Goal: Task Accomplishment & Management: Manage account settings

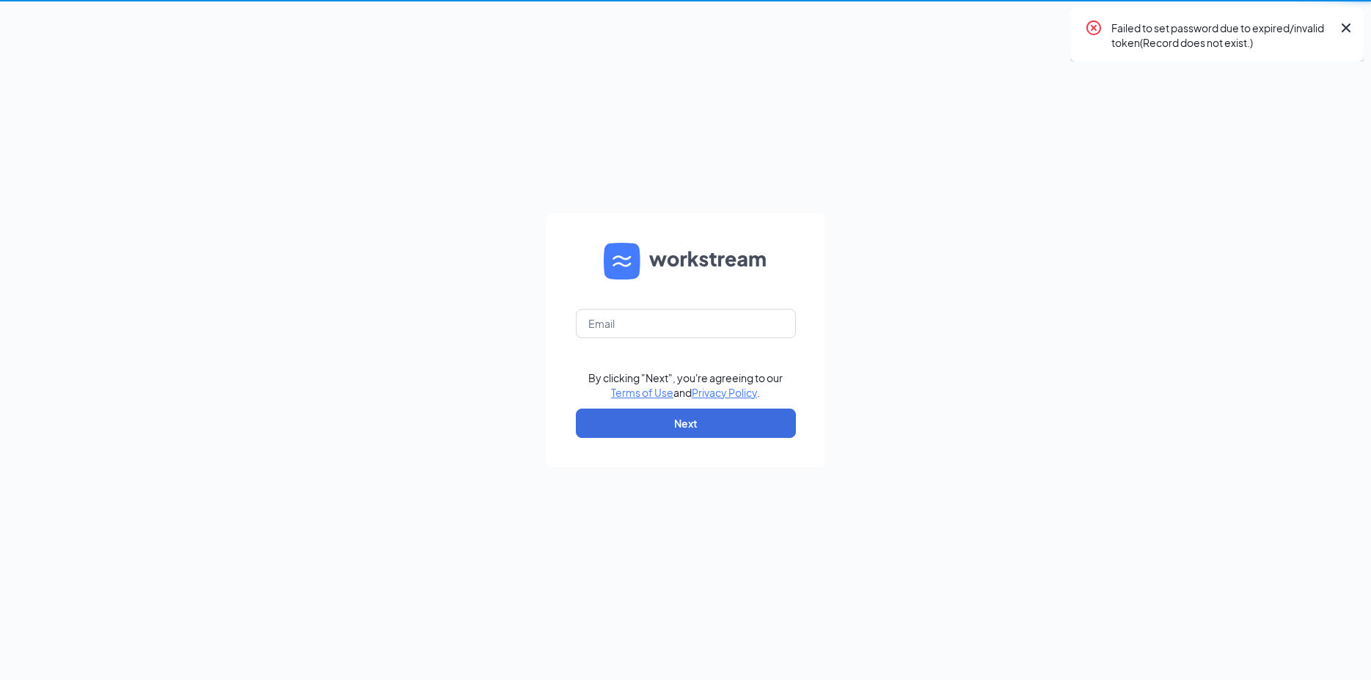
type input "[EMAIL_ADDRESS][DOMAIN_NAME]"
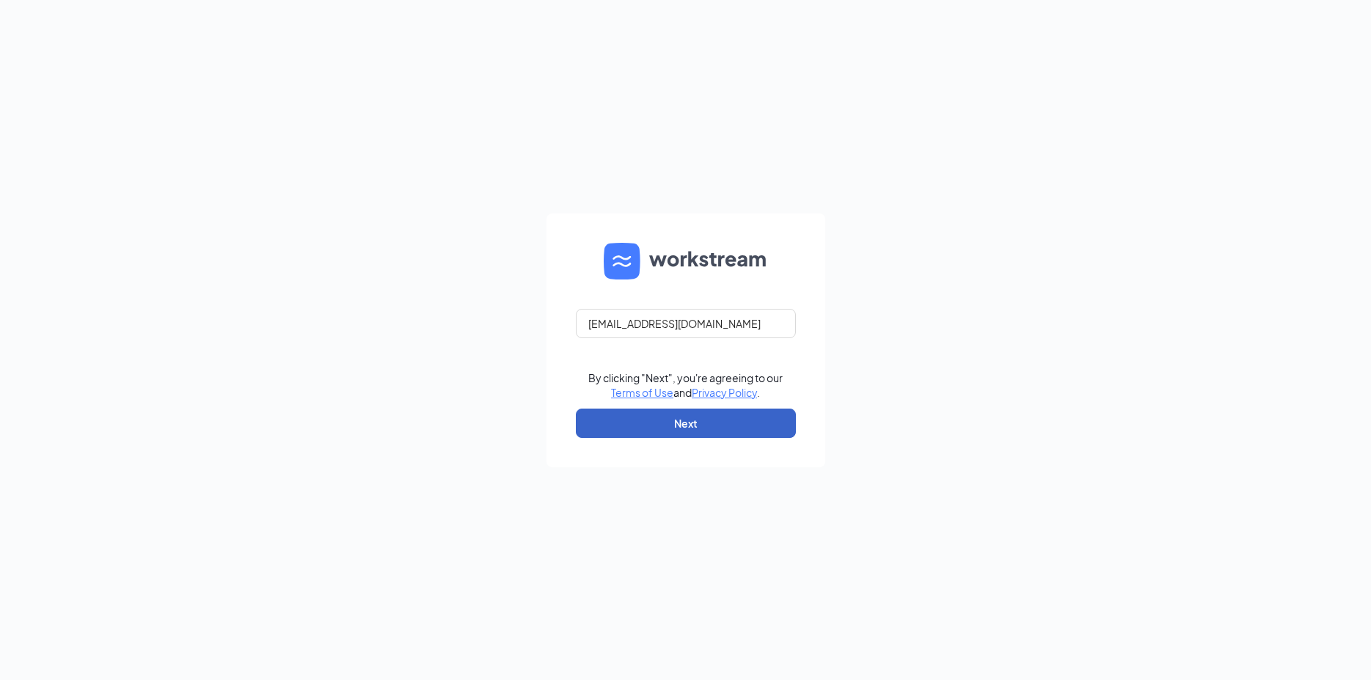
click at [682, 428] on button "Next" at bounding box center [686, 423] width 220 height 29
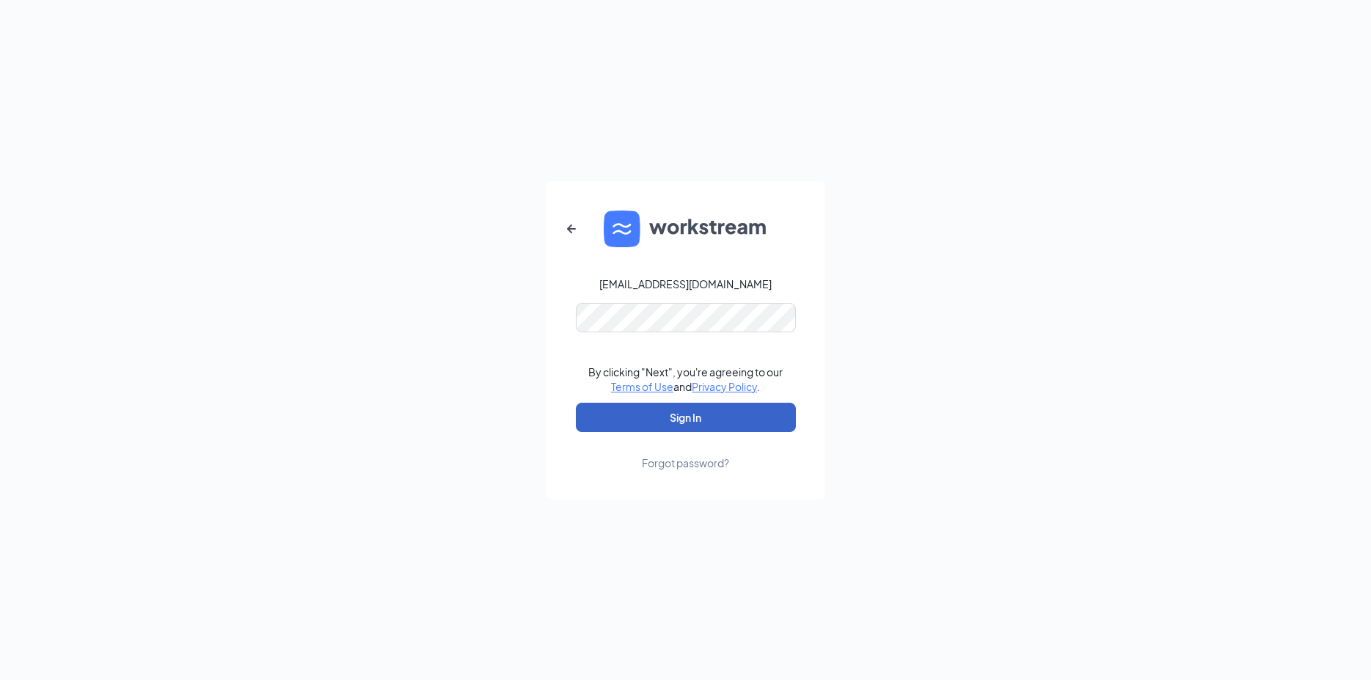
click at [617, 421] on button "Sign In" at bounding box center [686, 417] width 220 height 29
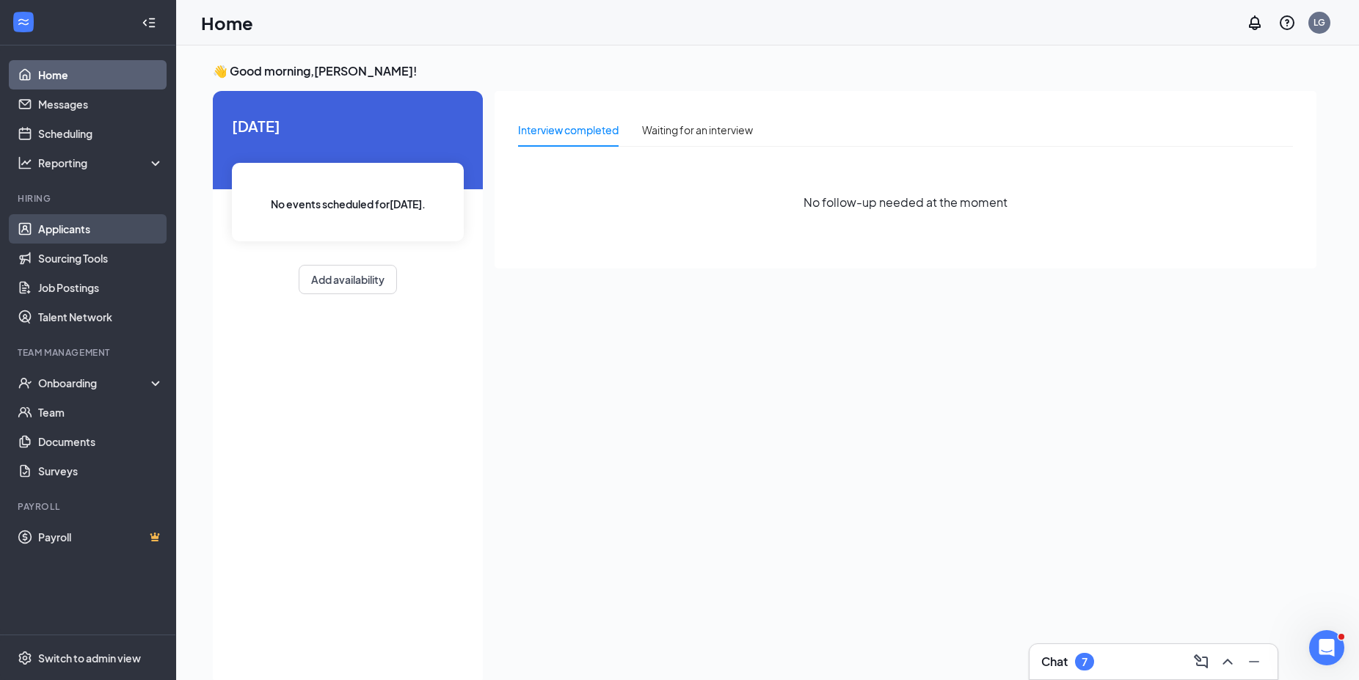
click at [51, 227] on link "Applicants" at bounding box center [100, 228] width 125 height 29
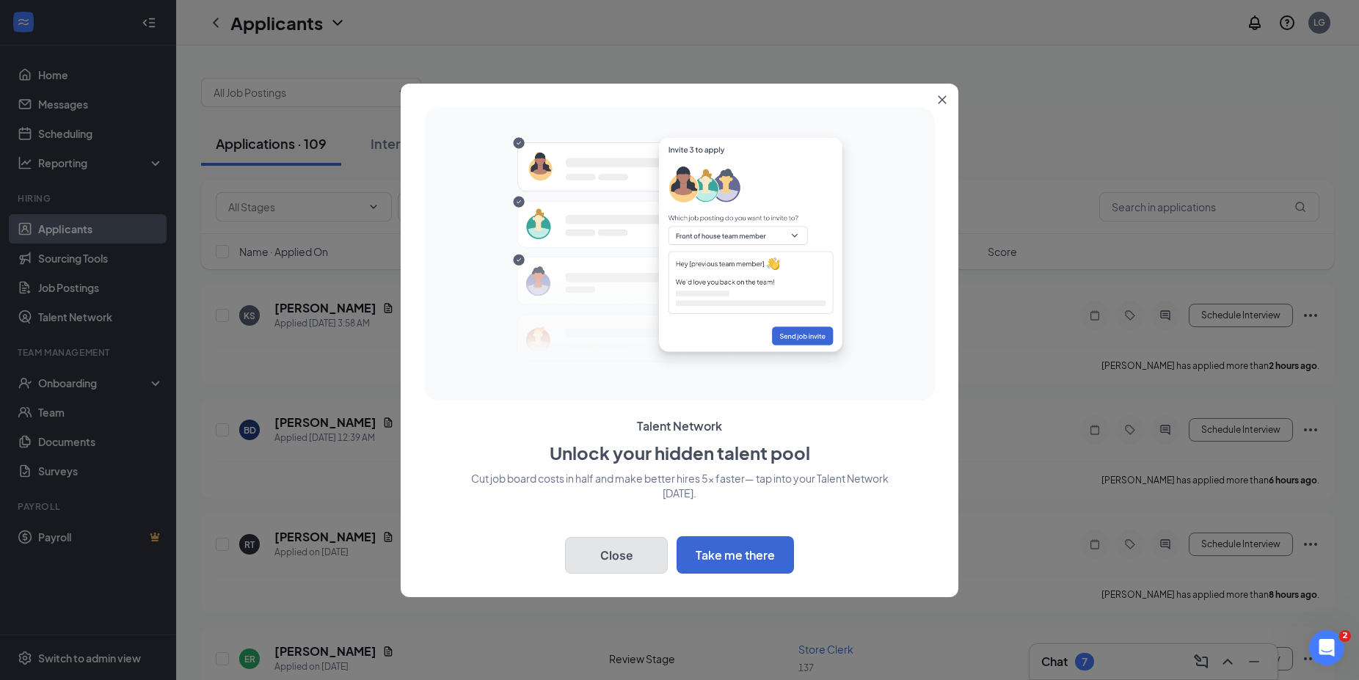
click at [605, 555] on button "Close" at bounding box center [616, 555] width 103 height 37
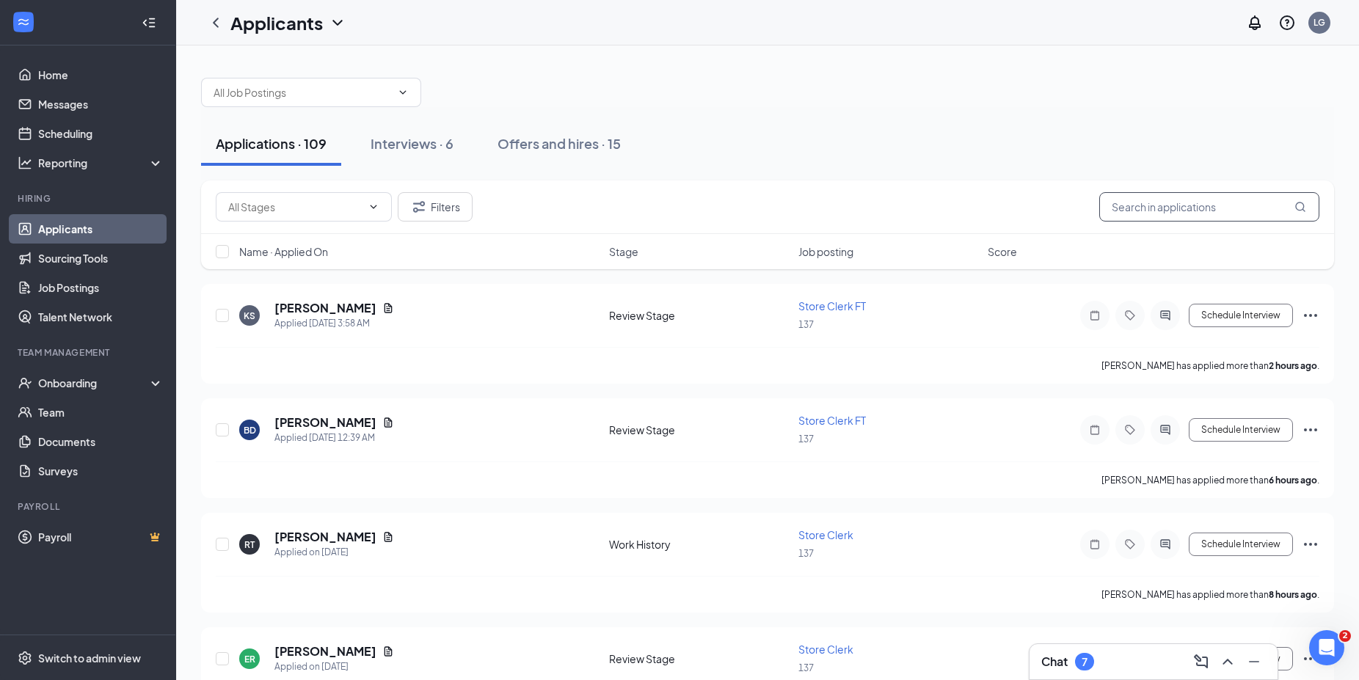
click at [1156, 211] on input "text" at bounding box center [1209, 206] width 220 height 29
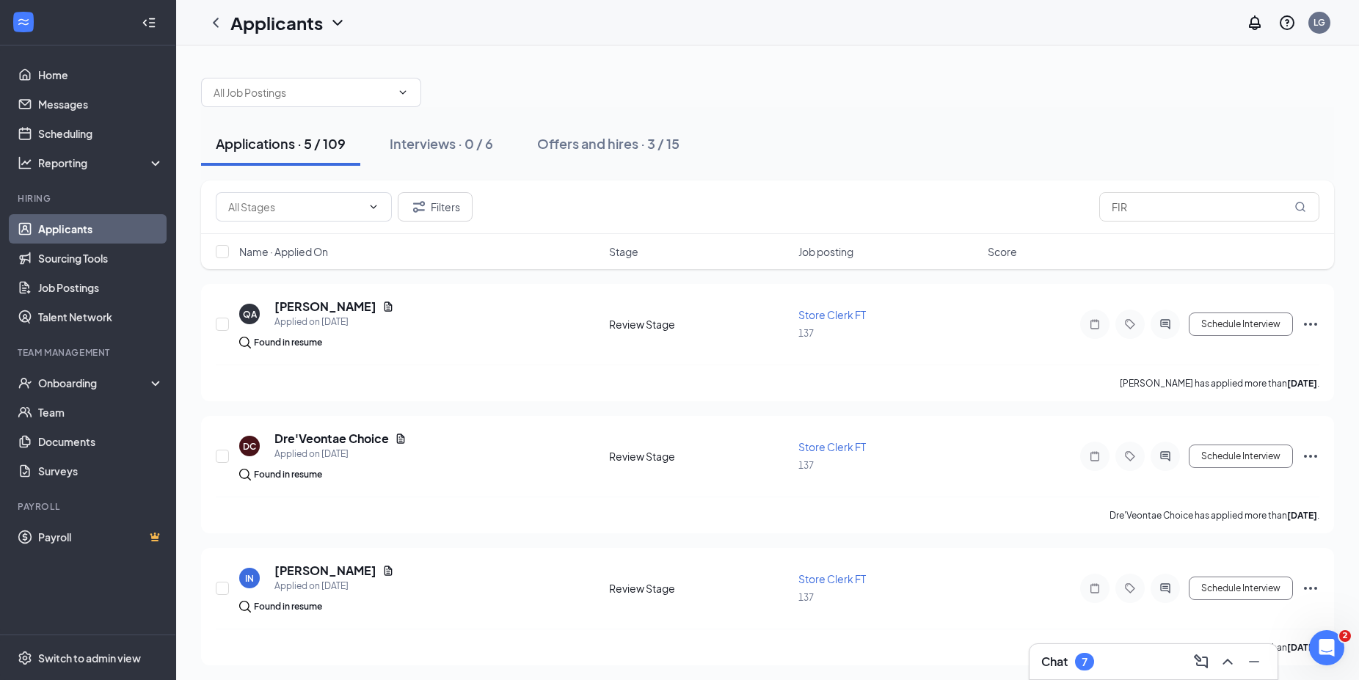
click at [68, 224] on link "Applicants" at bounding box center [100, 228] width 125 height 29
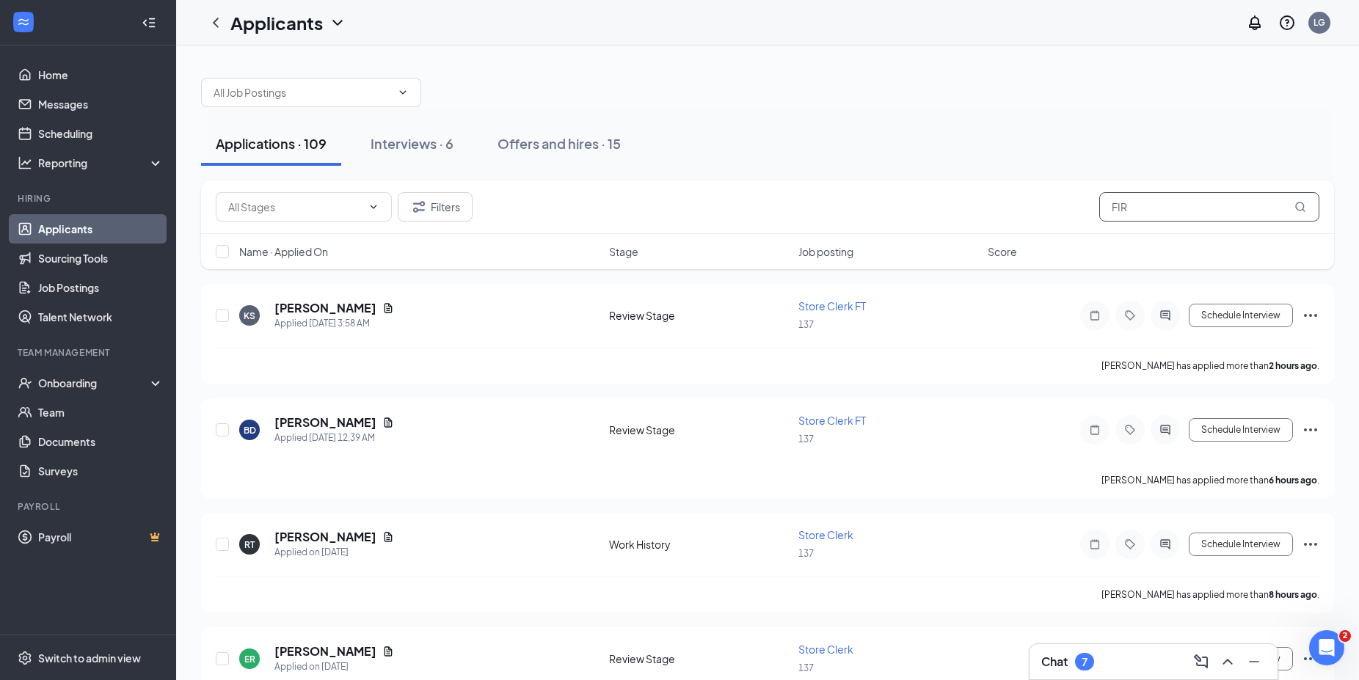
click at [1153, 211] on input "FIR" at bounding box center [1209, 206] width 220 height 29
type input "F"
click at [401, 94] on icon "ChevronDown" at bounding box center [403, 93] width 12 height 12
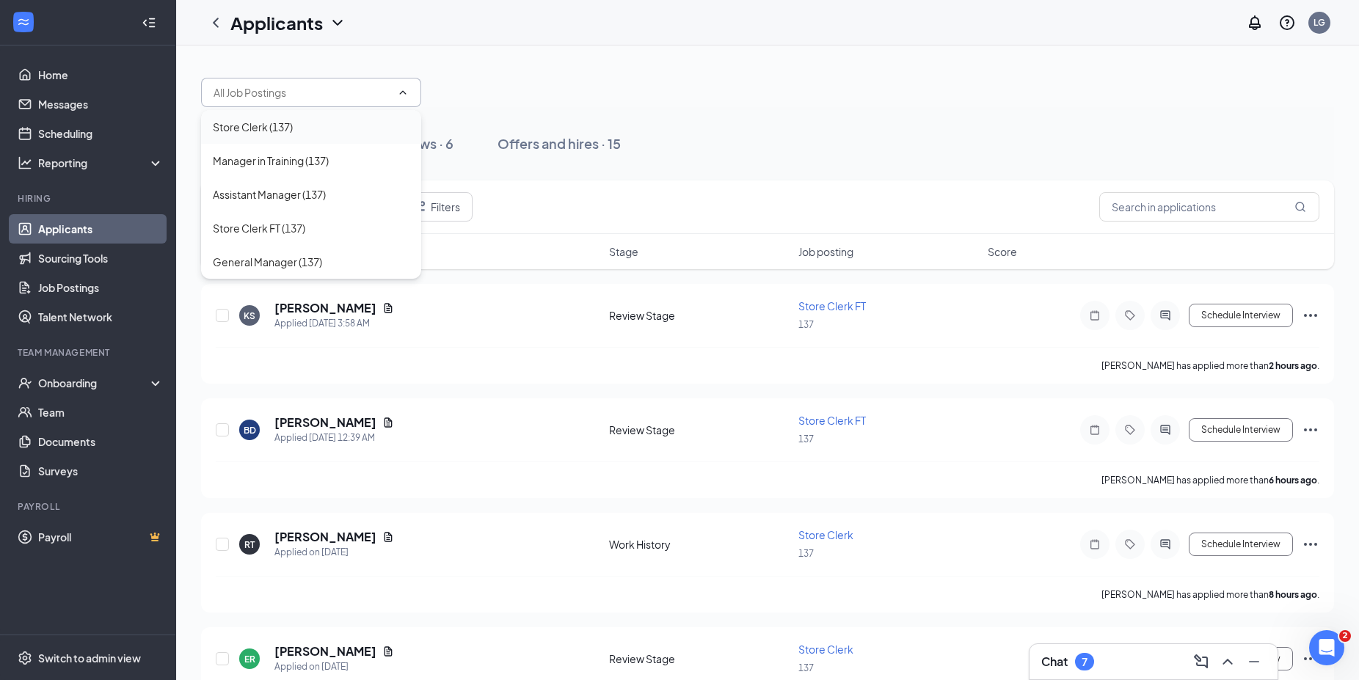
click at [285, 127] on div "Store Clerk (137)" at bounding box center [253, 127] width 80 height 16
type input "Store Clerk (137)"
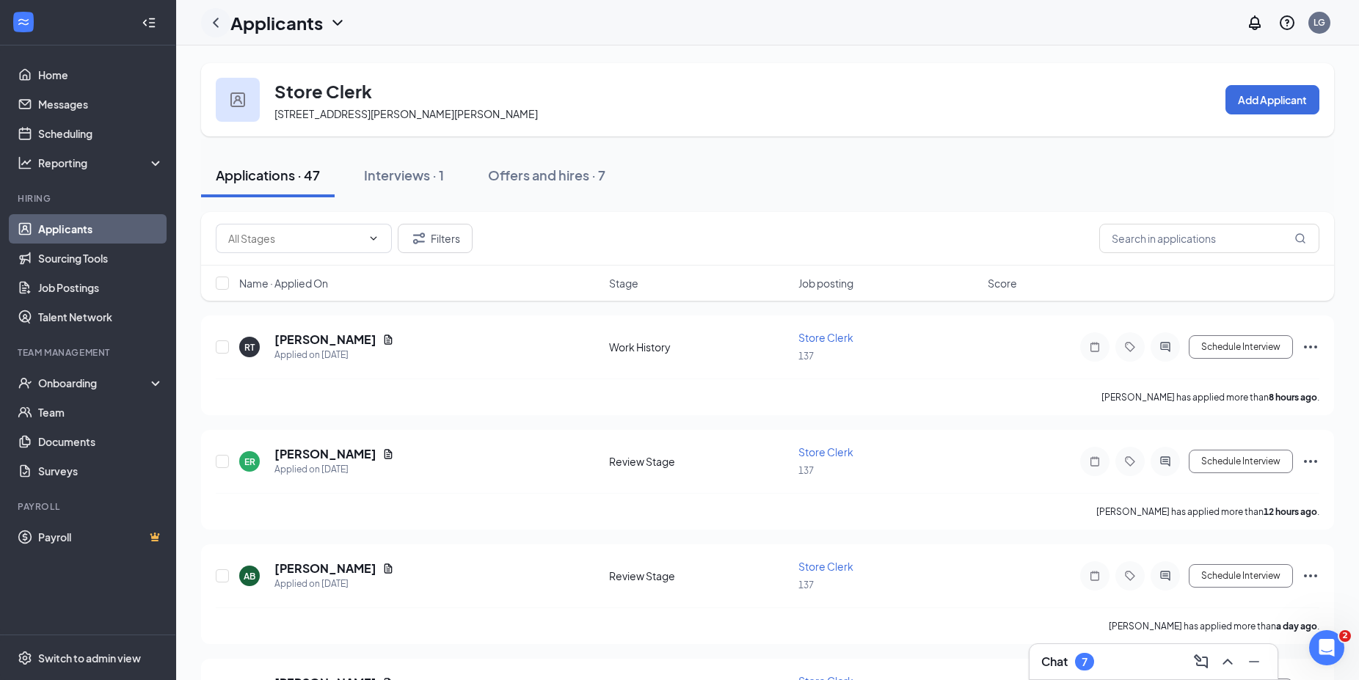
click at [218, 21] on icon "ChevronLeft" at bounding box center [216, 23] width 18 height 18
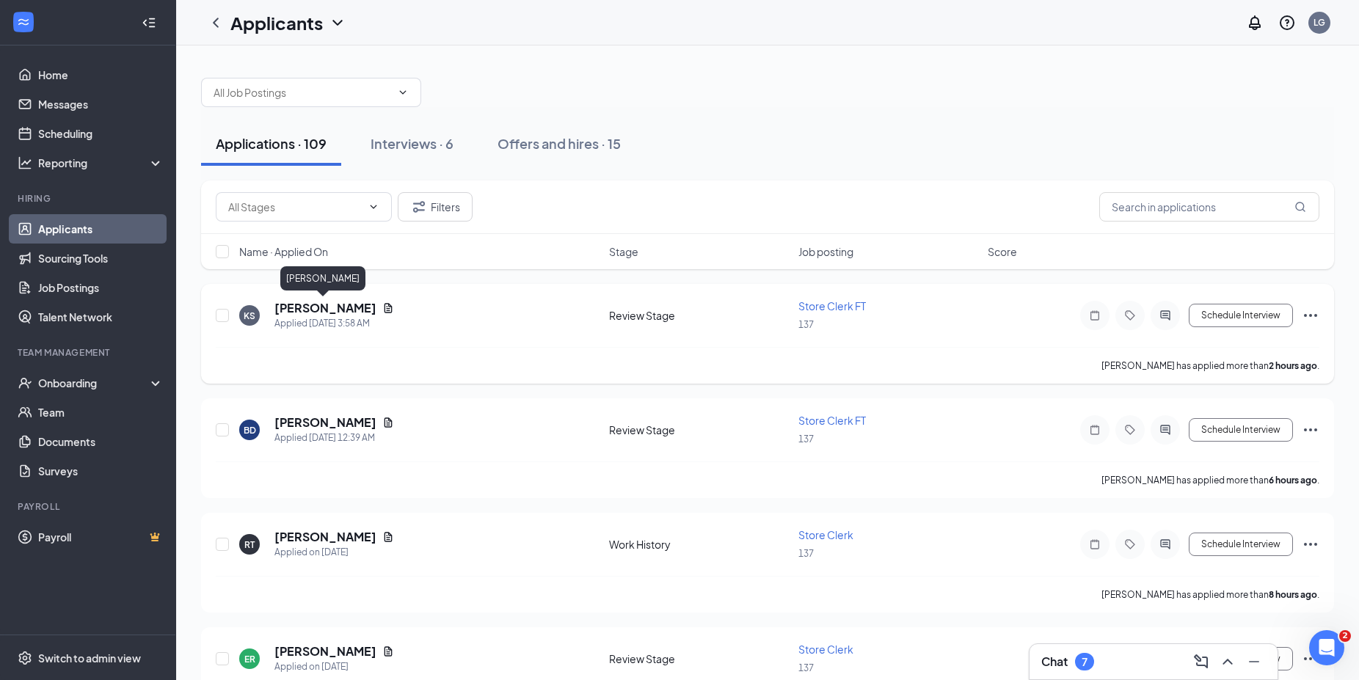
click at [312, 314] on h5 "[PERSON_NAME]" at bounding box center [325, 308] width 102 height 16
click at [315, 312] on h5 "[PERSON_NAME]" at bounding box center [325, 308] width 102 height 16
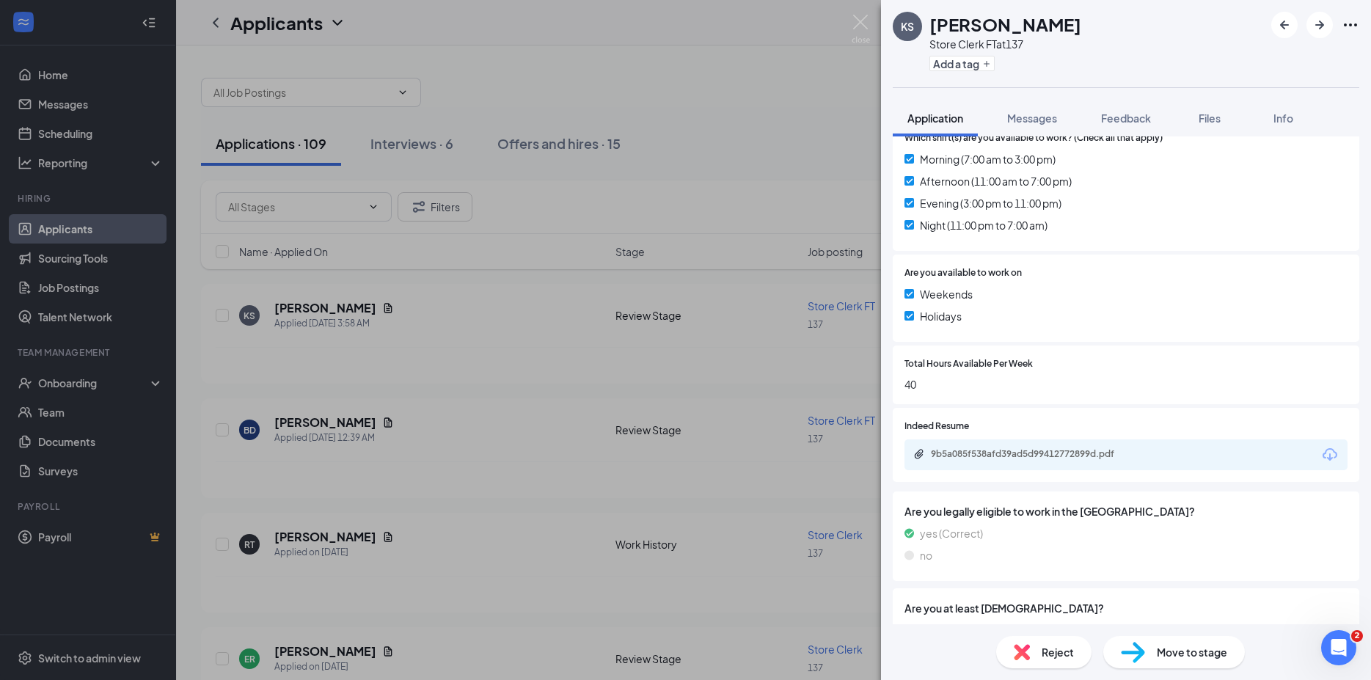
scroll to position [475, 0]
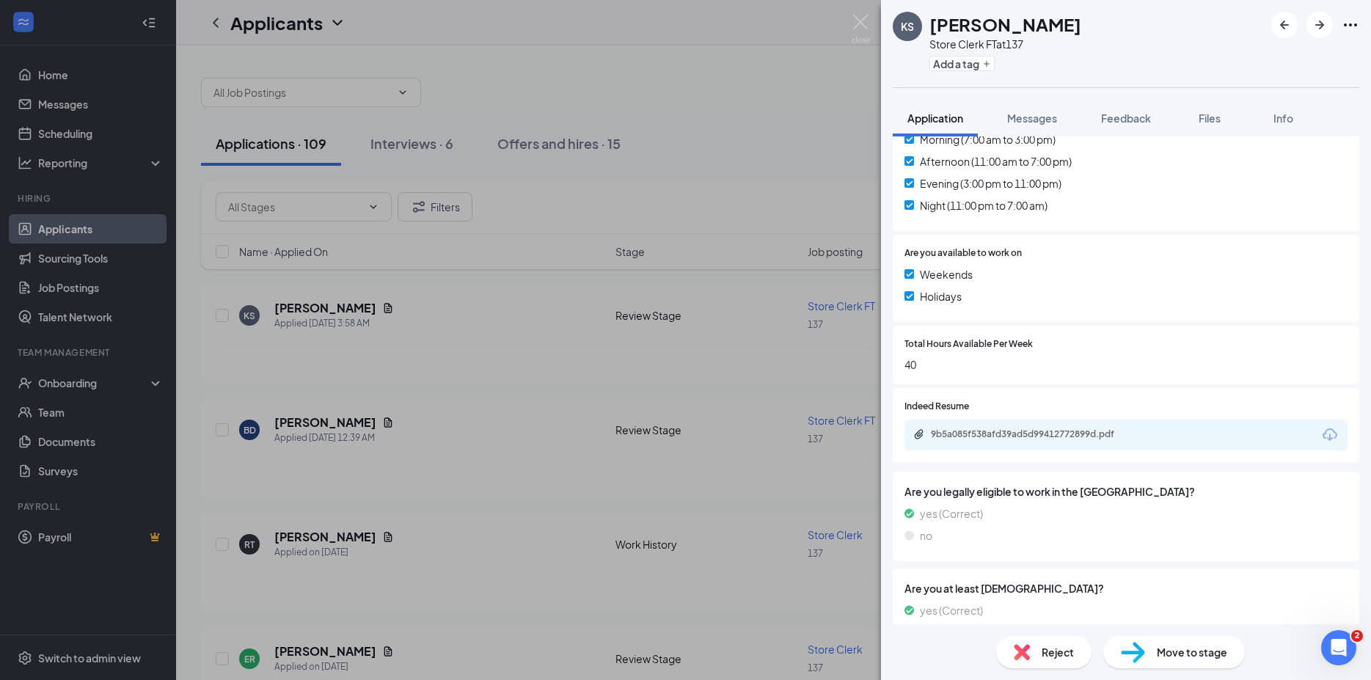
click at [1321, 431] on icon "Download" at bounding box center [1330, 435] width 18 height 18
click at [1182, 655] on span "Move to stage" at bounding box center [1192, 652] width 70 height 16
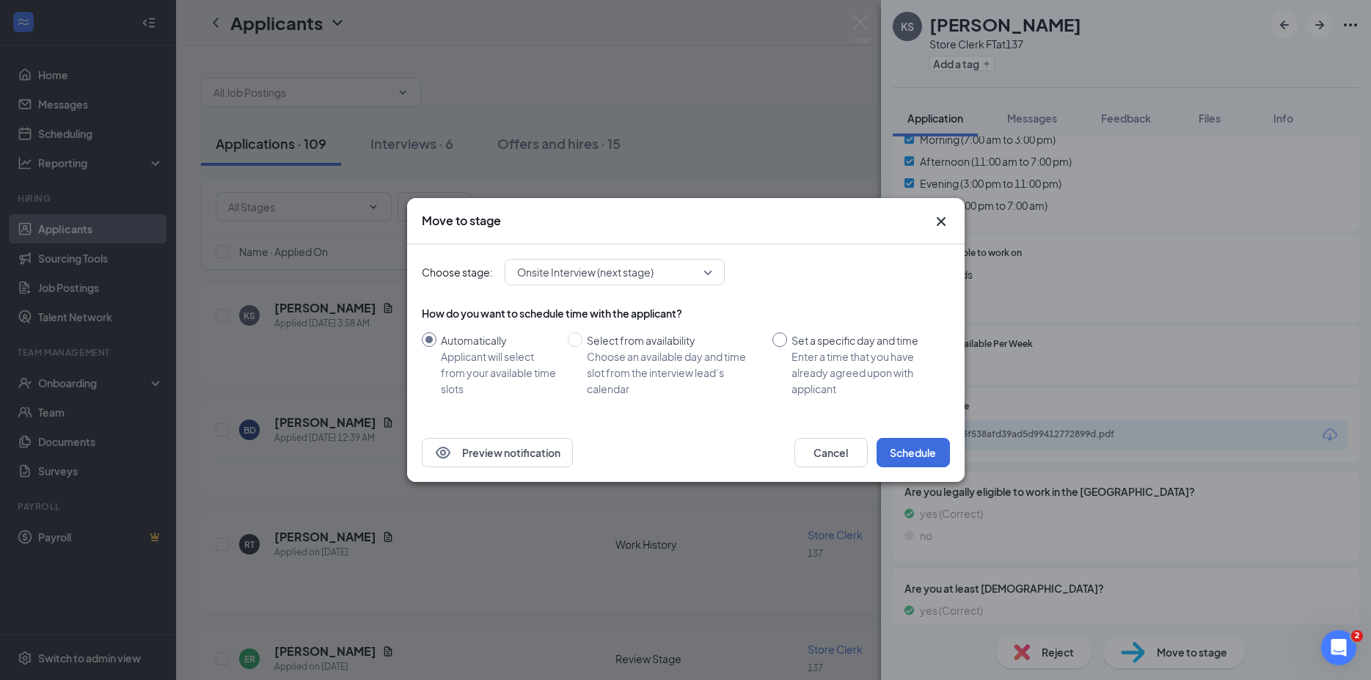
click at [781, 340] on input "Set a specific day and time Enter a time that you have already agreed upon with…" at bounding box center [779, 339] width 15 height 15
radio input "true"
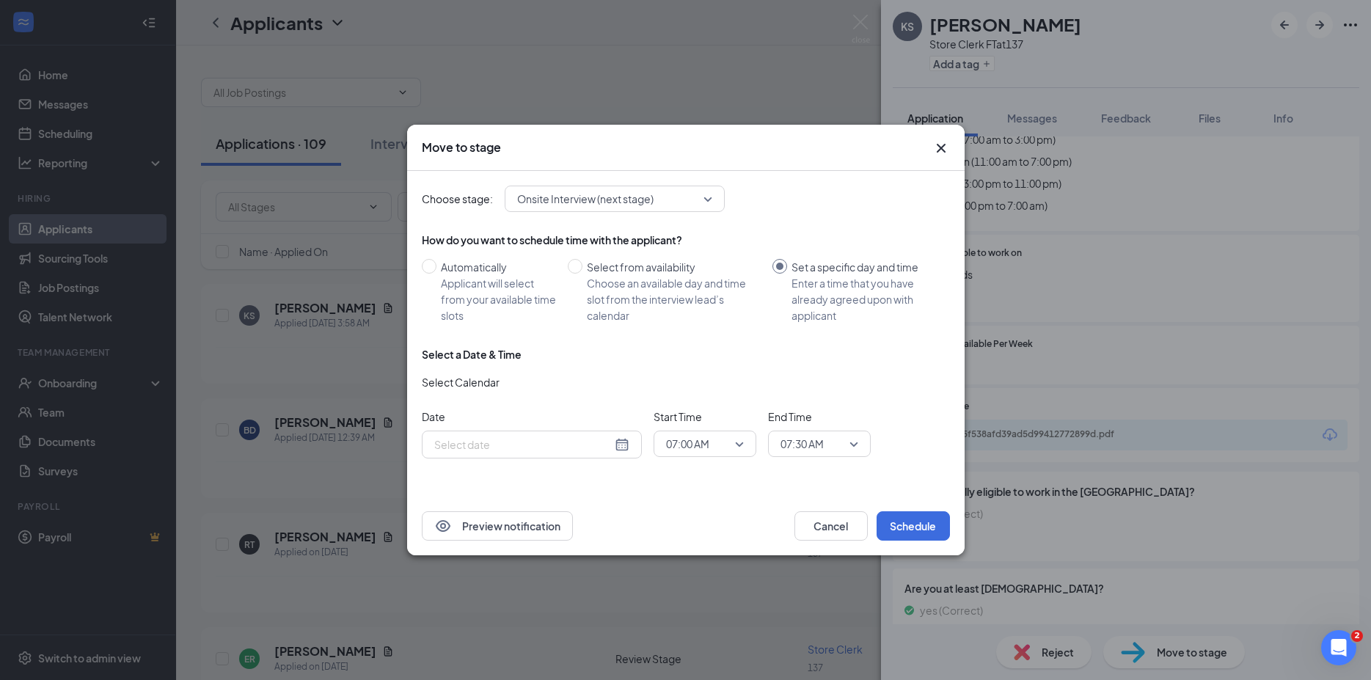
radio input "false"
click at [618, 447] on div "[DATE]" at bounding box center [531, 444] width 195 height 16
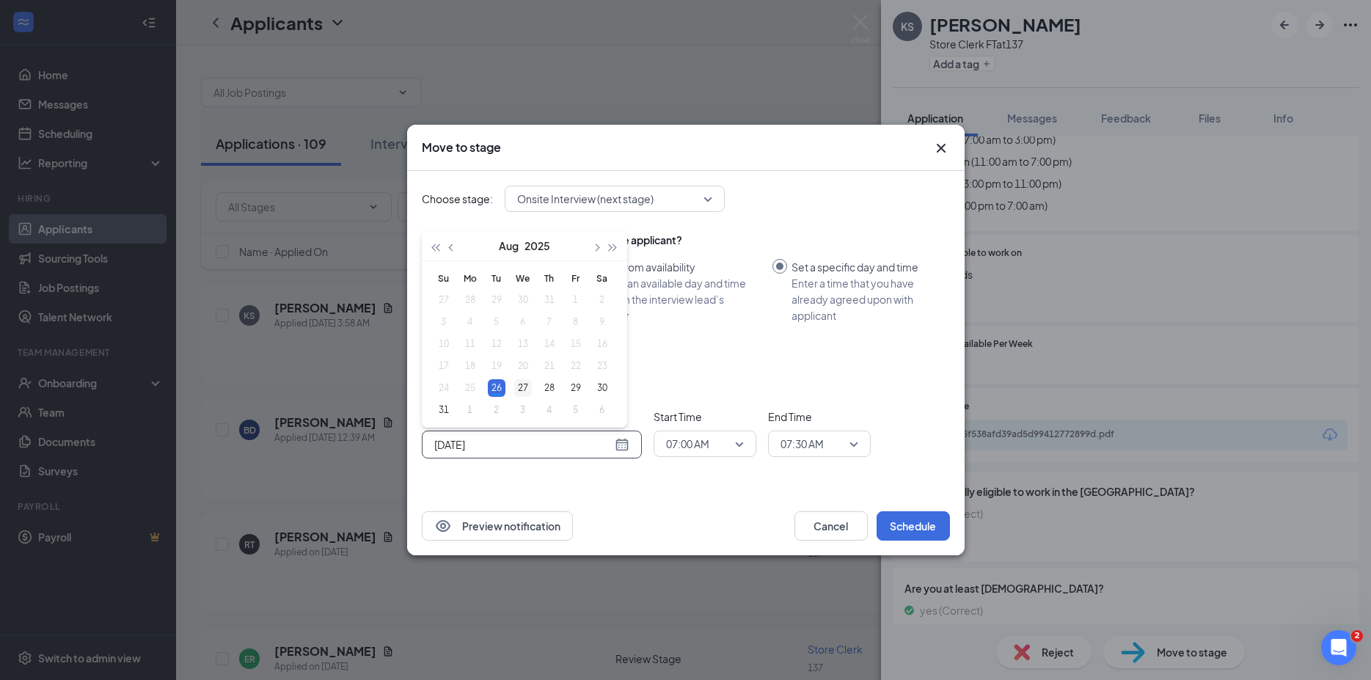
type input "[DATE]"
click at [522, 385] on div "27" at bounding box center [523, 388] width 18 height 18
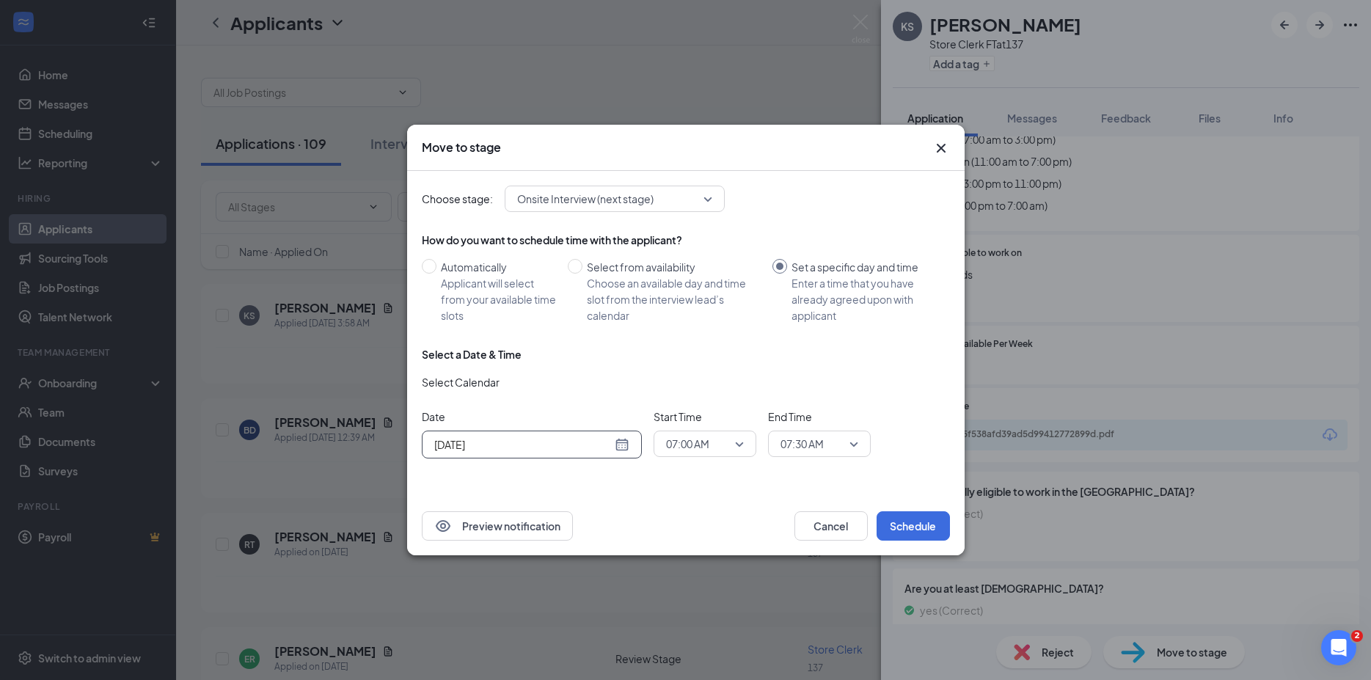
click at [739, 447] on span "07:00 AM" at bounding box center [705, 444] width 78 height 22
click at [684, 246] on span "09:00 AM" at bounding box center [686, 246] width 43 height 16
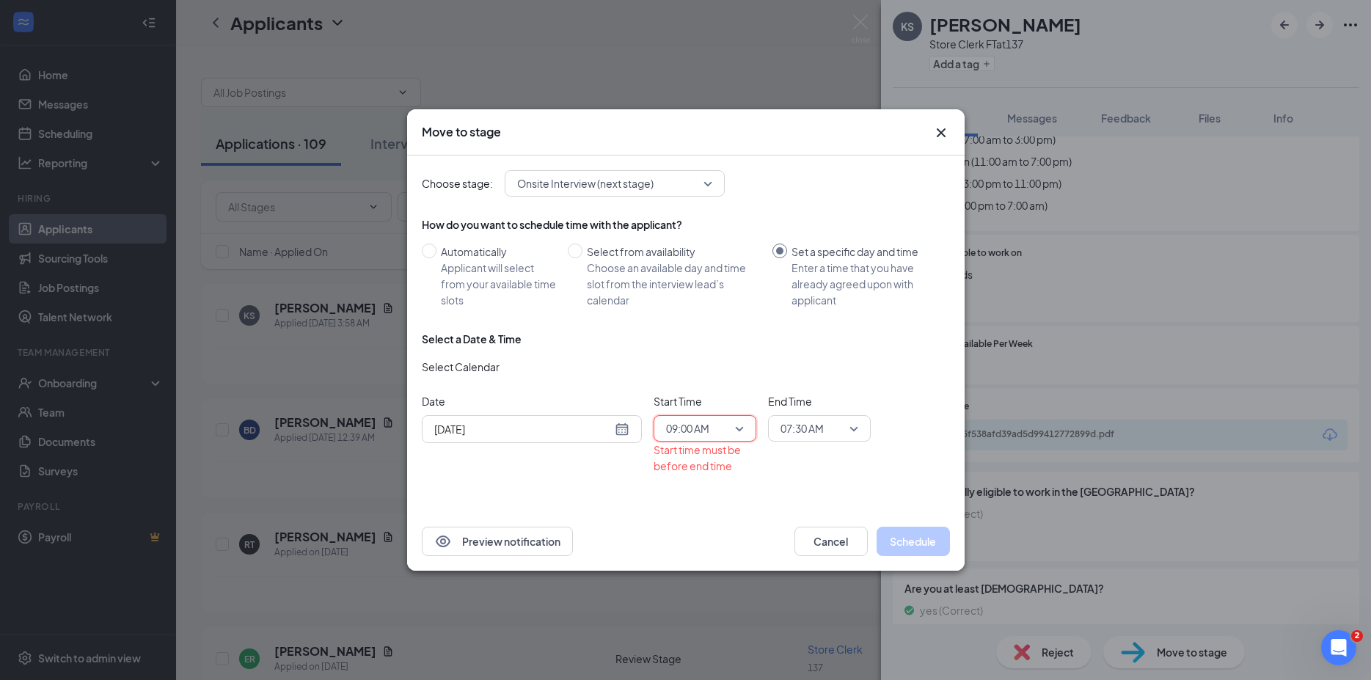
click at [852, 428] on span "07:30 AM" at bounding box center [820, 428] width 78 height 22
click at [805, 310] on span "09:15 AM" at bounding box center [801, 309] width 43 height 16
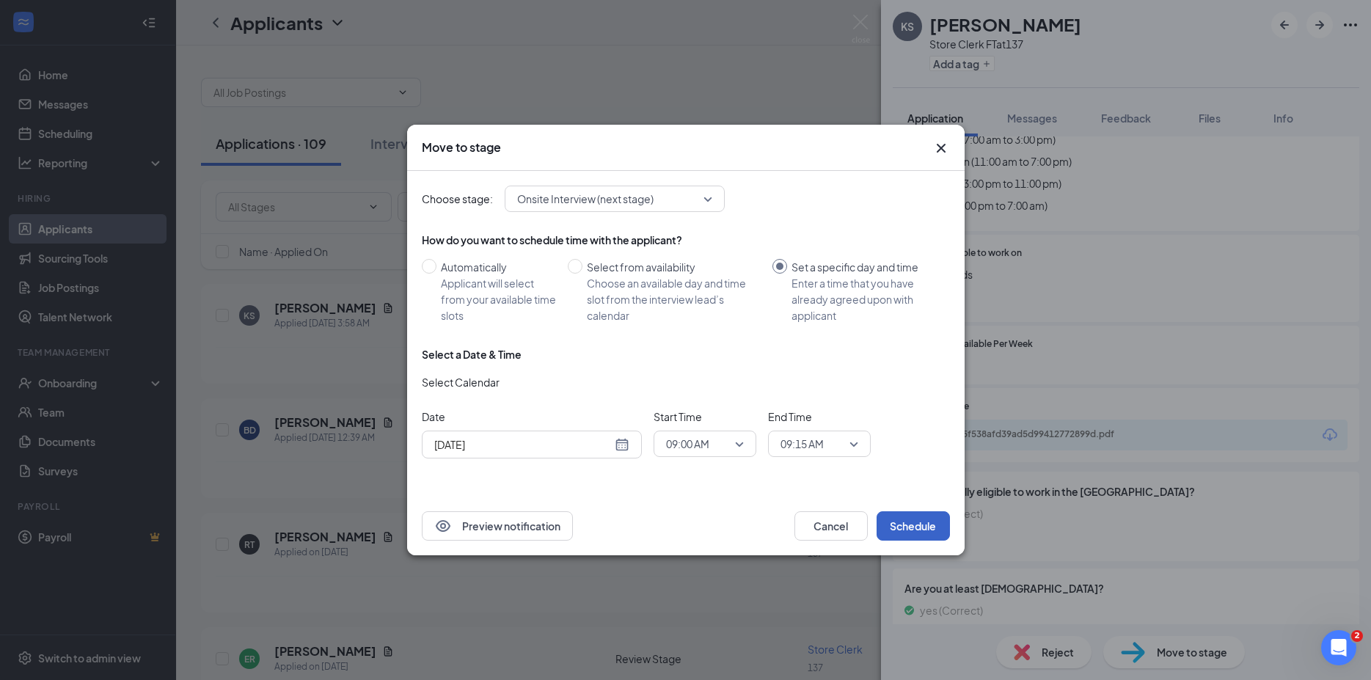
click at [911, 527] on button "Schedule" at bounding box center [913, 525] width 73 height 29
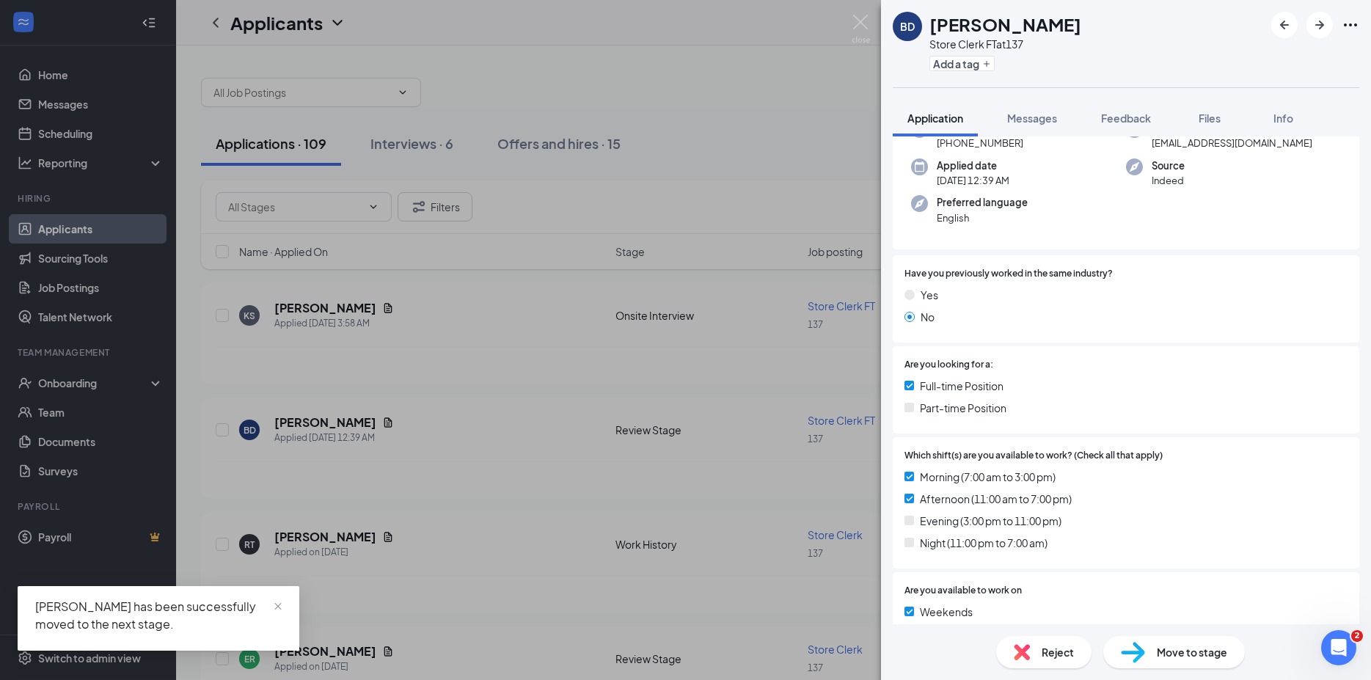
scroll to position [158, 0]
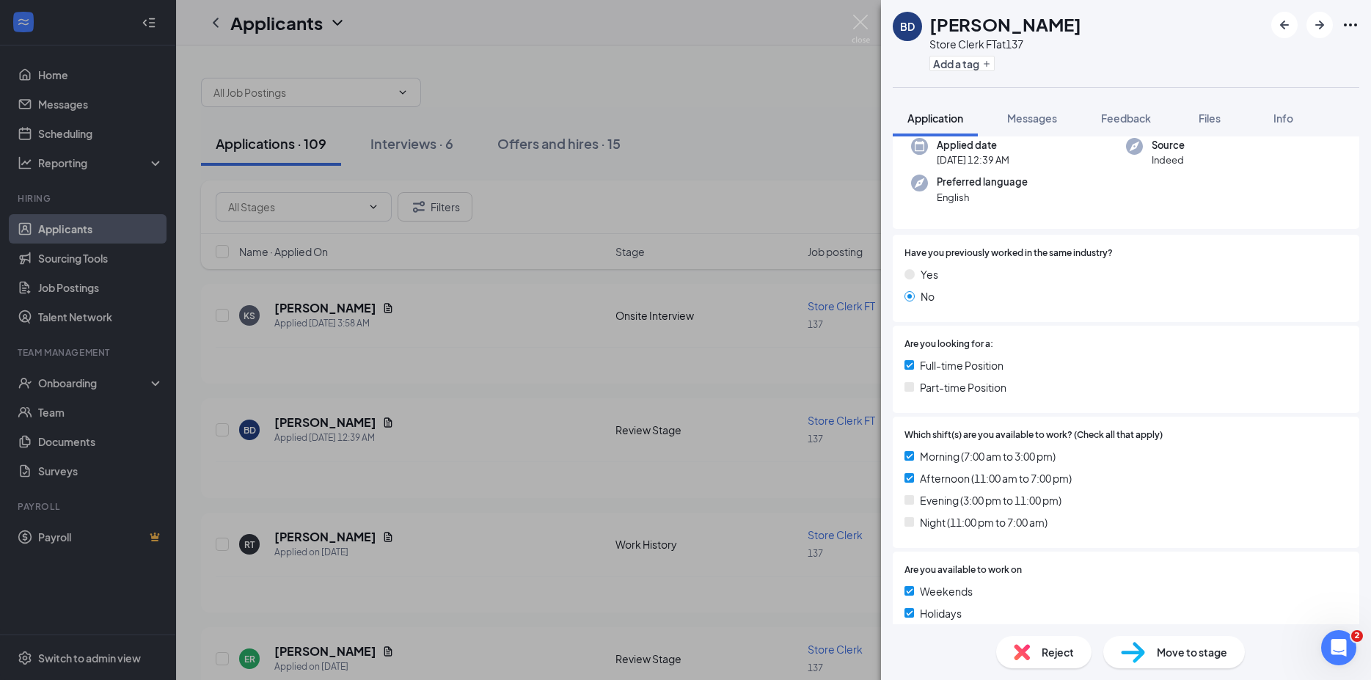
click at [1043, 654] on span "Reject" at bounding box center [1058, 652] width 32 height 16
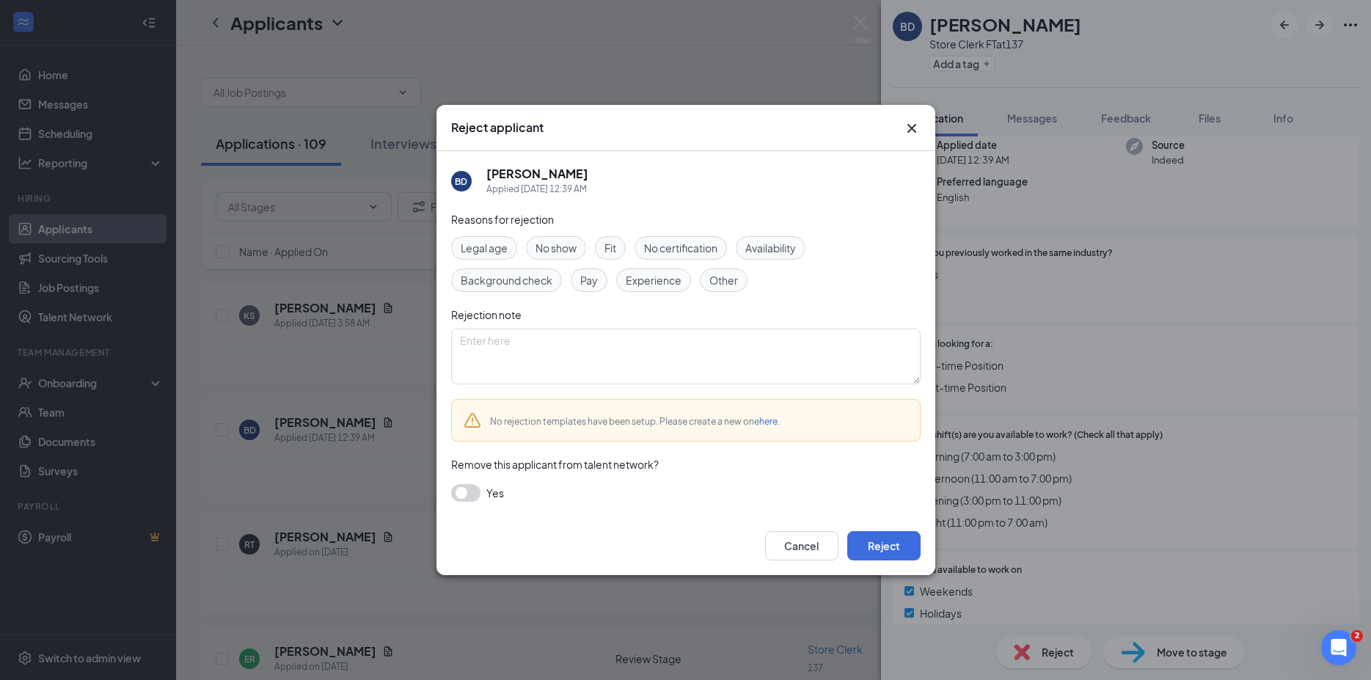
drag, startPoint x: 615, startPoint y: 247, endPoint x: 647, endPoint y: 281, distance: 46.2
click at [616, 247] on span "Fit" at bounding box center [610, 248] width 12 height 16
click at [610, 244] on span "Fit" at bounding box center [610, 248] width 12 height 16
click at [615, 250] on span "Fit" at bounding box center [610, 248] width 12 height 16
click at [890, 553] on button "Reject" at bounding box center [883, 545] width 73 height 29
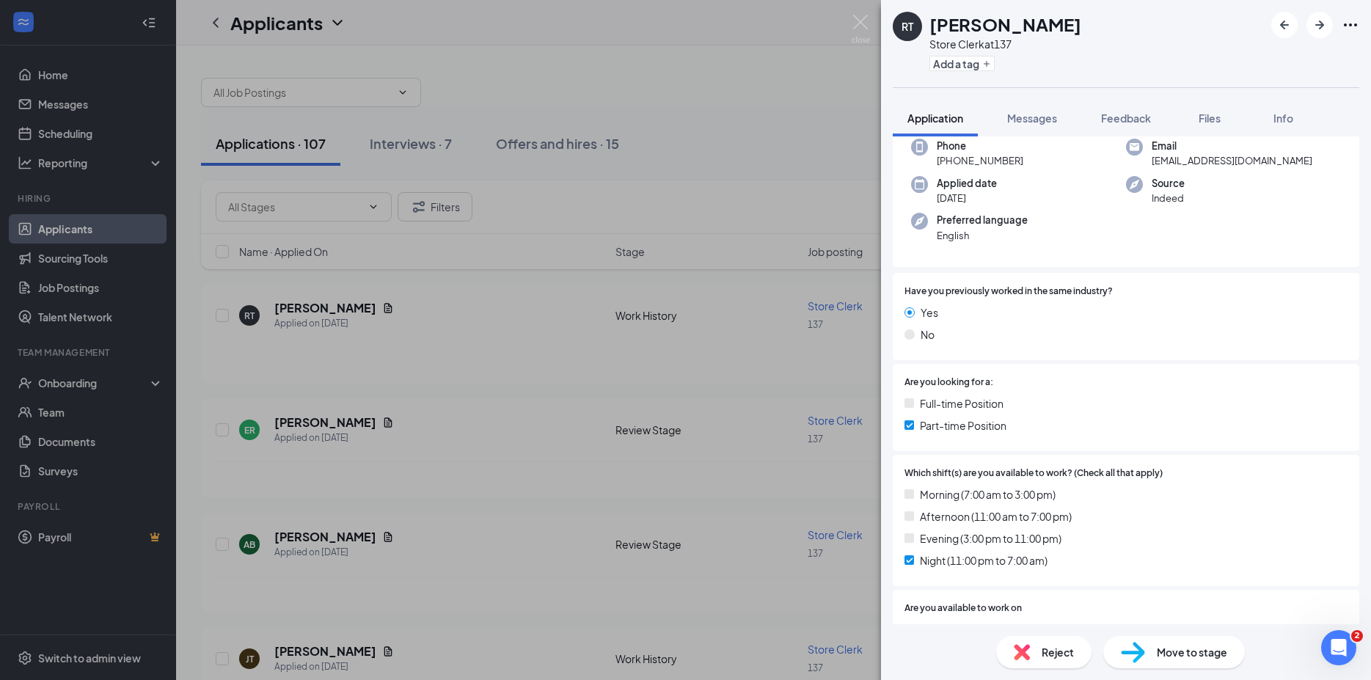
scroll to position [158, 0]
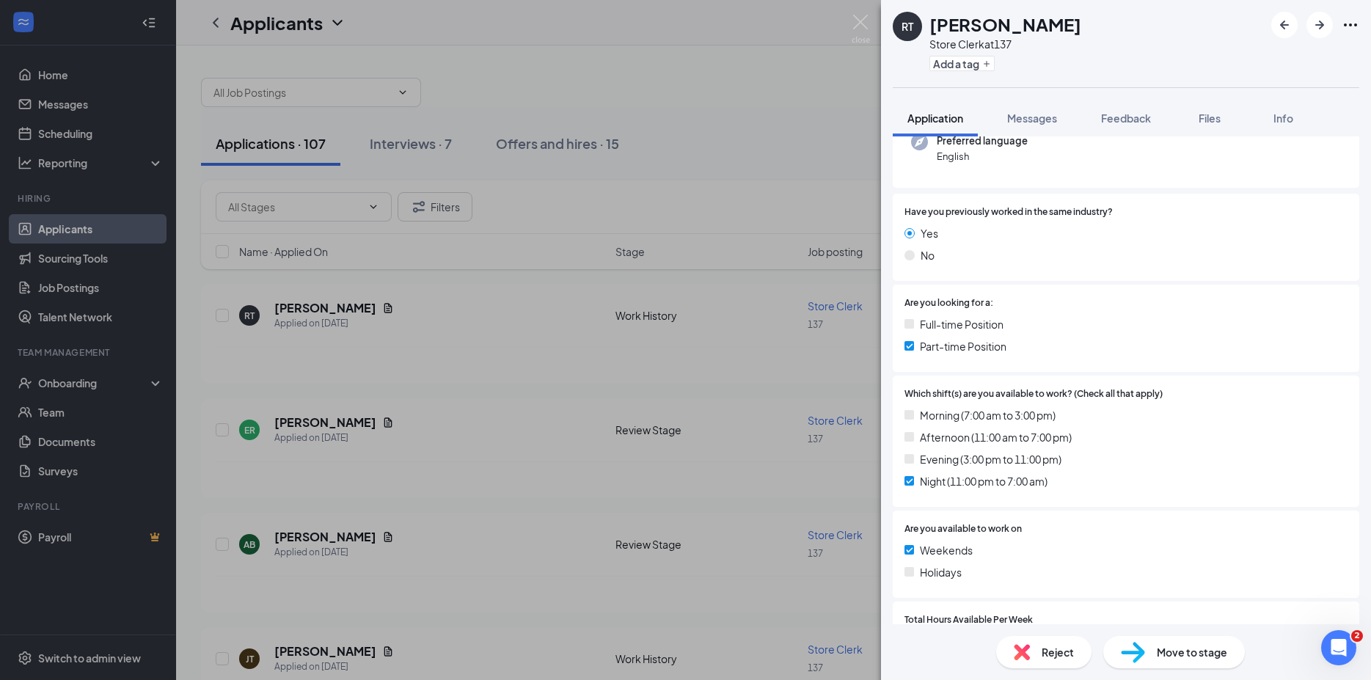
click at [1028, 656] on img at bounding box center [1022, 652] width 16 height 16
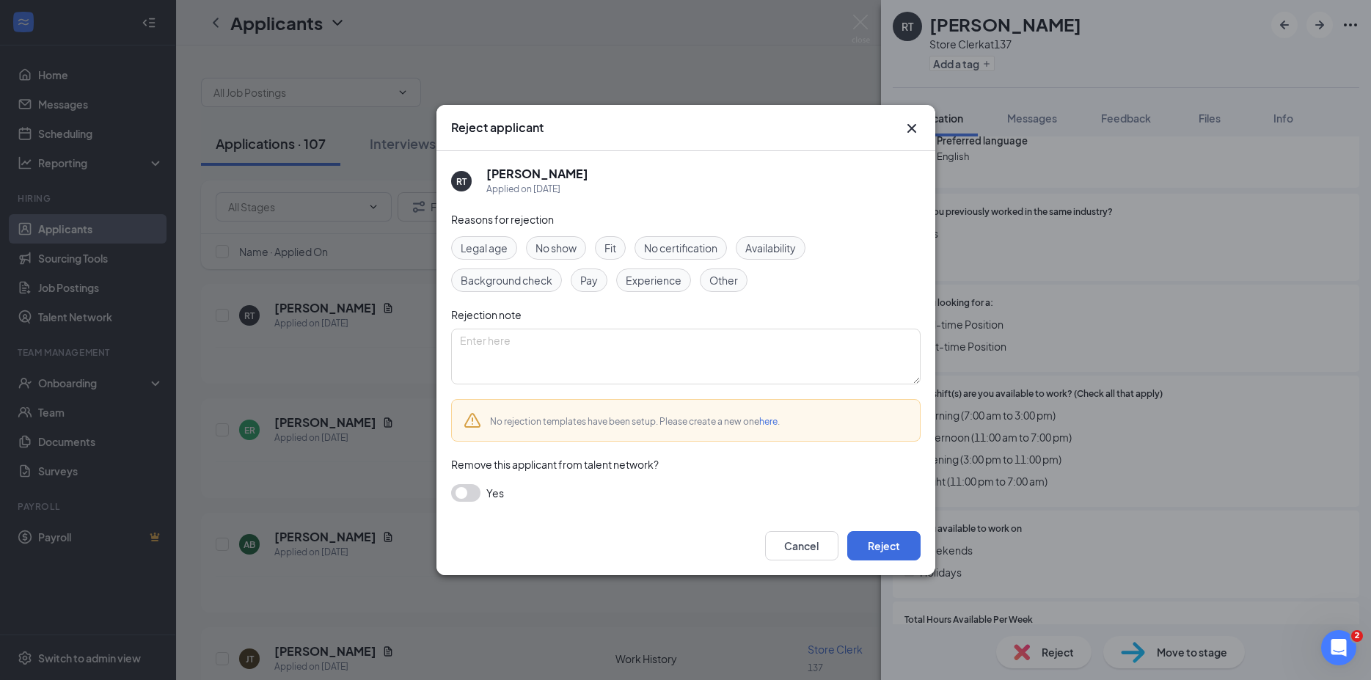
click at [612, 250] on span "Fit" at bounding box center [610, 248] width 12 height 16
click at [884, 546] on button "Reject" at bounding box center [883, 545] width 73 height 29
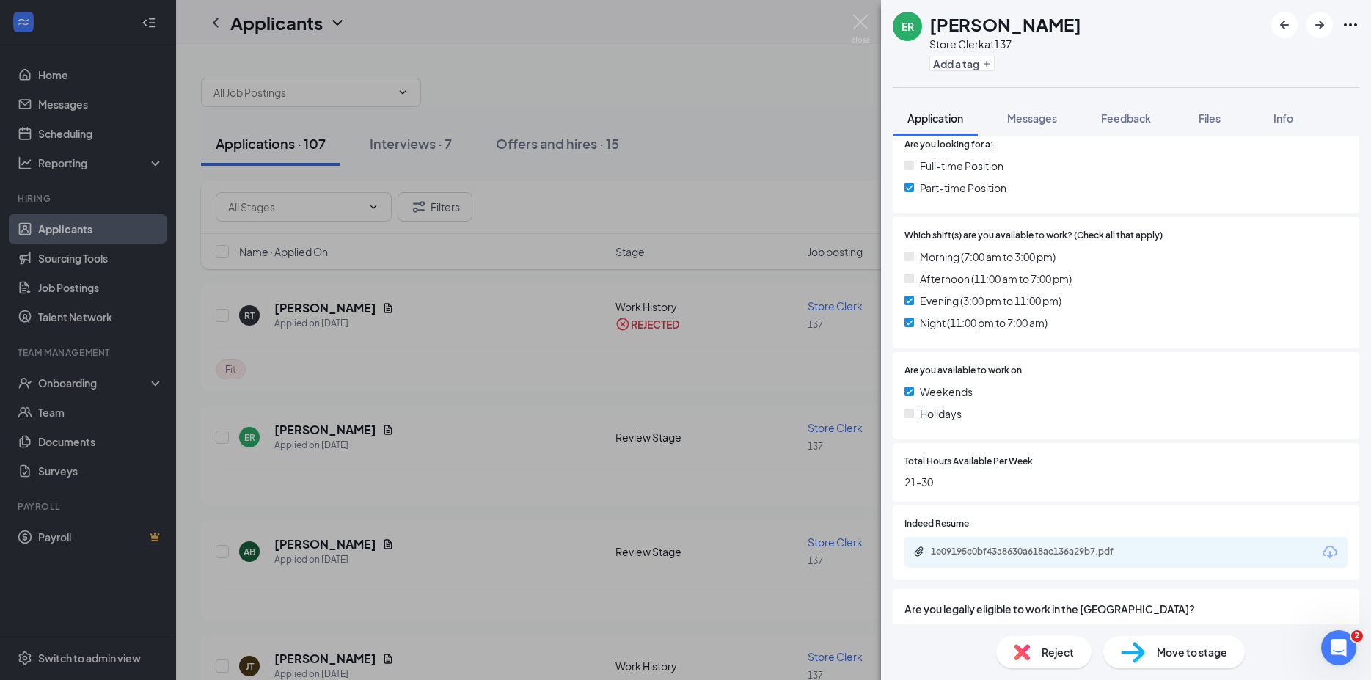
scroll to position [396, 0]
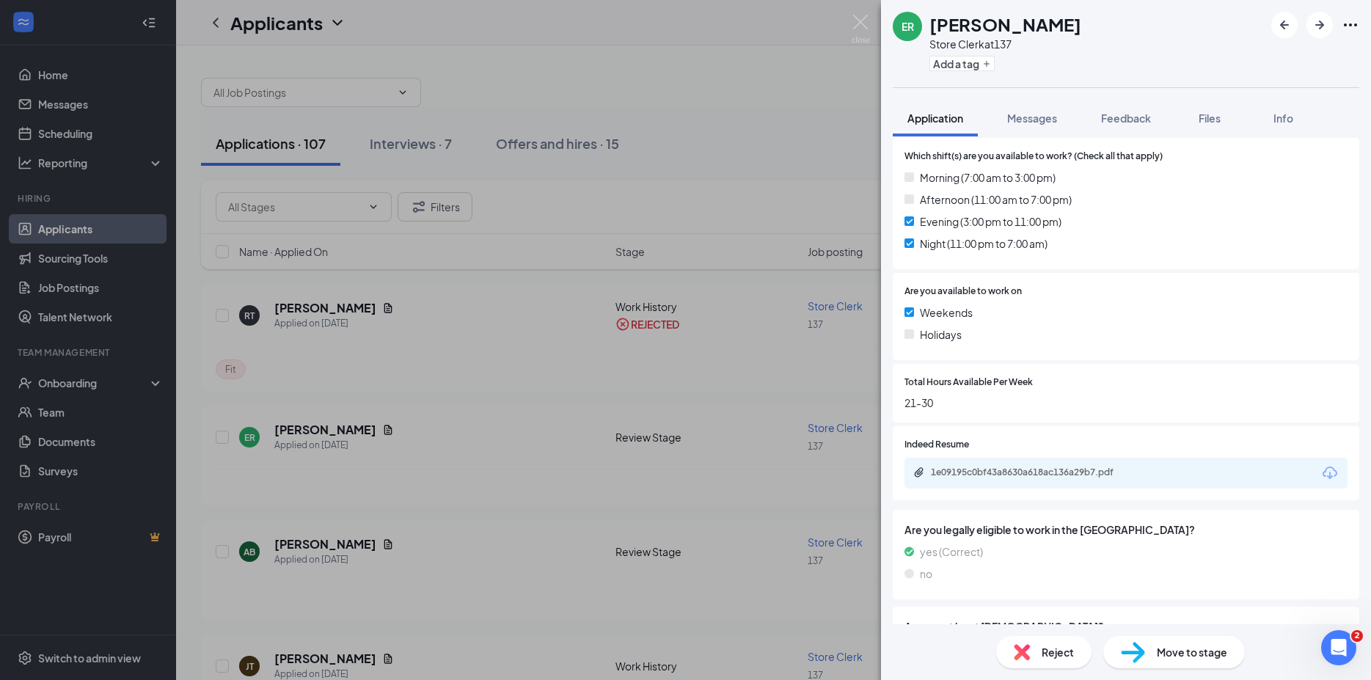
click at [1047, 651] on span "Reject" at bounding box center [1058, 652] width 32 height 16
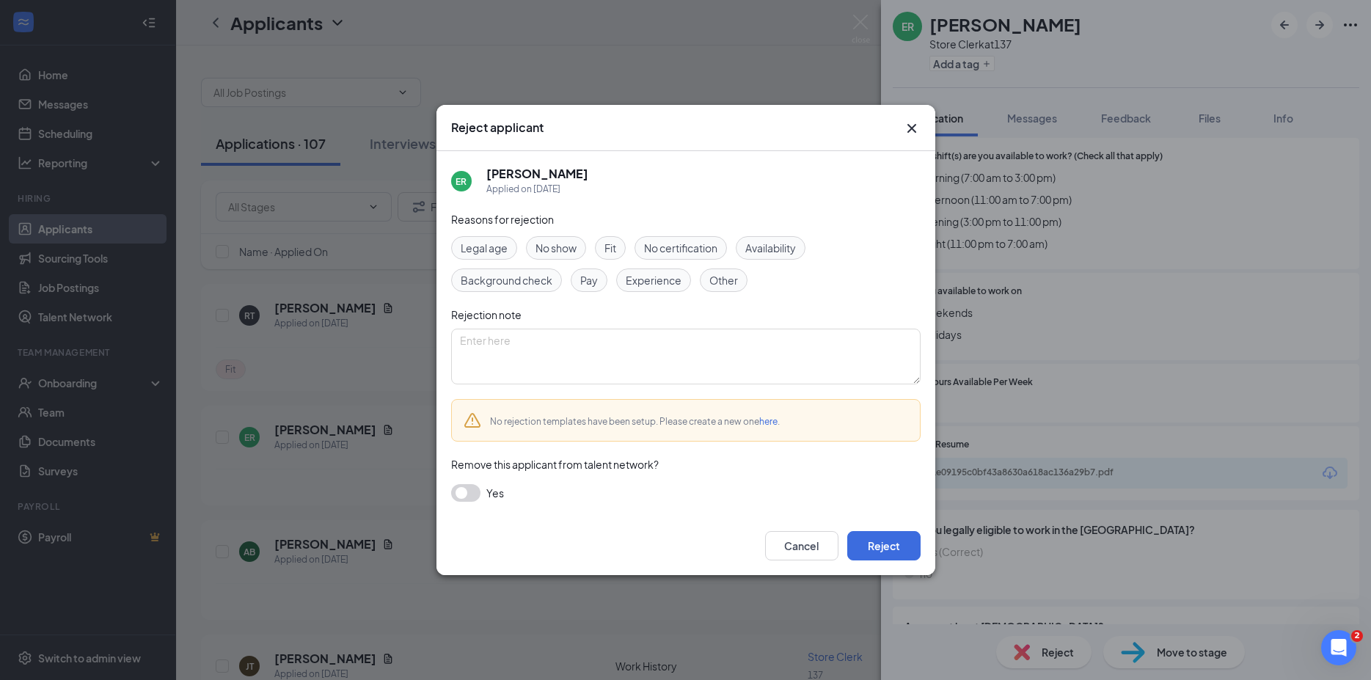
click at [606, 246] on div "Fit" at bounding box center [610, 247] width 31 height 23
click at [893, 541] on button "Reject" at bounding box center [883, 545] width 73 height 29
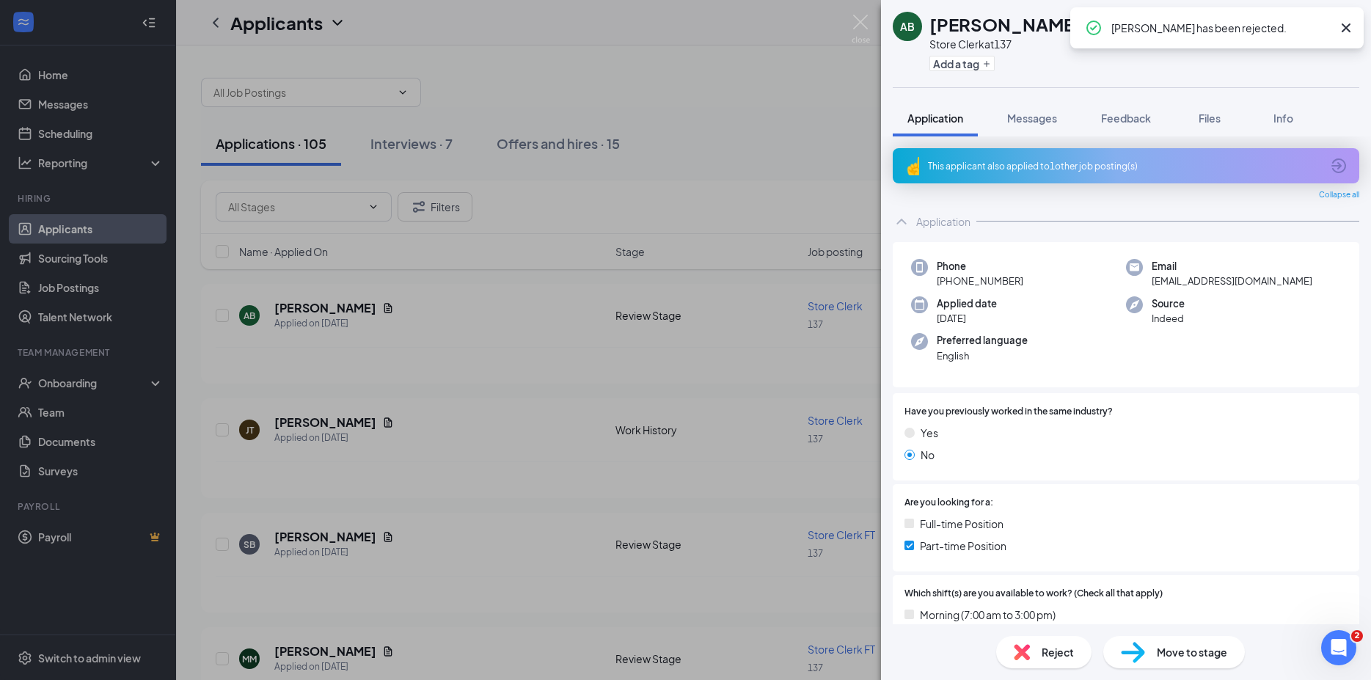
scroll to position [79, 0]
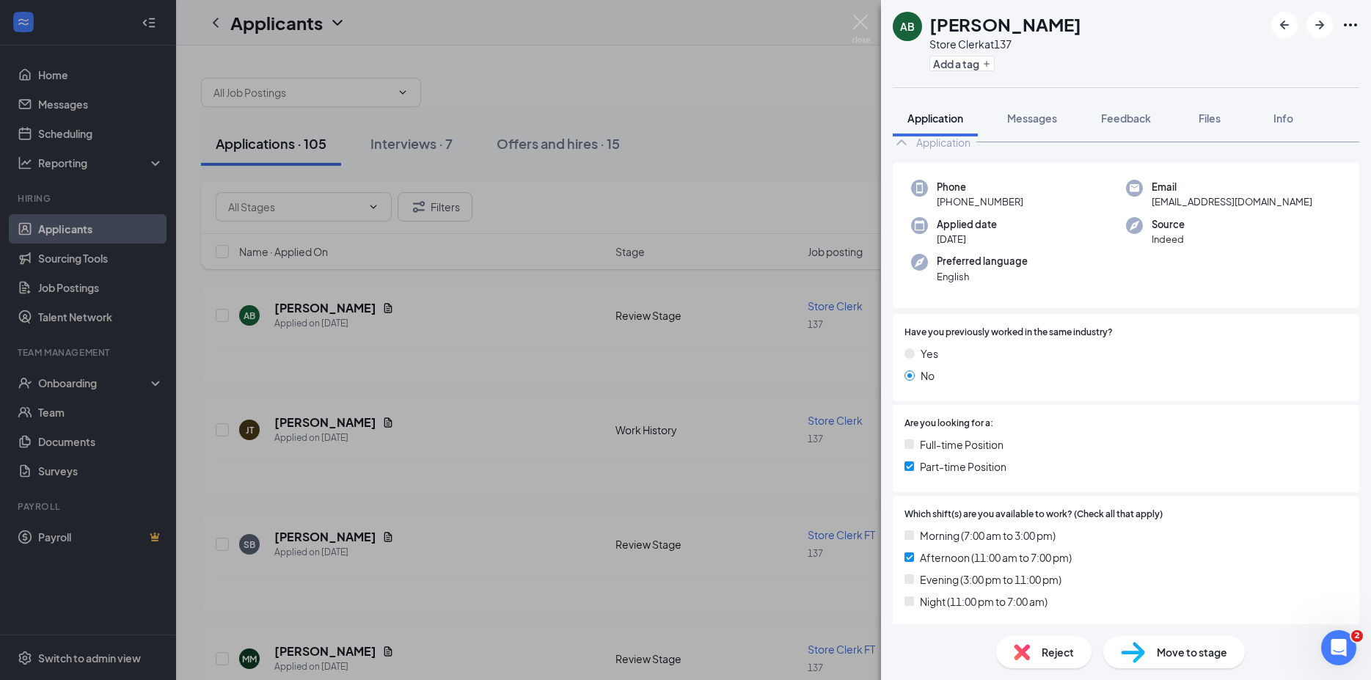
click at [403, 92] on div "AB ANTSNETTE [PERSON_NAME] Store Clerk at 137 Add a tag Application Messages Fe…" at bounding box center [685, 340] width 1371 height 680
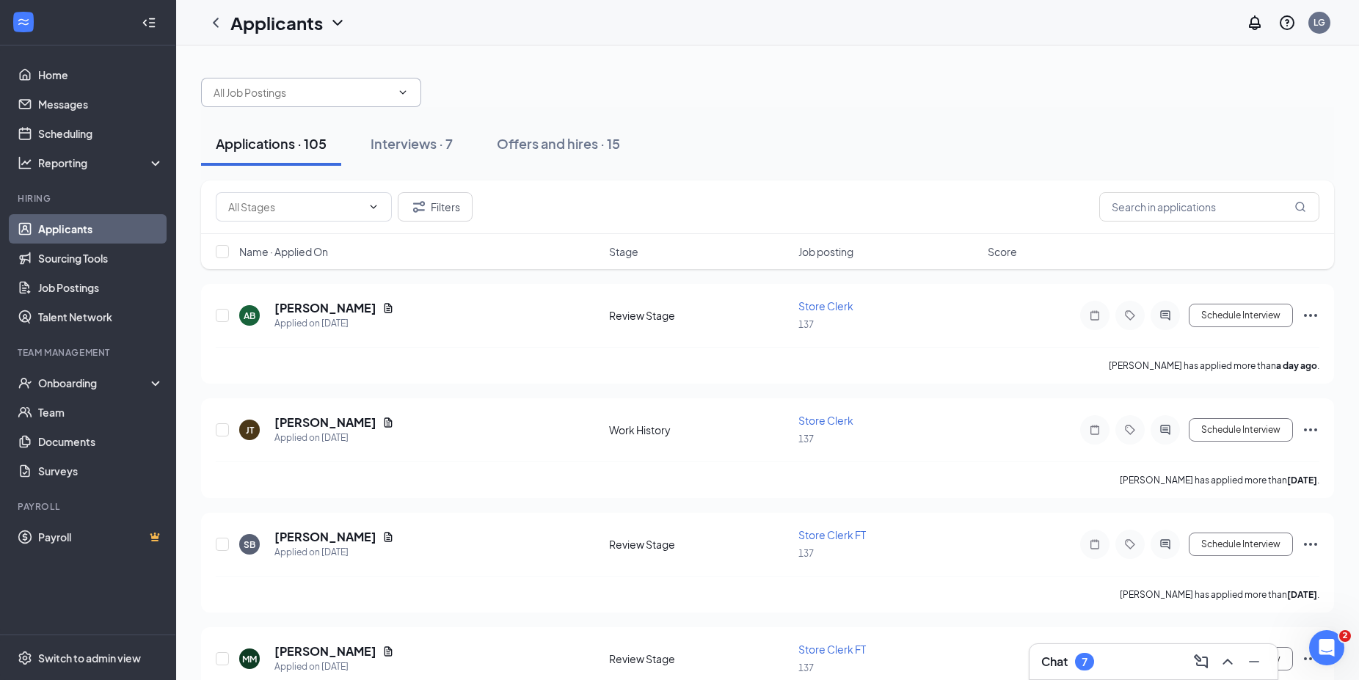
click at [406, 95] on icon "ChevronDown" at bounding box center [403, 93] width 12 height 12
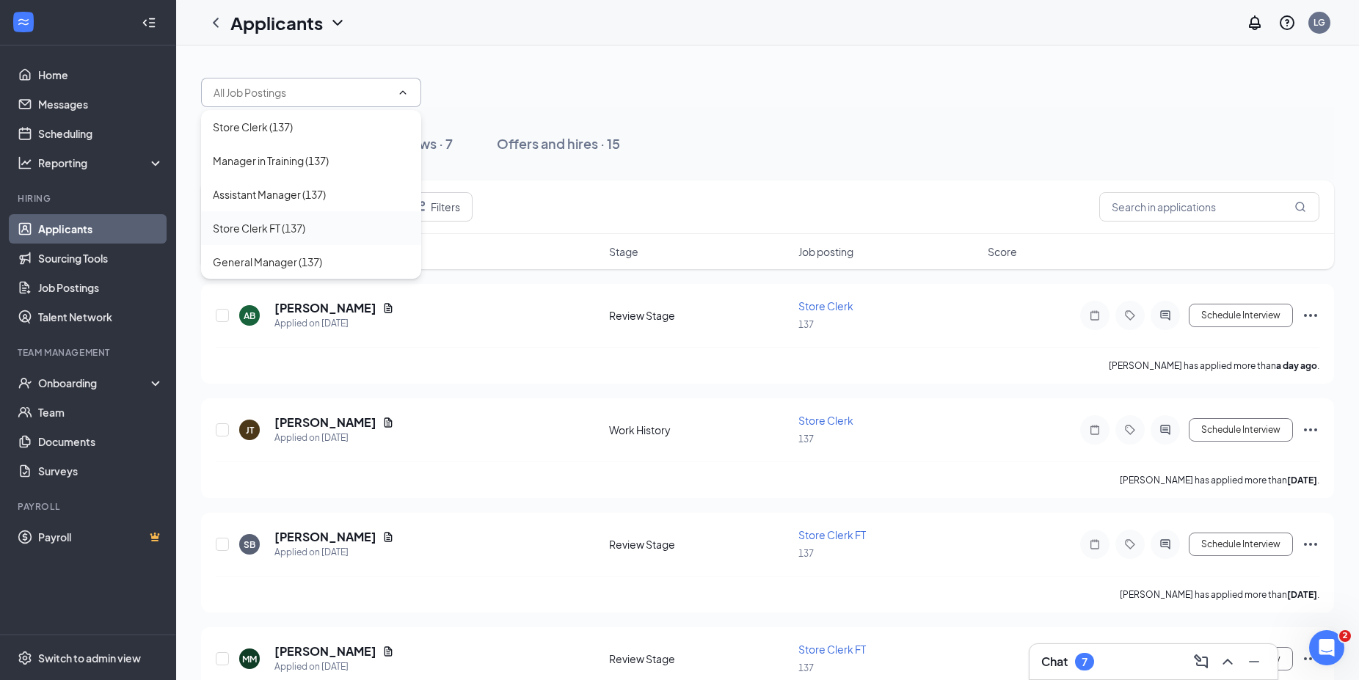
click at [271, 229] on div "Store Clerk FT (137)" at bounding box center [259, 228] width 92 height 16
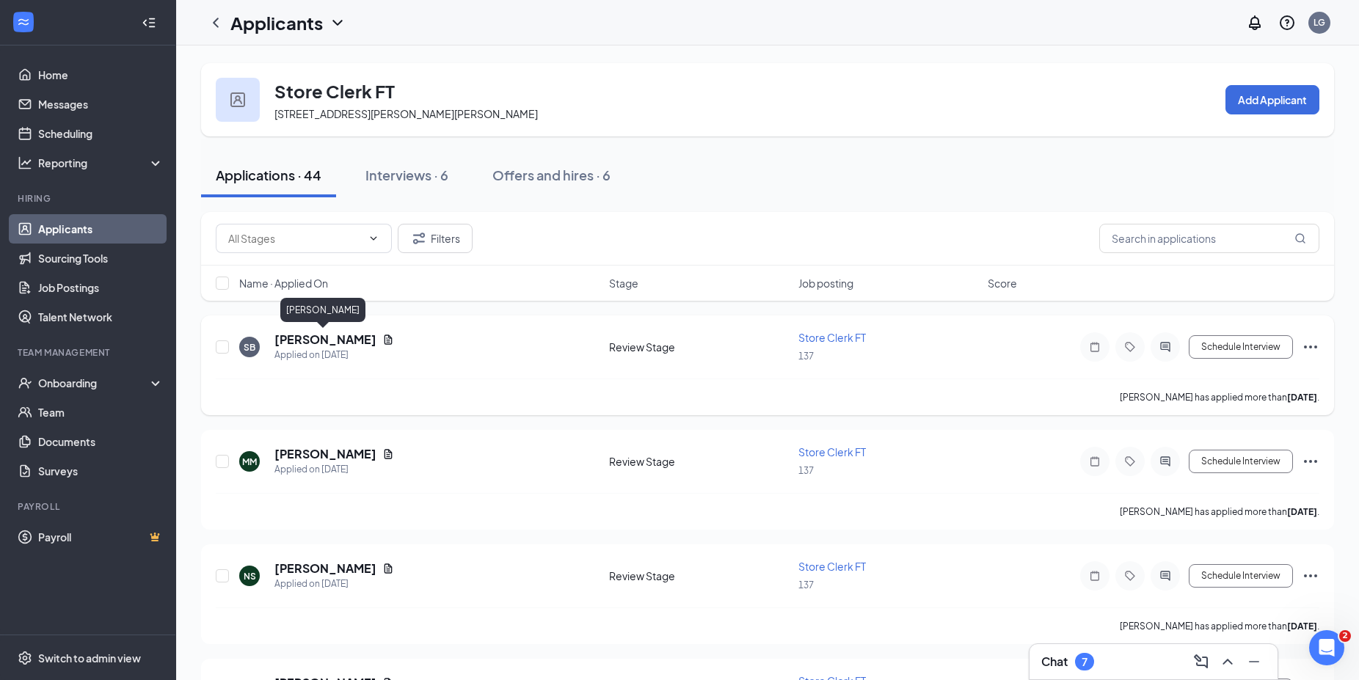
click at [329, 337] on h5 "[PERSON_NAME]" at bounding box center [325, 340] width 102 height 16
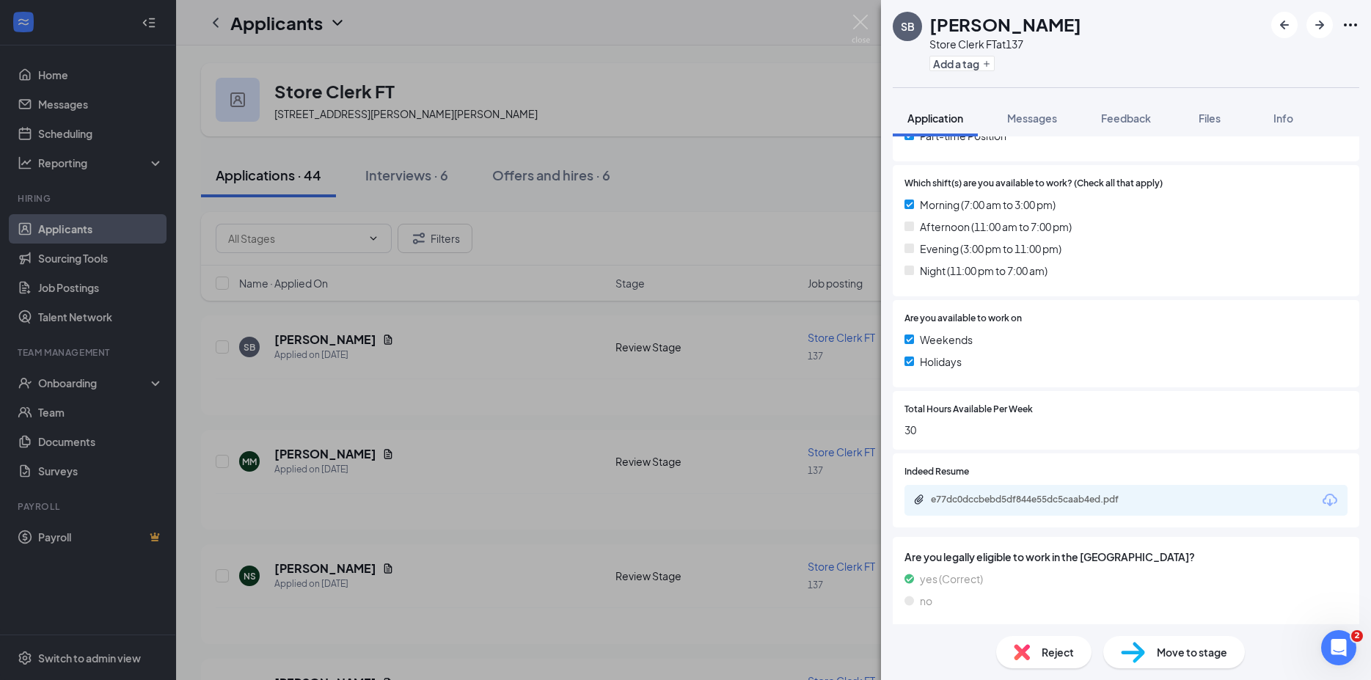
scroll to position [396, 0]
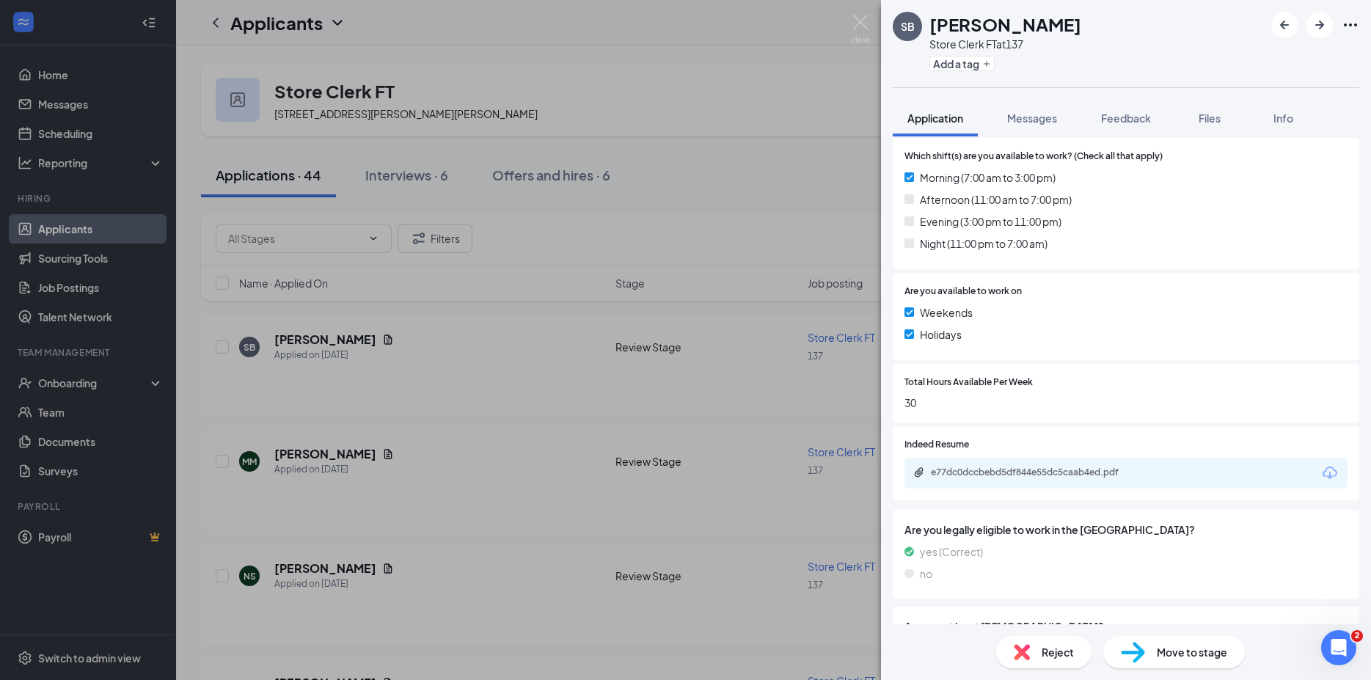
click at [1323, 467] on icon "Download" at bounding box center [1330, 473] width 15 height 12
click at [321, 458] on div "SB [PERSON_NAME] Store Clerk FT at 137 Add a tag Application Messages Feedback …" at bounding box center [685, 340] width 1371 height 680
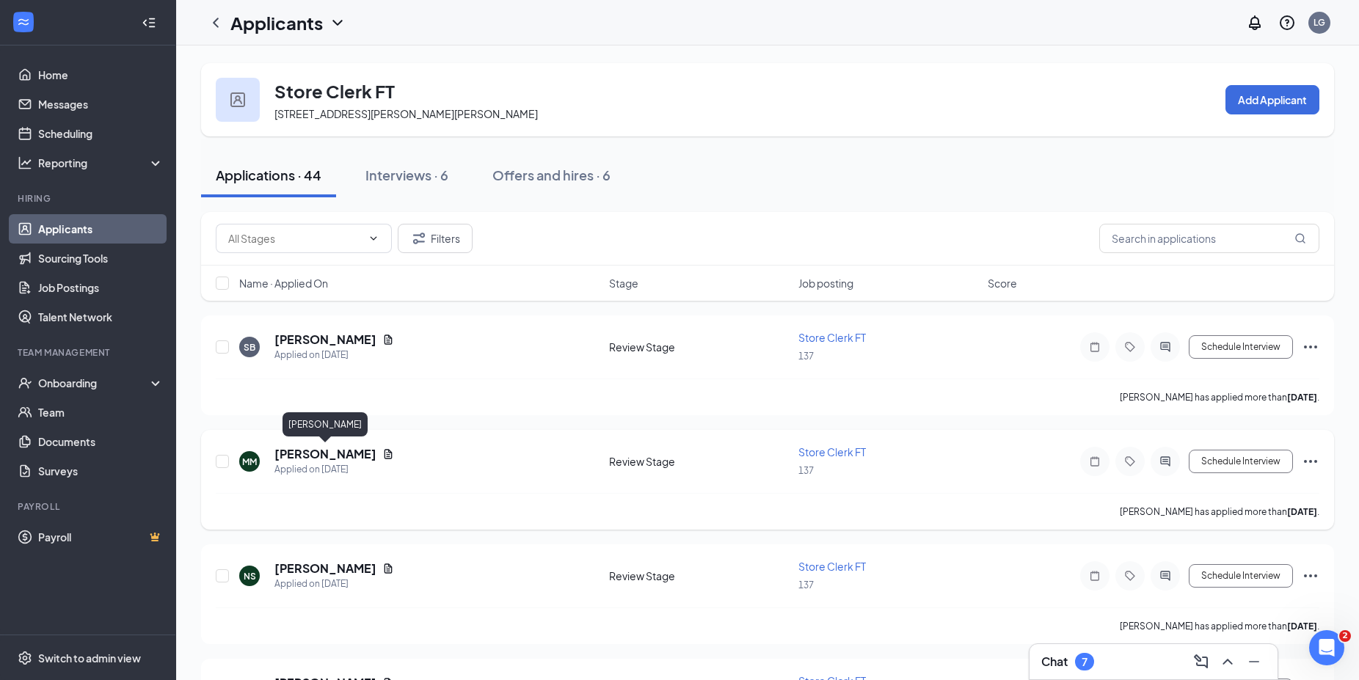
click at [318, 450] on h5 "[PERSON_NAME]" at bounding box center [325, 454] width 102 height 16
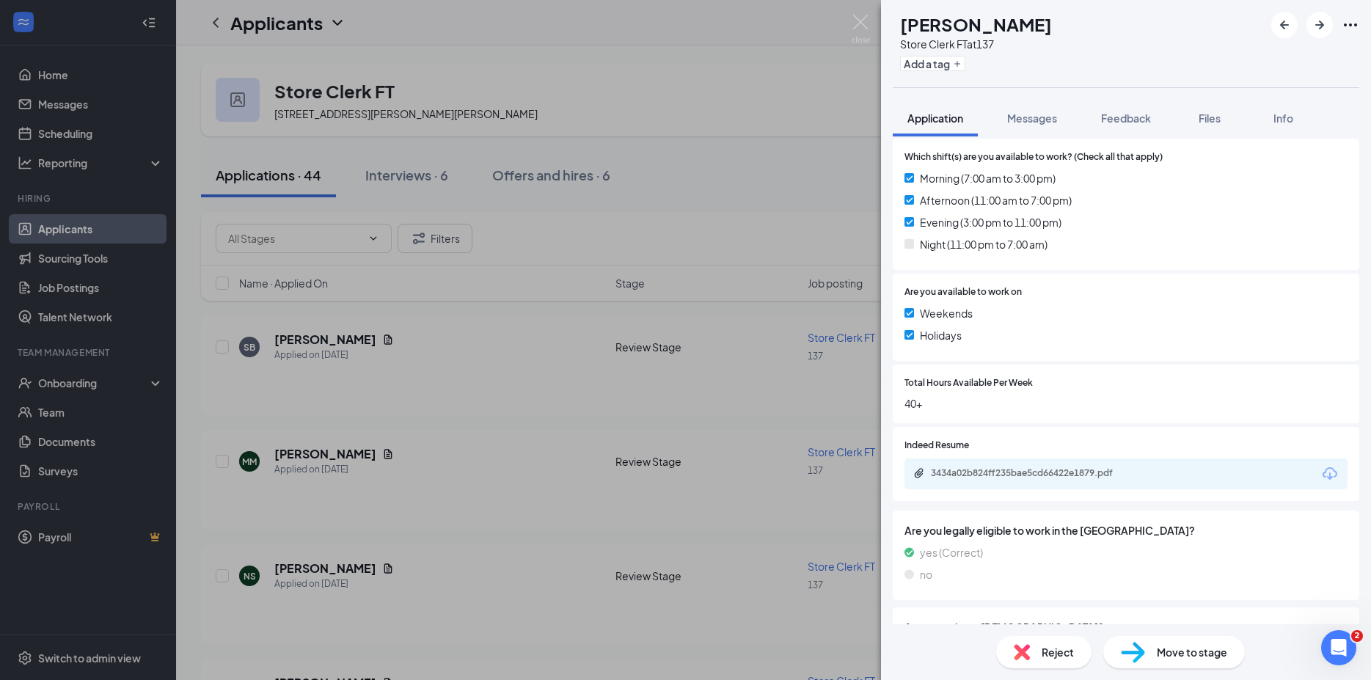
scroll to position [396, 0]
click at [1321, 471] on icon "Download" at bounding box center [1330, 473] width 18 height 18
click at [1180, 648] on span "Move to stage" at bounding box center [1192, 652] width 70 height 16
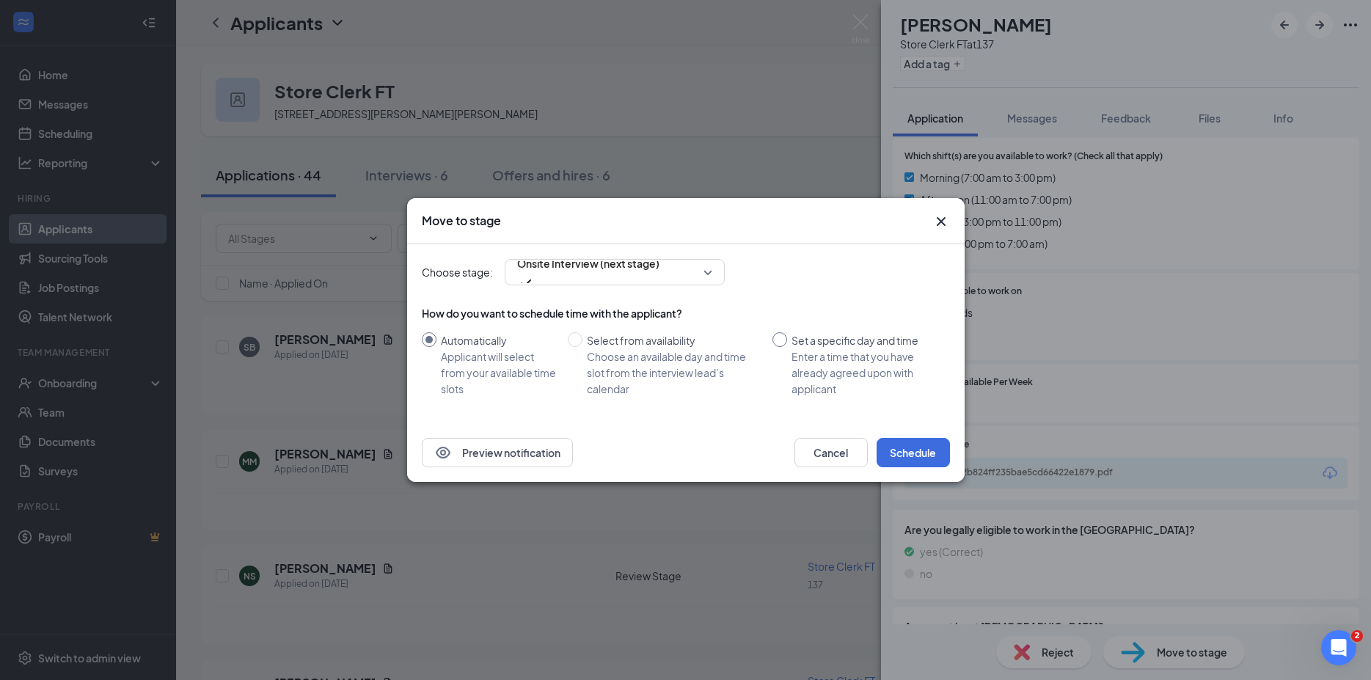
click at [782, 337] on input "Set a specific day and time Enter a time that you have already agreed upon with…" at bounding box center [779, 339] width 15 height 15
radio input "true"
radio input "false"
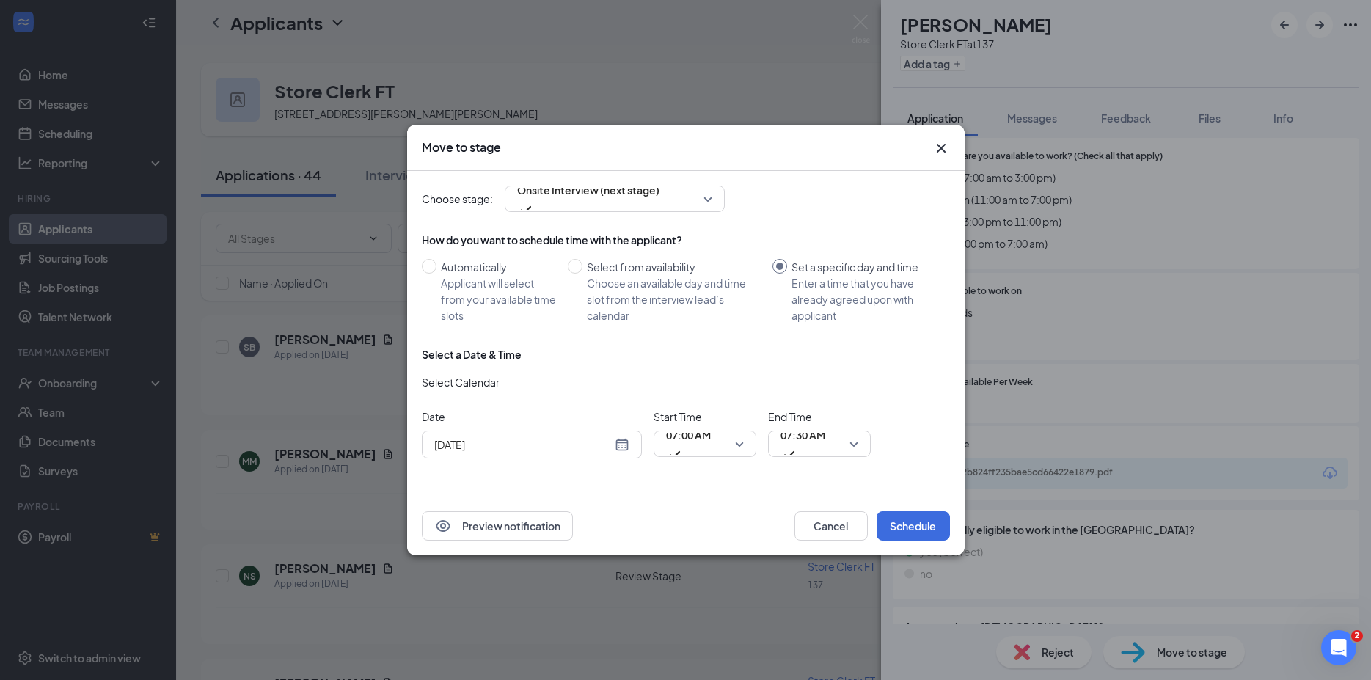
click at [619, 456] on div "[DATE]" at bounding box center [532, 445] width 220 height 28
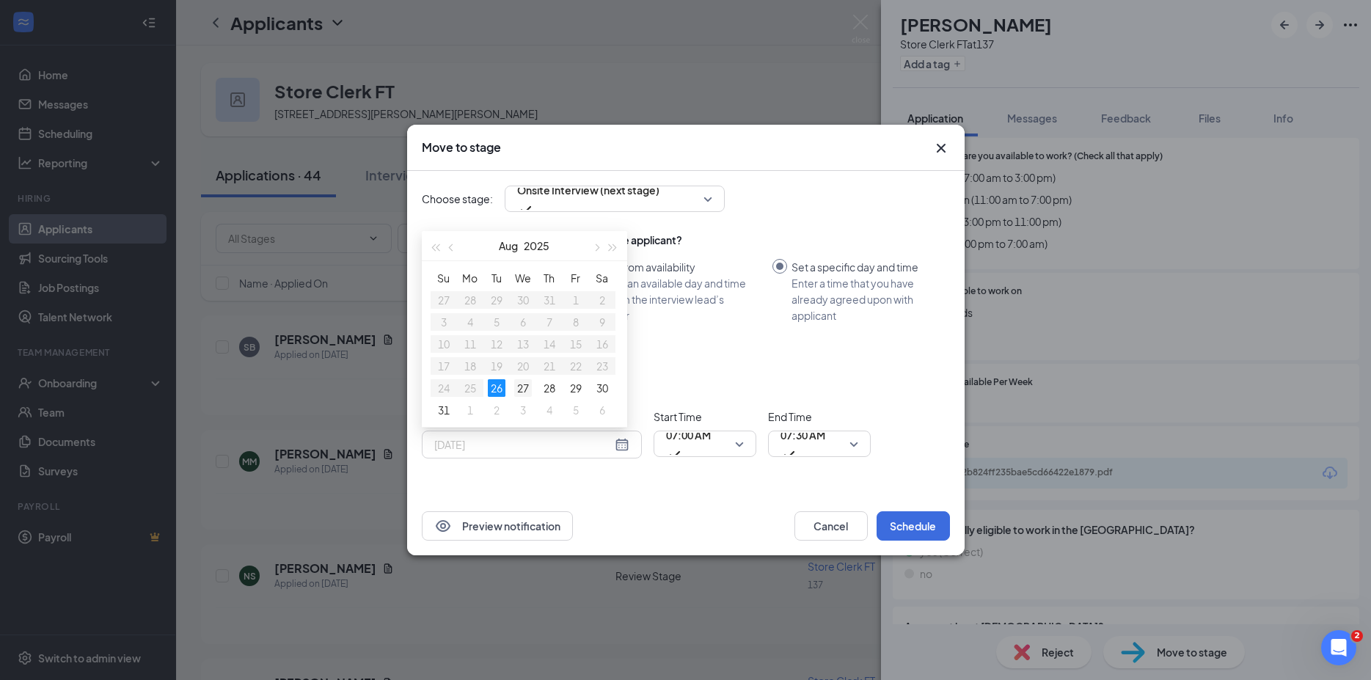
type input "[DATE]"
click at [524, 389] on div "27" at bounding box center [523, 388] width 18 height 18
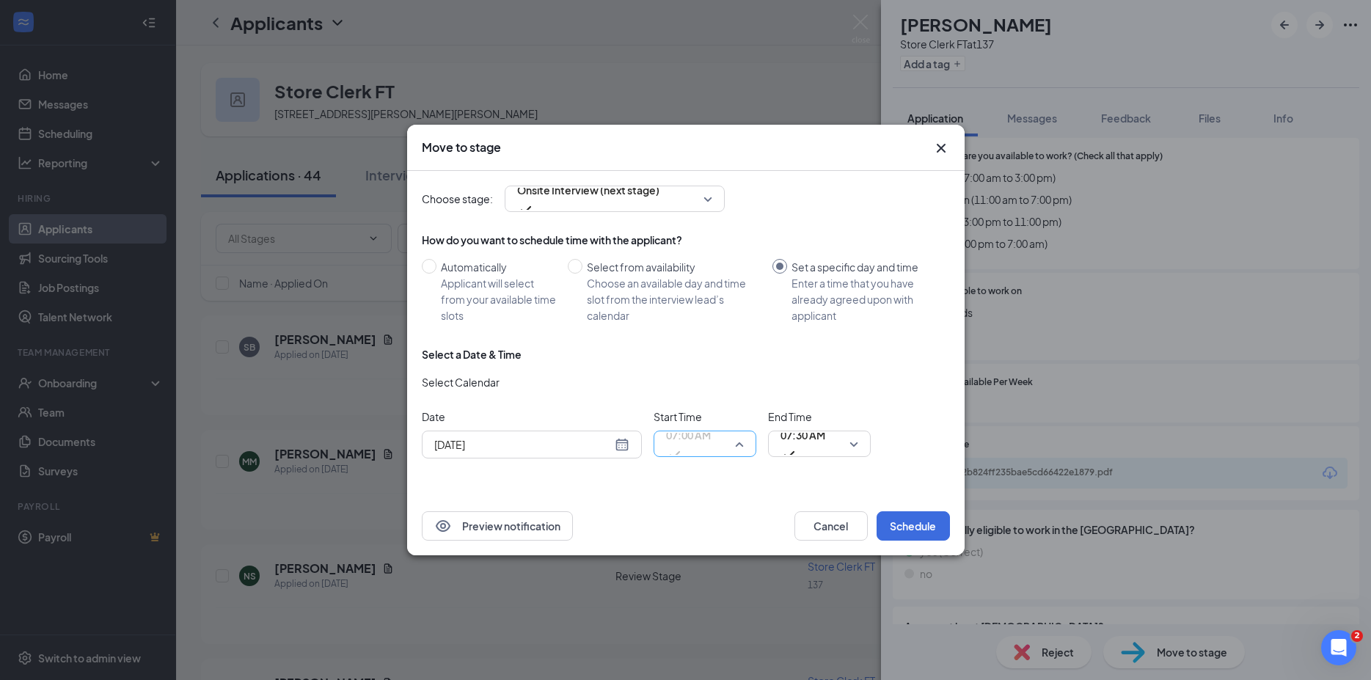
click at [739, 442] on span "07:00 AM" at bounding box center [705, 444] width 78 height 22
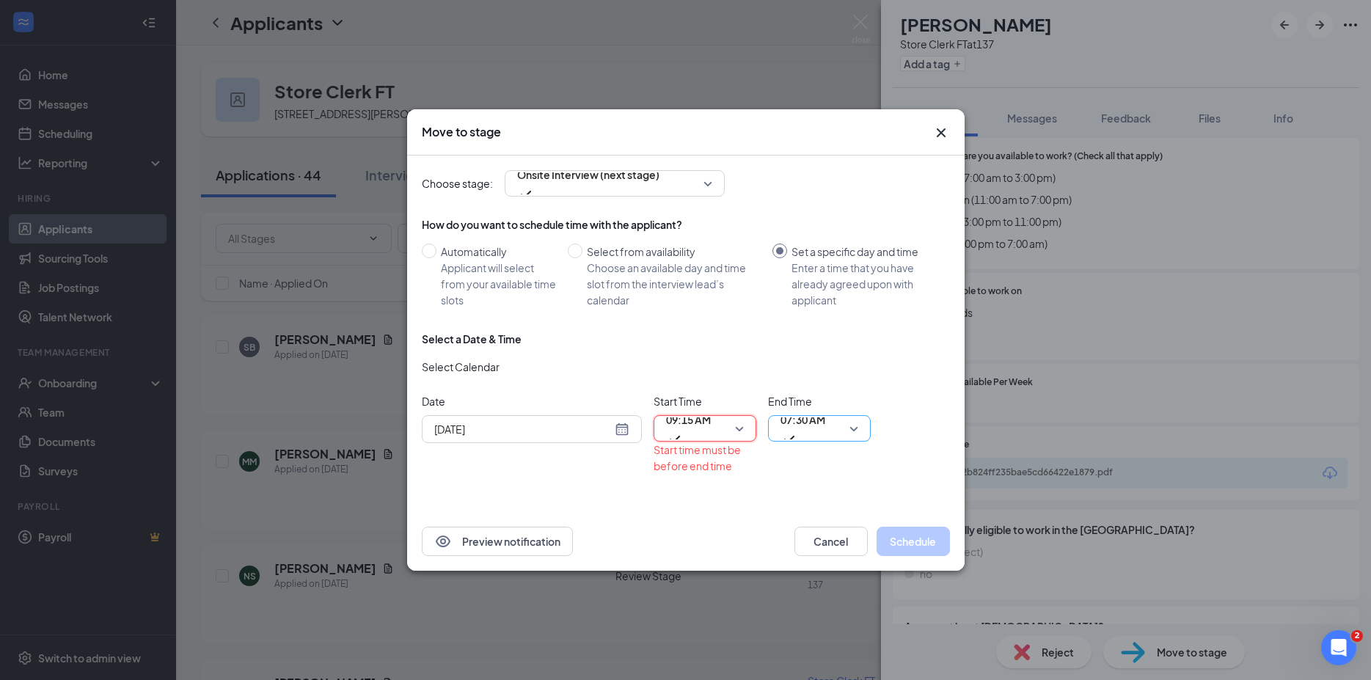
click at [862, 425] on div "07:30 AM" at bounding box center [819, 428] width 103 height 26
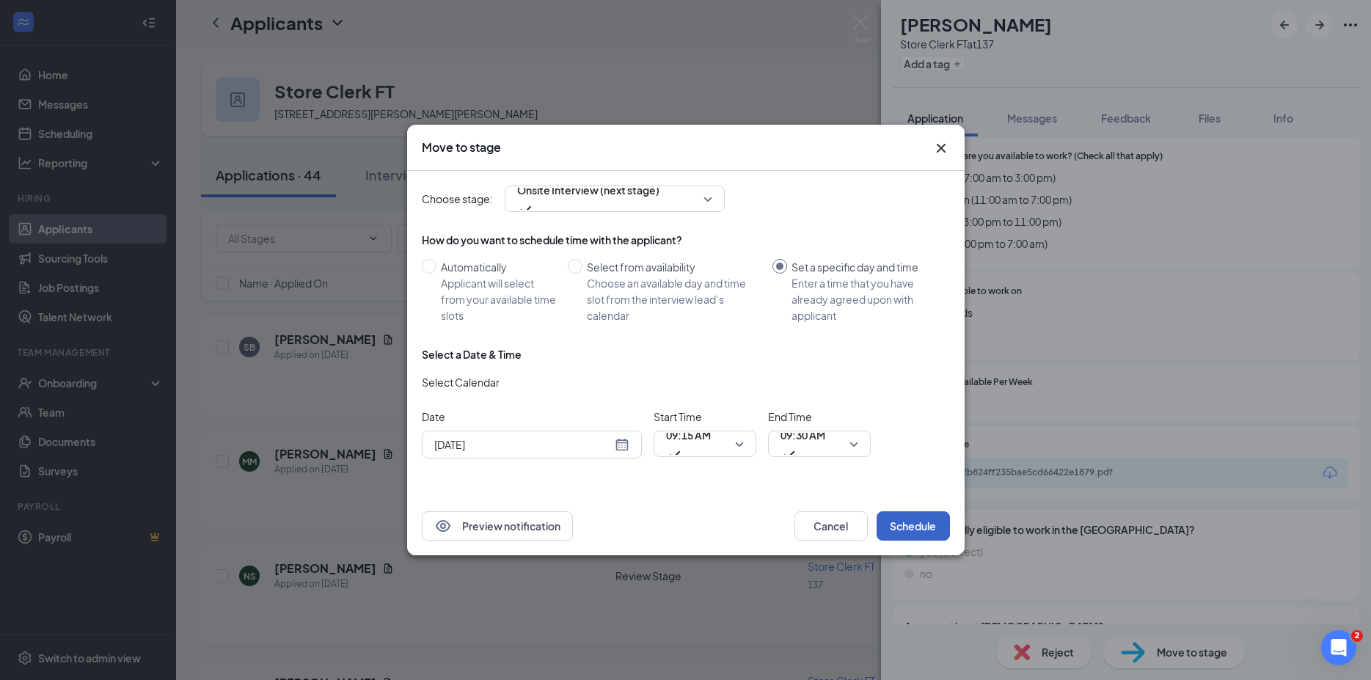
click at [921, 527] on button "Schedule" at bounding box center [913, 525] width 73 height 29
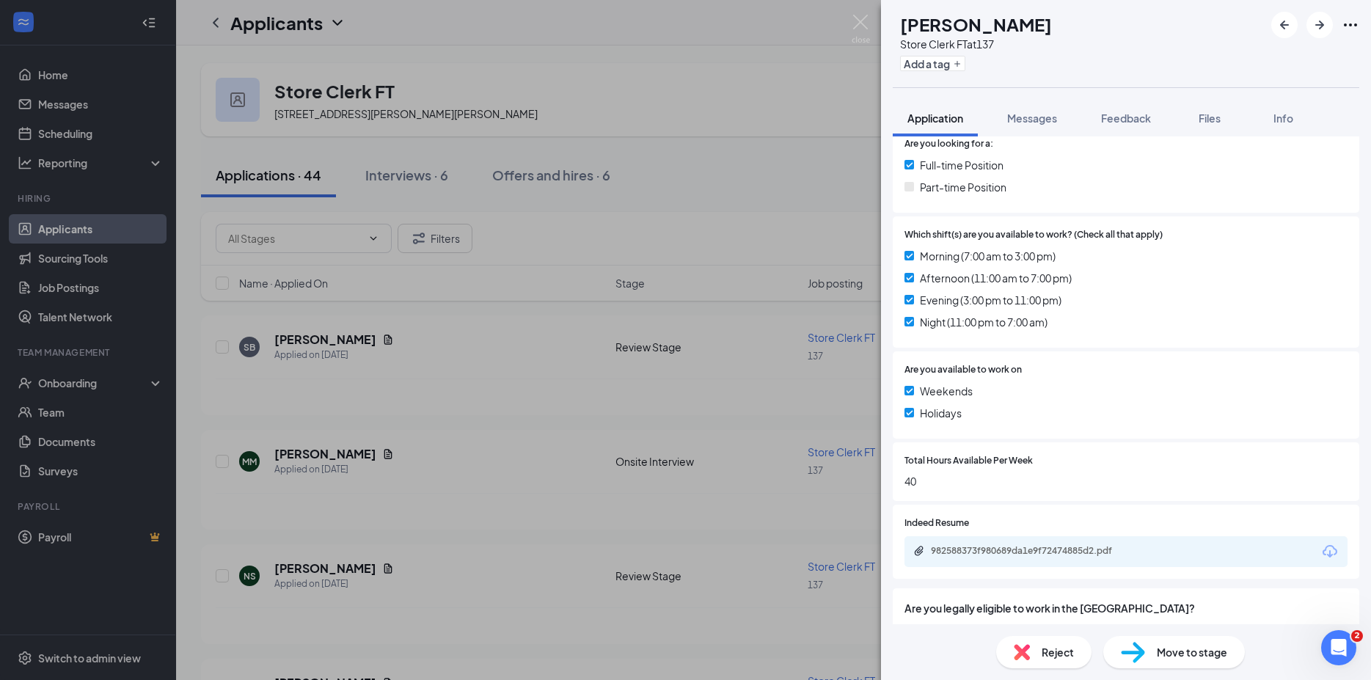
scroll to position [396, 0]
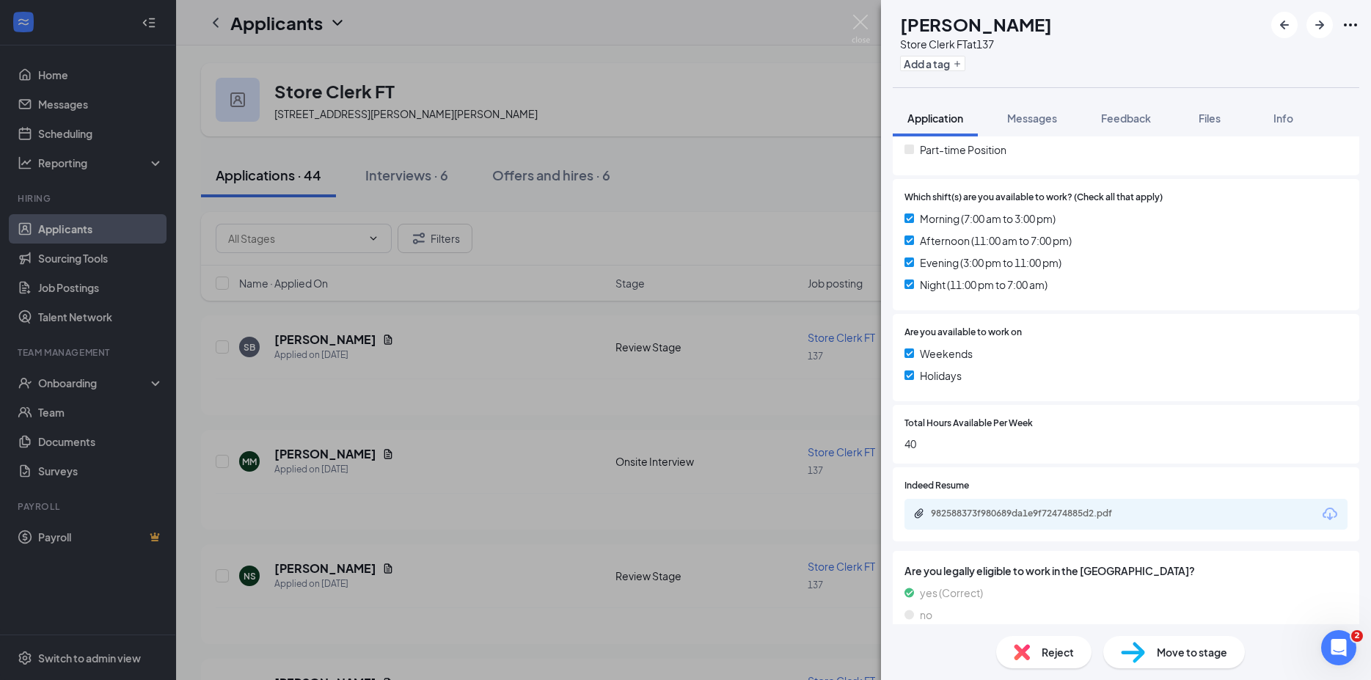
click at [1323, 513] on icon "Download" at bounding box center [1330, 514] width 15 height 12
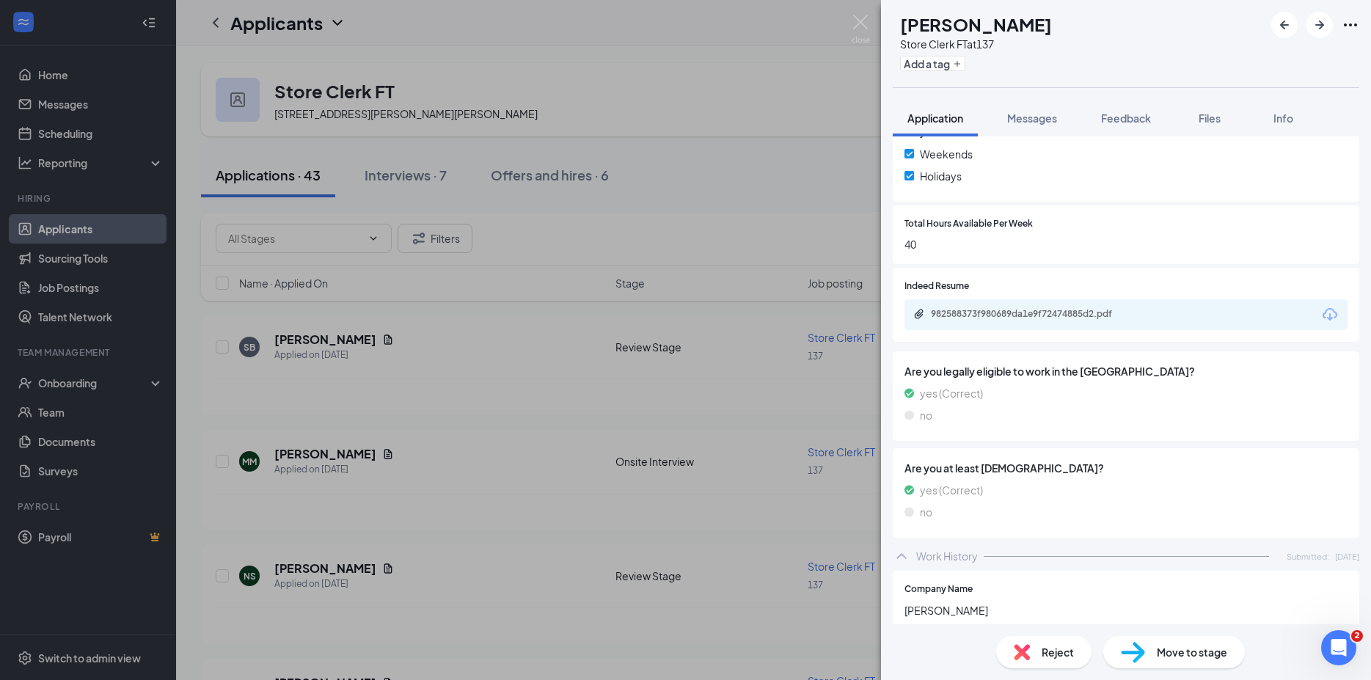
scroll to position [713, 0]
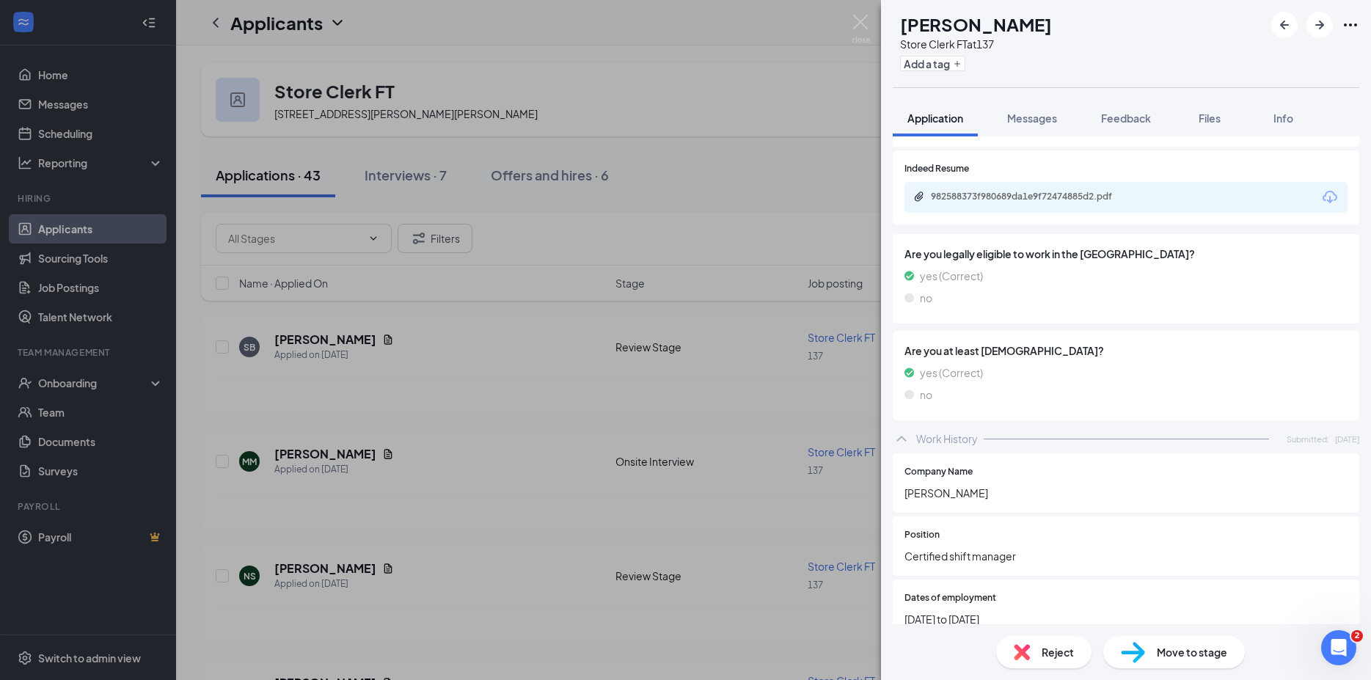
click at [1194, 651] on span "Move to stage" at bounding box center [1192, 652] width 70 height 16
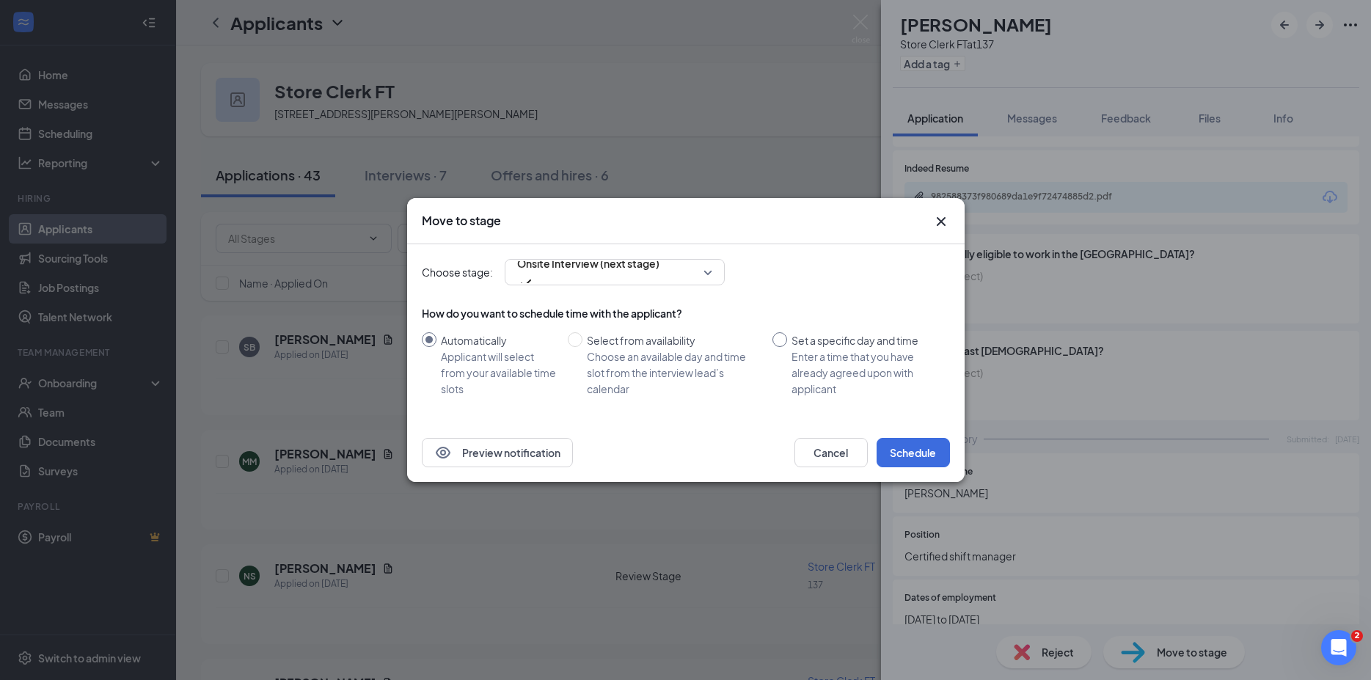
click at [775, 340] on input "Set a specific day and time Enter a time that you have already agreed upon with…" at bounding box center [779, 339] width 15 height 15
radio input "true"
radio input "false"
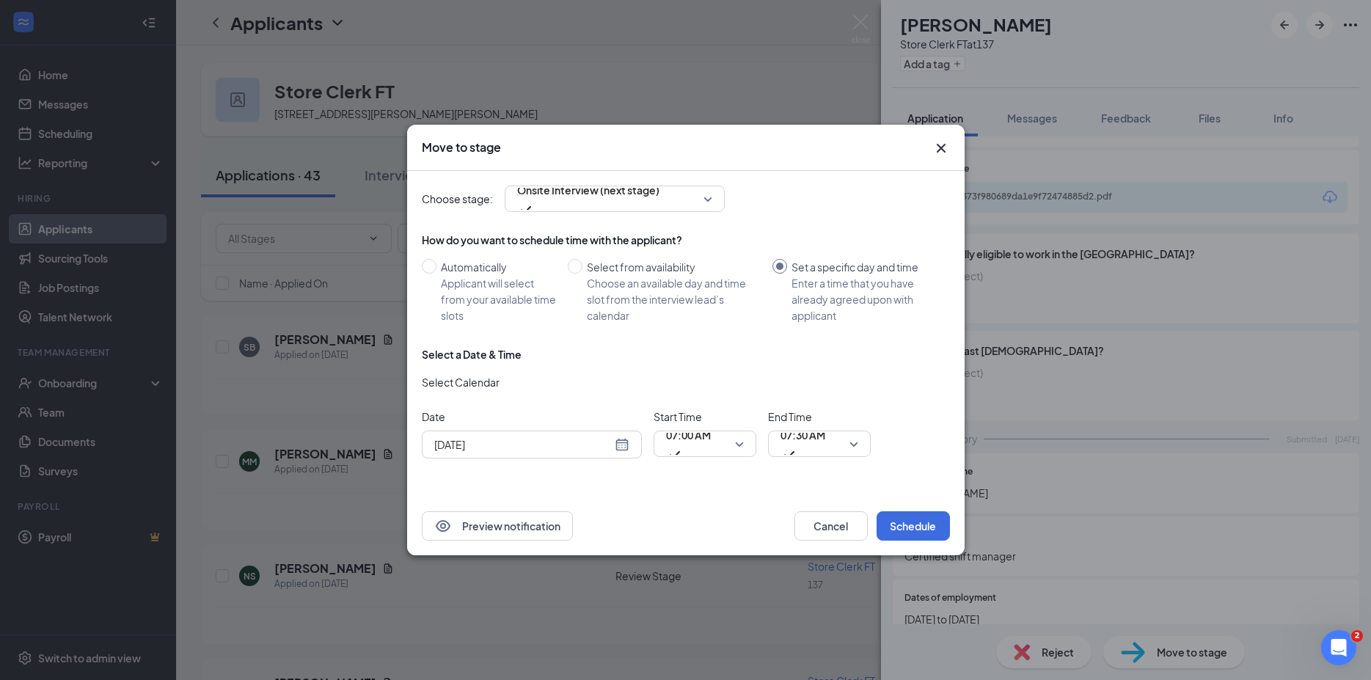
click at [624, 441] on div "[DATE]" at bounding box center [531, 444] width 195 height 16
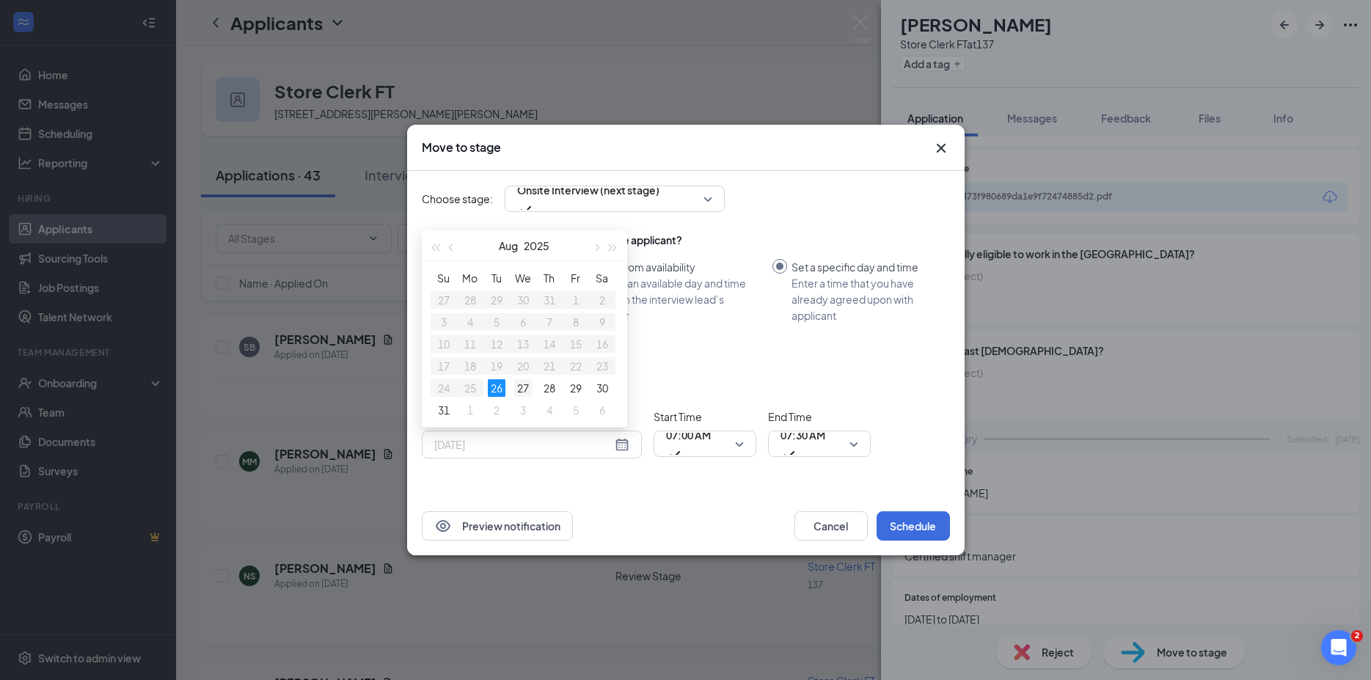
type input "[DATE]"
click at [522, 387] on div "27" at bounding box center [523, 388] width 18 height 18
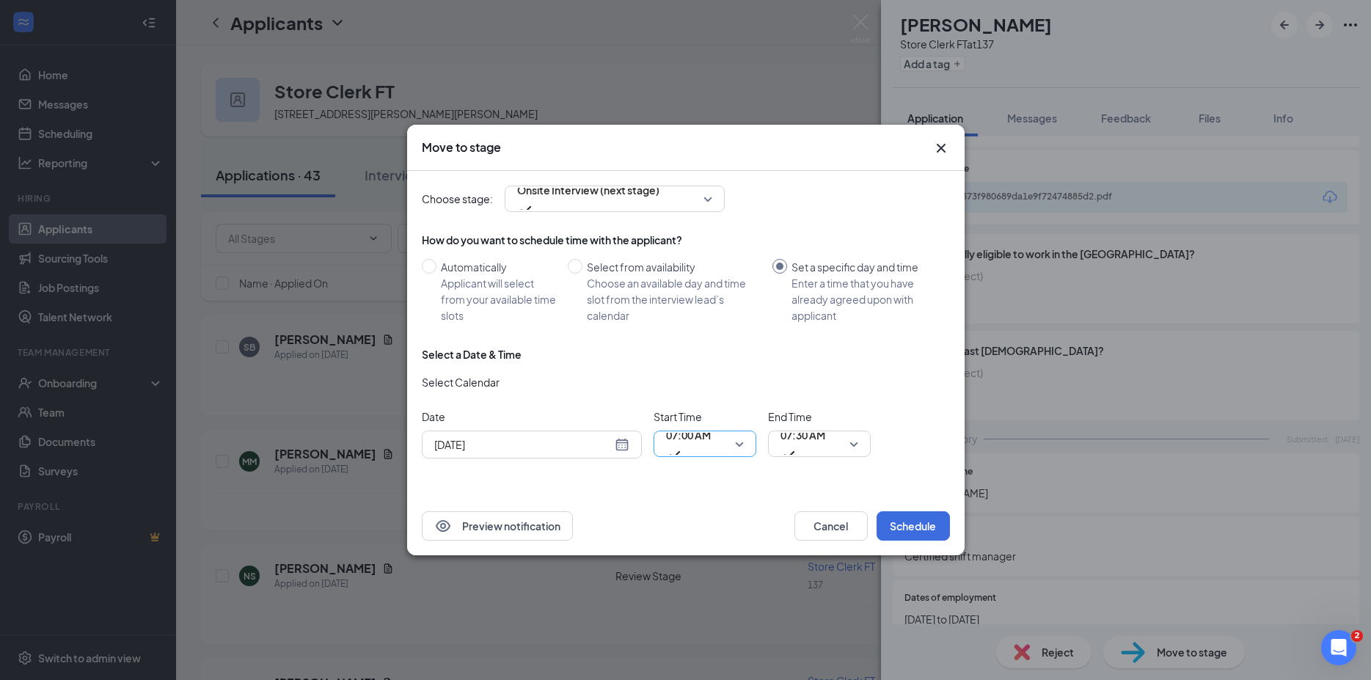
click at [736, 447] on span "07:00 AM" at bounding box center [705, 444] width 78 height 22
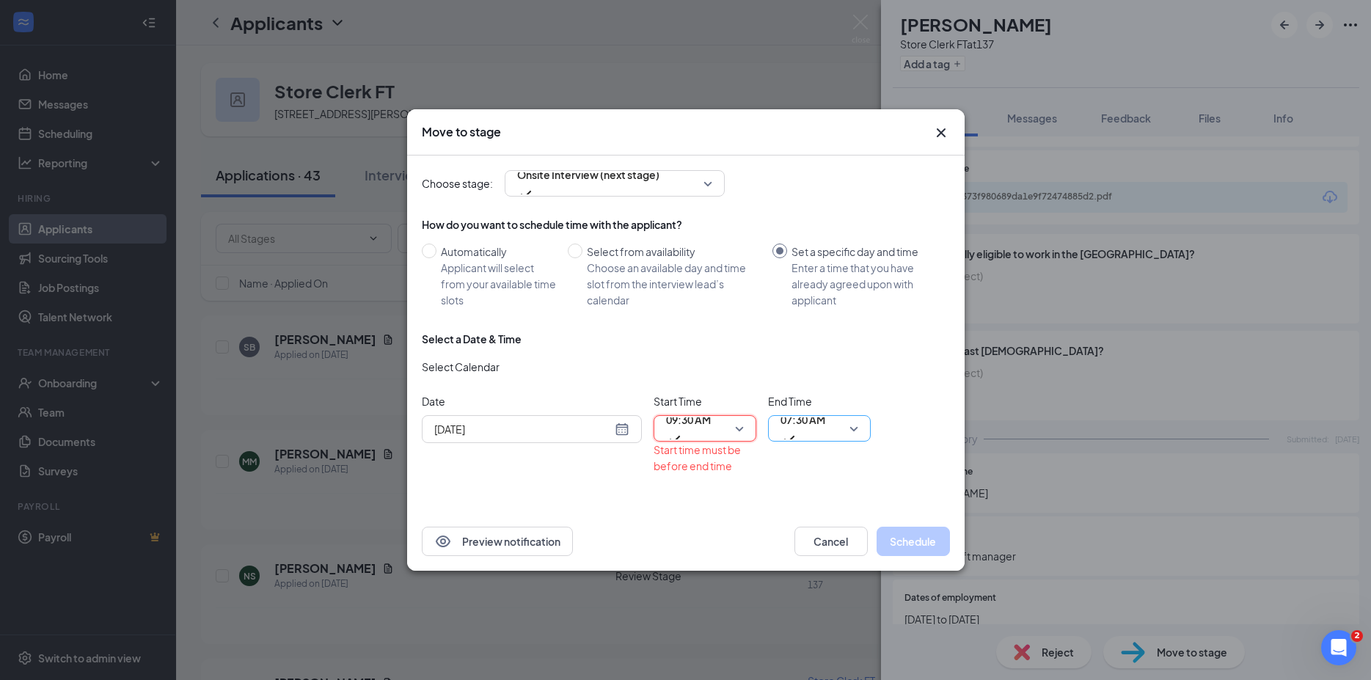
click at [852, 426] on span "07:30 AM" at bounding box center [820, 428] width 78 height 22
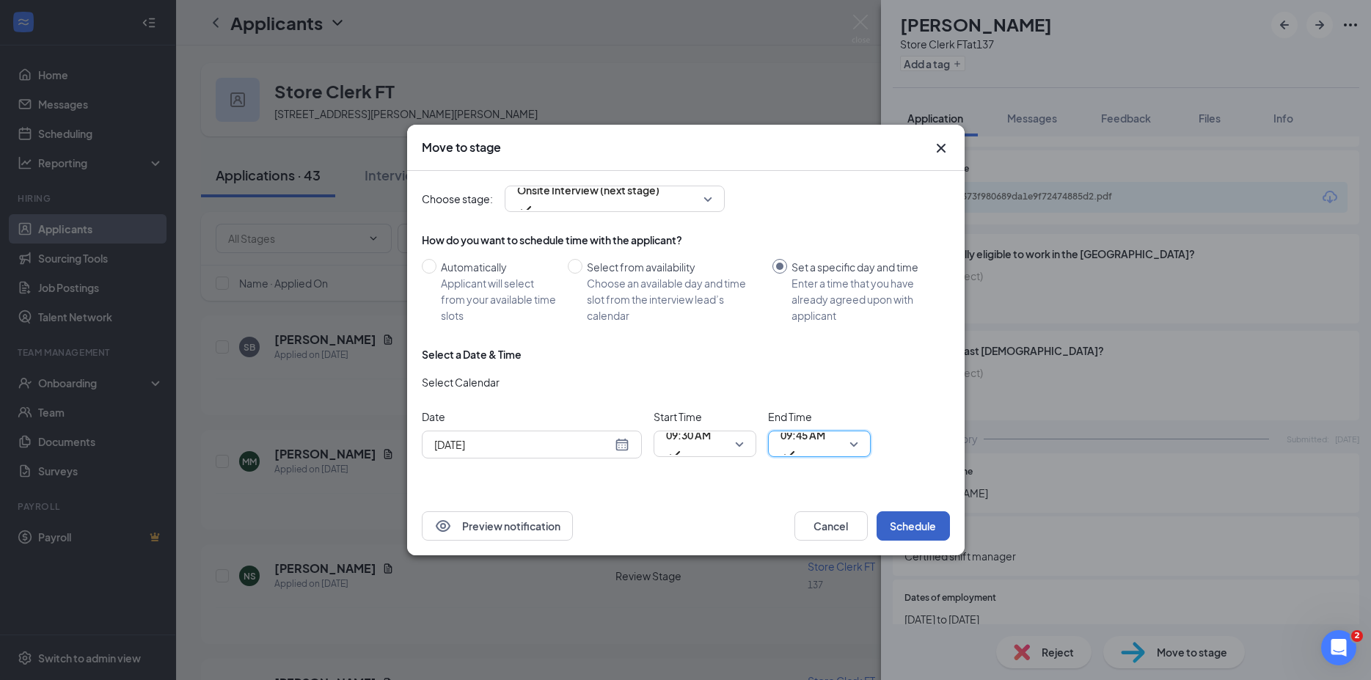
click at [924, 522] on button "Schedule" at bounding box center [913, 525] width 73 height 29
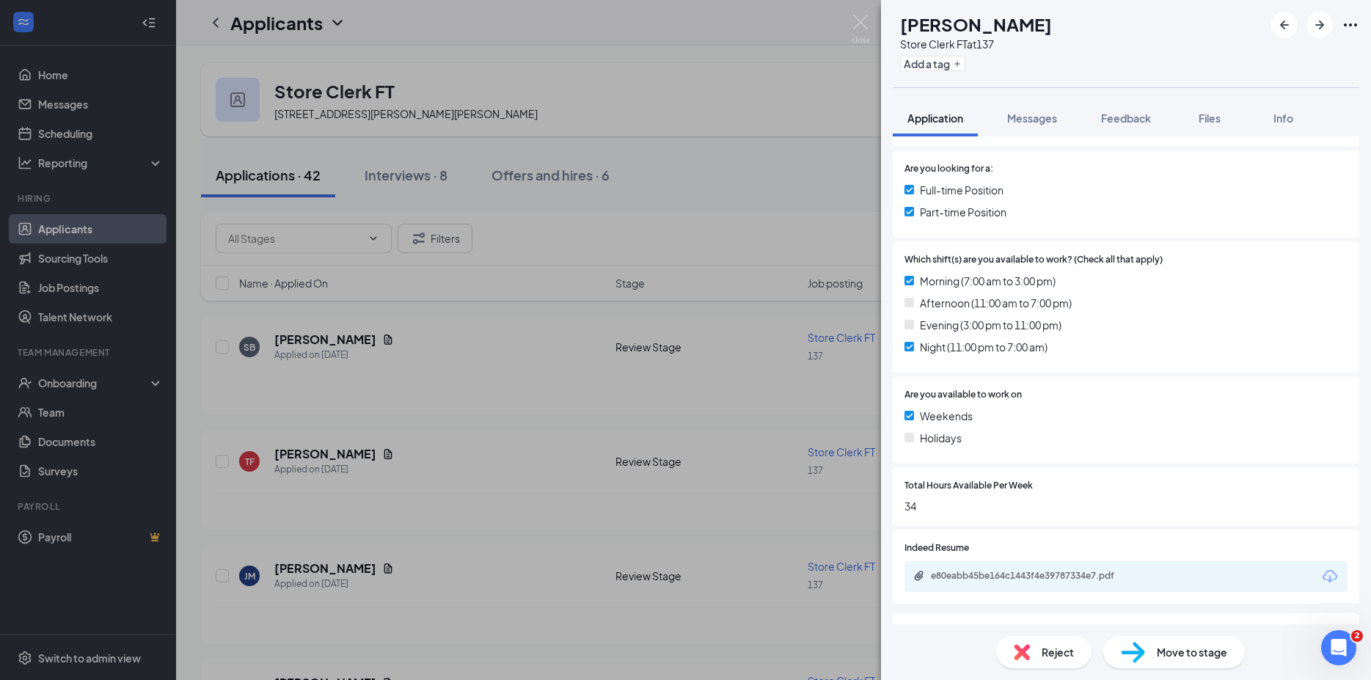
scroll to position [317, 0]
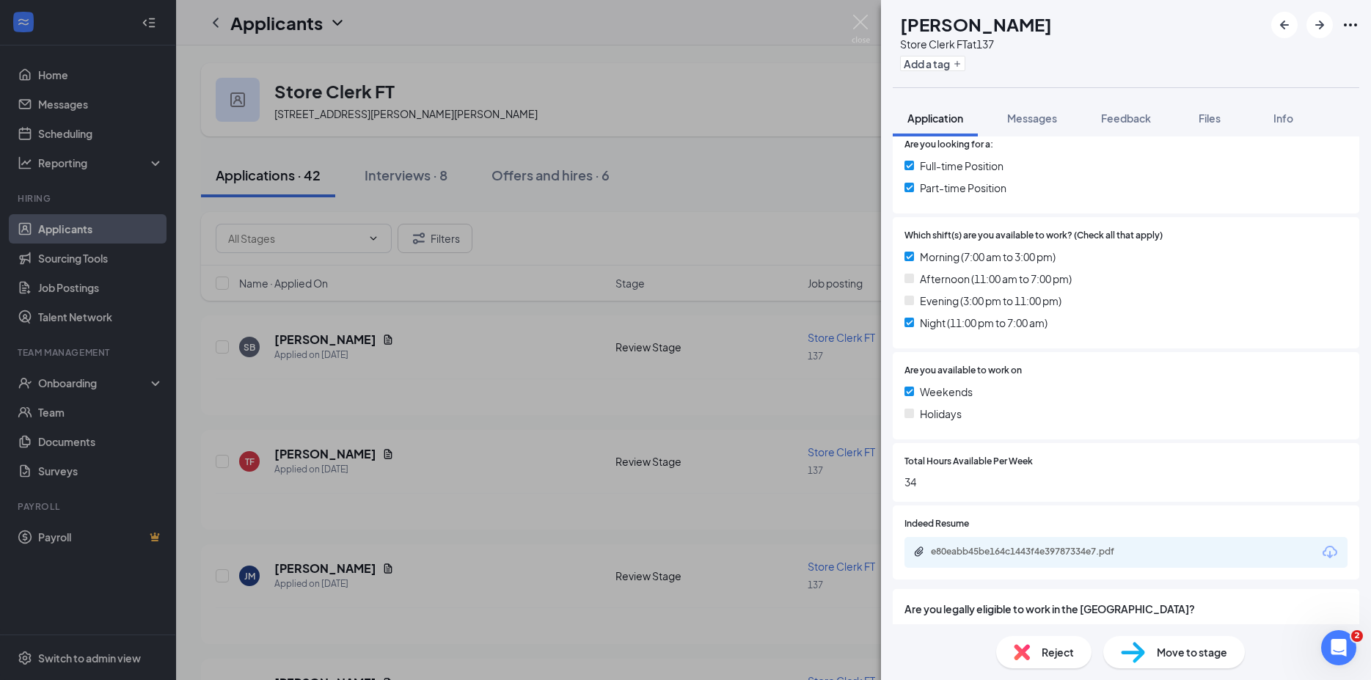
click at [1033, 656] on div "Reject" at bounding box center [1043, 652] width 95 height 32
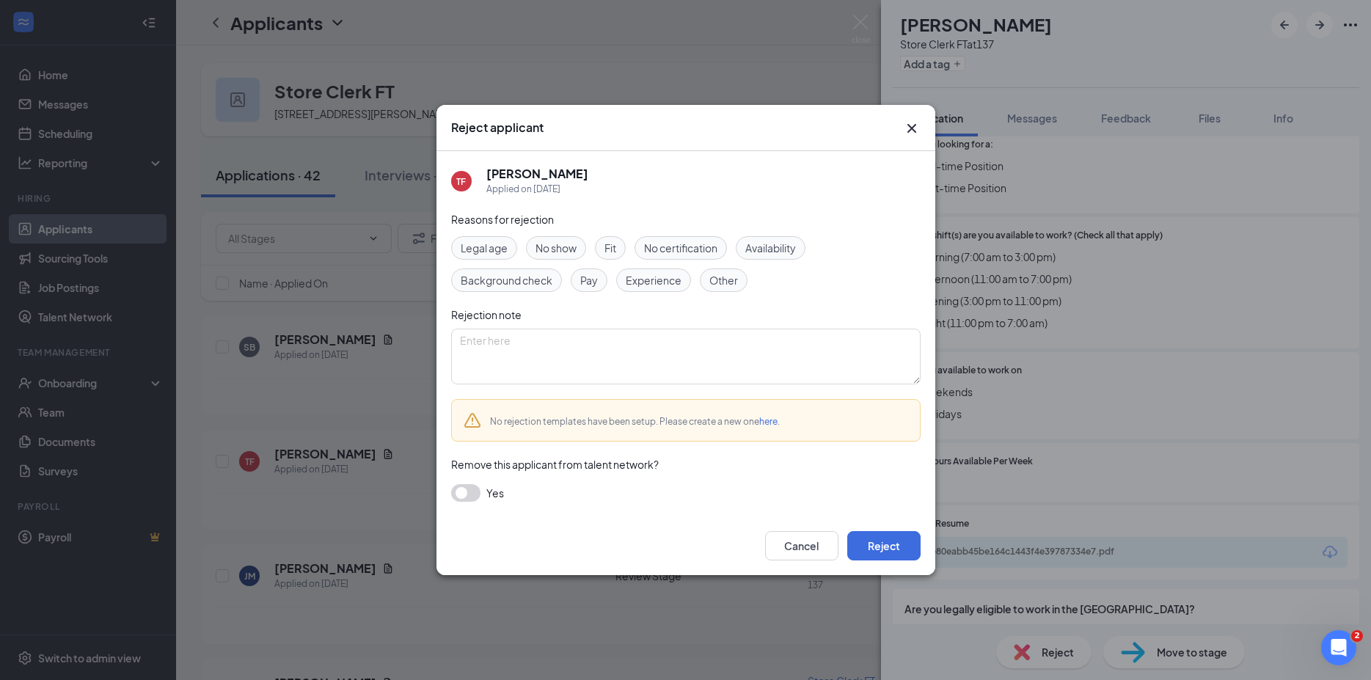
drag, startPoint x: 607, startPoint y: 246, endPoint x: 599, endPoint y: 251, distance: 10.2
click at [609, 246] on span "Fit" at bounding box center [610, 248] width 12 height 16
click at [883, 546] on button "Reject" at bounding box center [883, 545] width 73 height 29
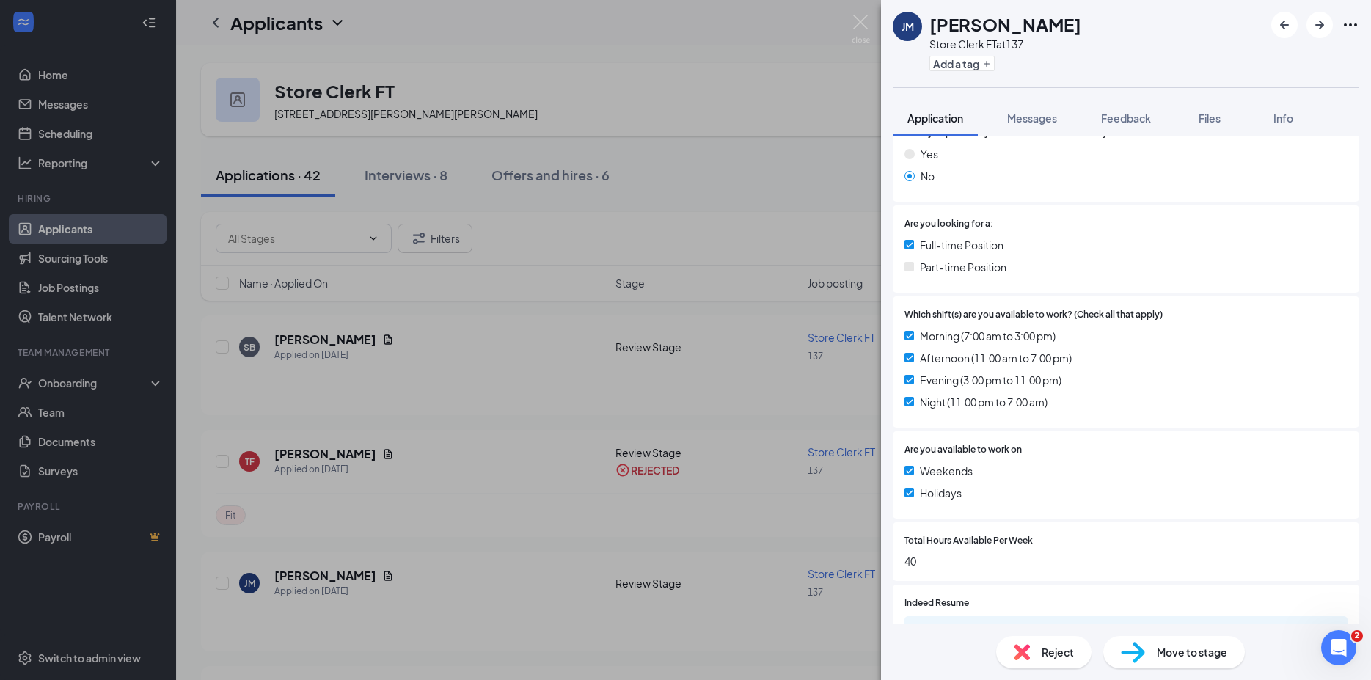
scroll to position [317, 0]
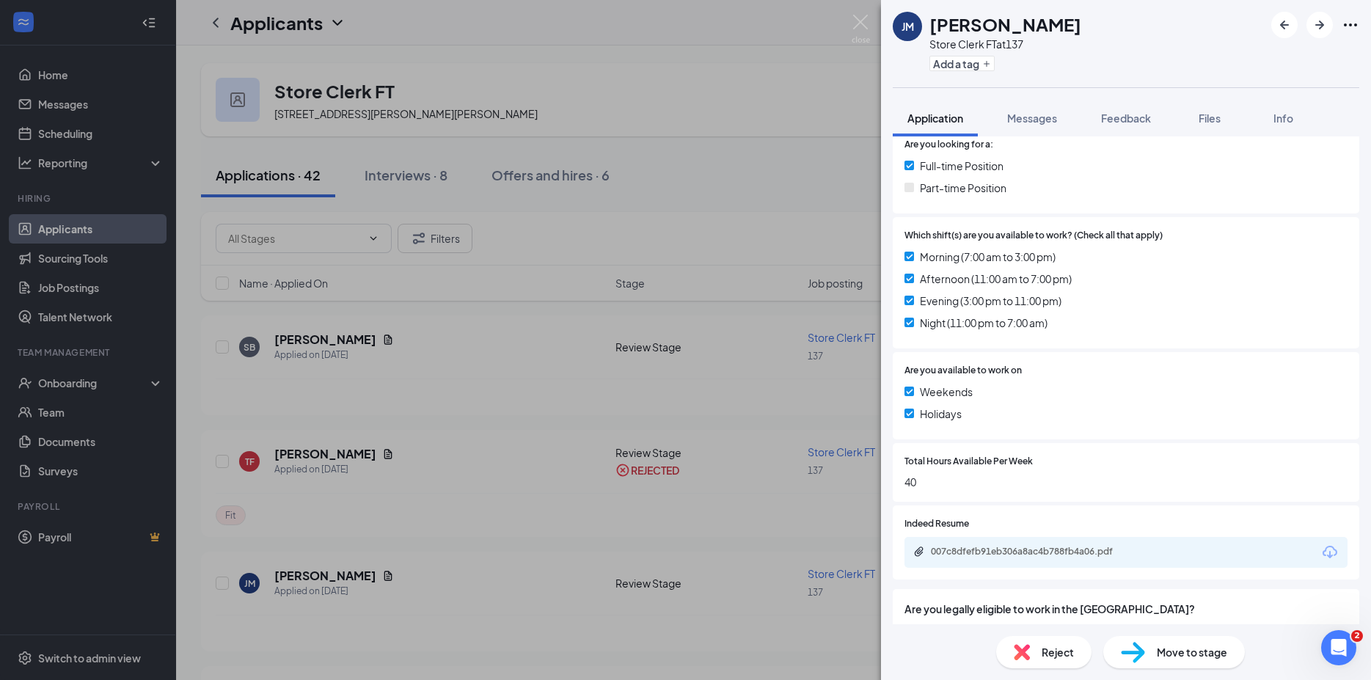
click at [1321, 549] on icon "Download" at bounding box center [1330, 553] width 18 height 18
drag, startPoint x: 1203, startPoint y: 664, endPoint x: 1103, endPoint y: 646, distance: 101.4
click at [1203, 663] on div "Move to stage" at bounding box center [1174, 652] width 142 height 32
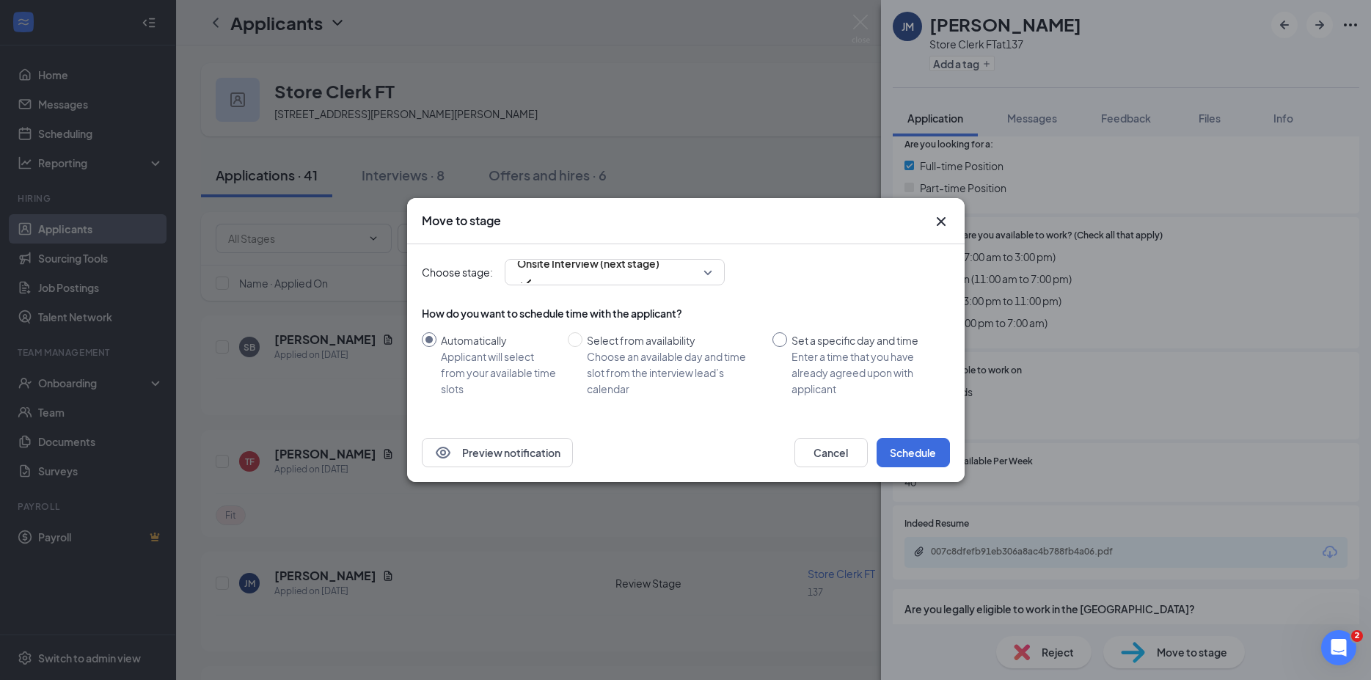
click at [775, 340] on input "Set a specific day and time Enter a time that you have already agreed upon with…" at bounding box center [779, 339] width 15 height 15
radio input "true"
radio input "false"
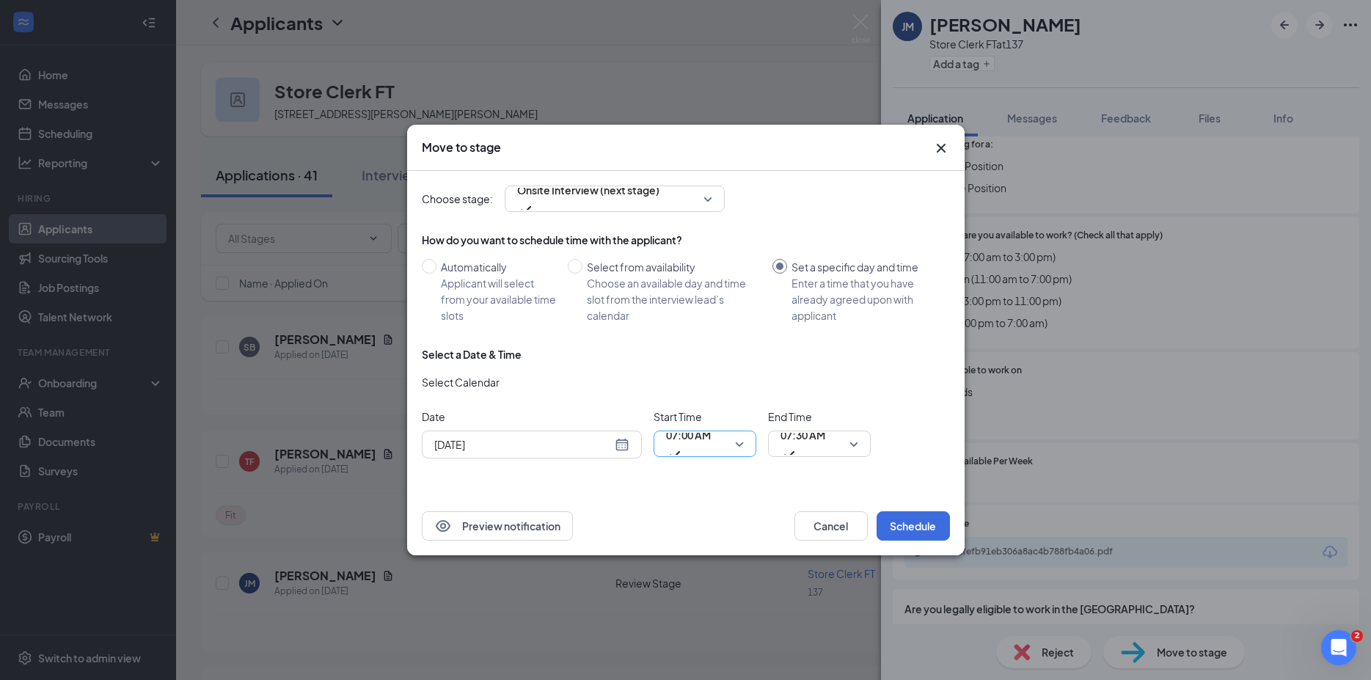
click at [738, 447] on span "07:00 AM" at bounding box center [705, 444] width 78 height 22
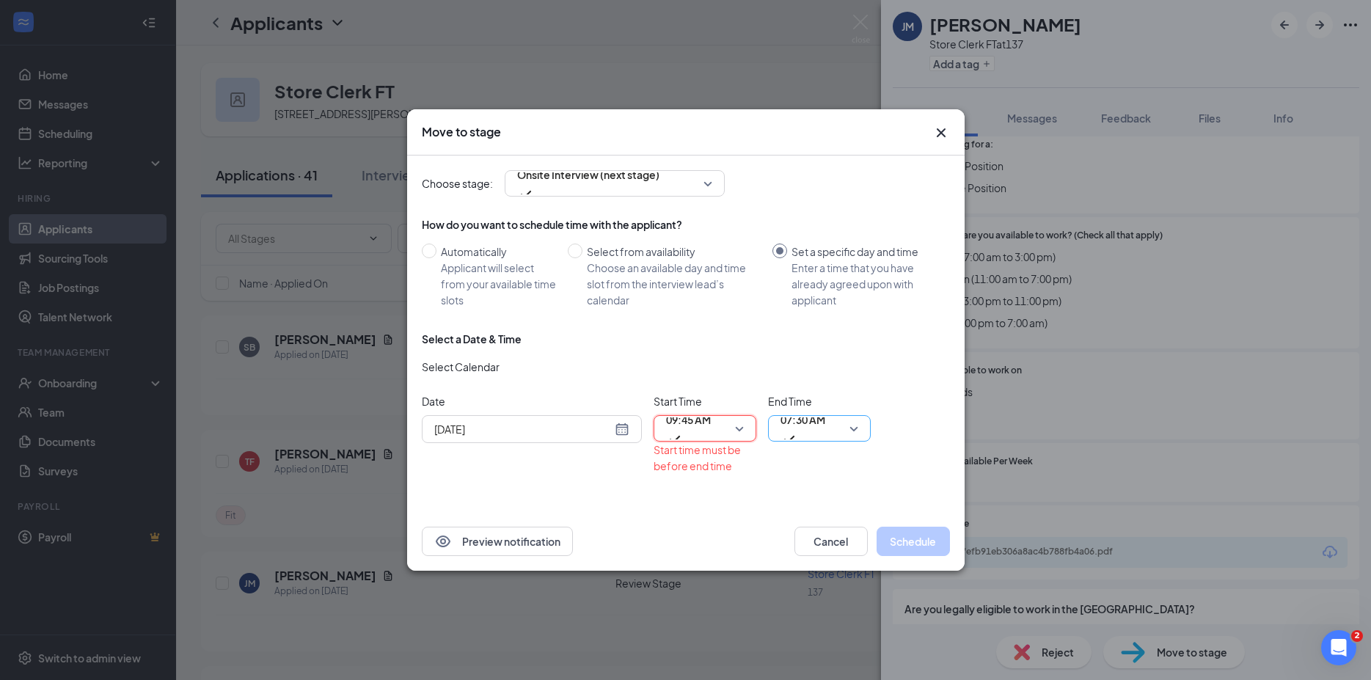
click at [852, 424] on span "07:30 AM" at bounding box center [820, 428] width 78 height 22
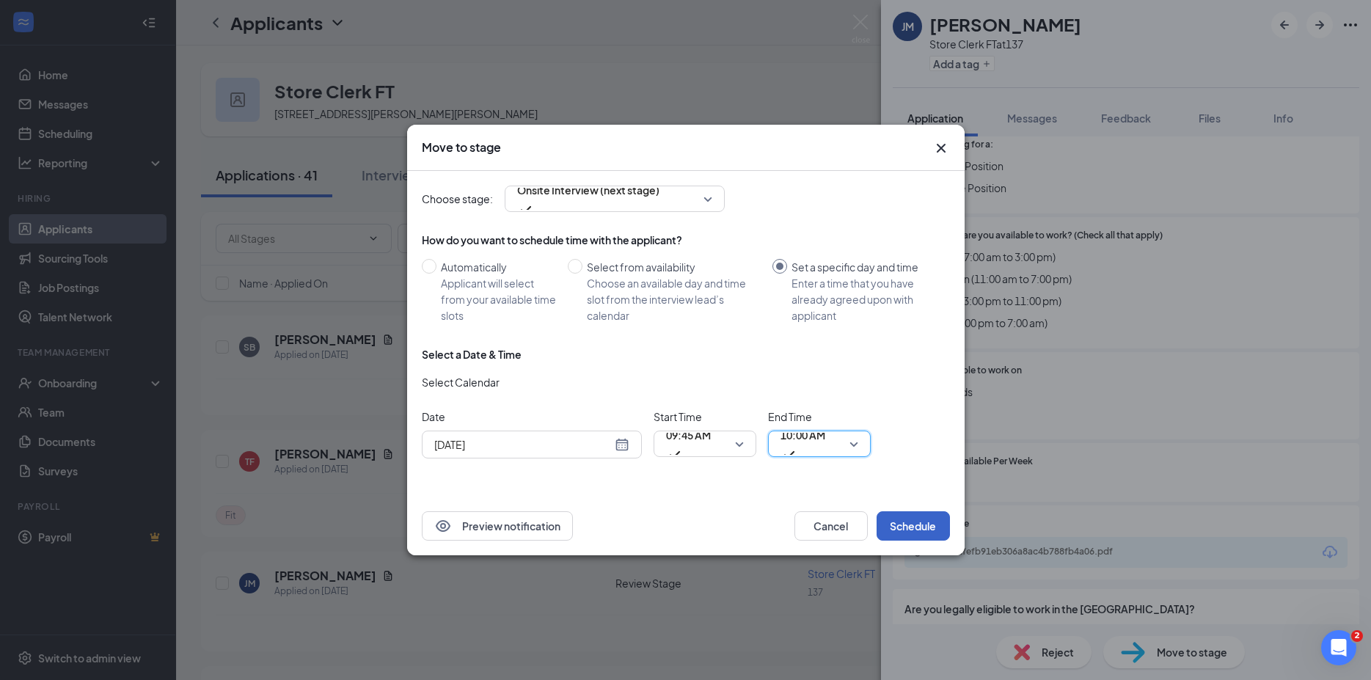
click at [929, 524] on button "Schedule" at bounding box center [913, 525] width 73 height 29
click at [618, 448] on div "[DATE]" at bounding box center [531, 444] width 195 height 16
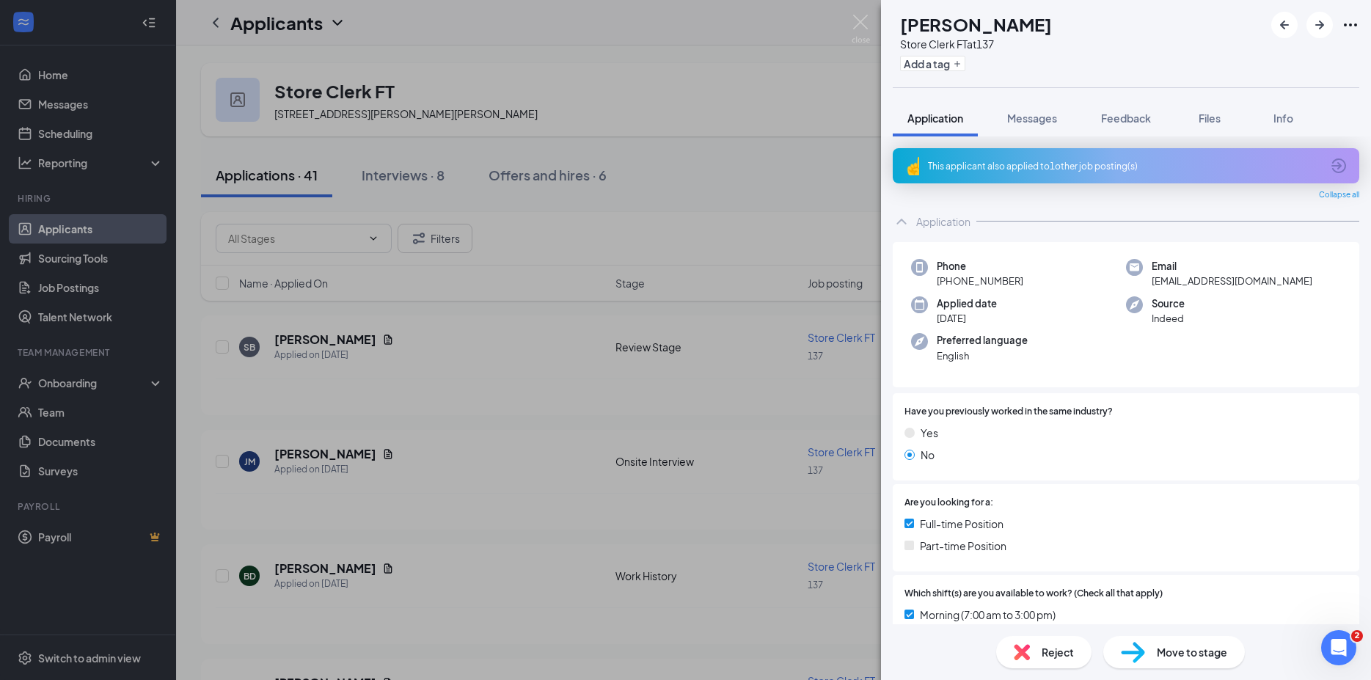
click at [291, 453] on div "BD [PERSON_NAME] Store Clerk FT at 137 Add a tag Application Messages Feedback …" at bounding box center [685, 340] width 1371 height 680
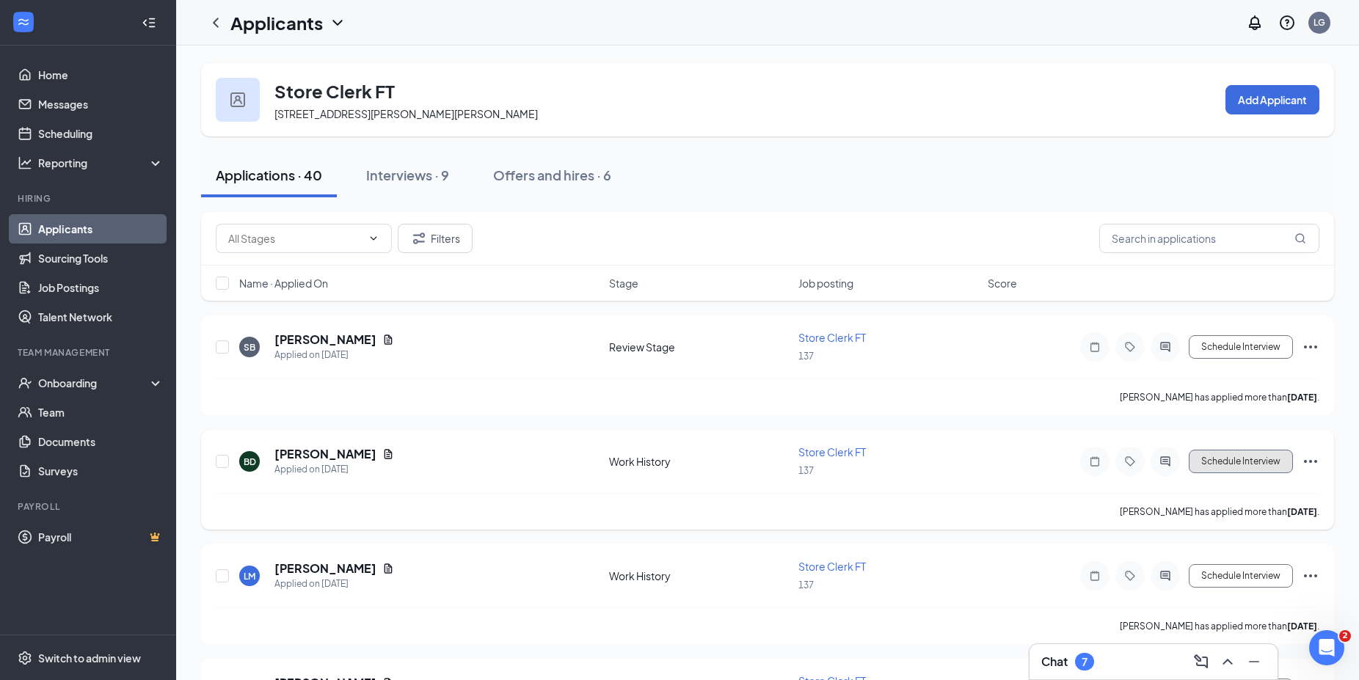
click at [1222, 465] on button "Schedule Interview" at bounding box center [1240, 461] width 104 height 23
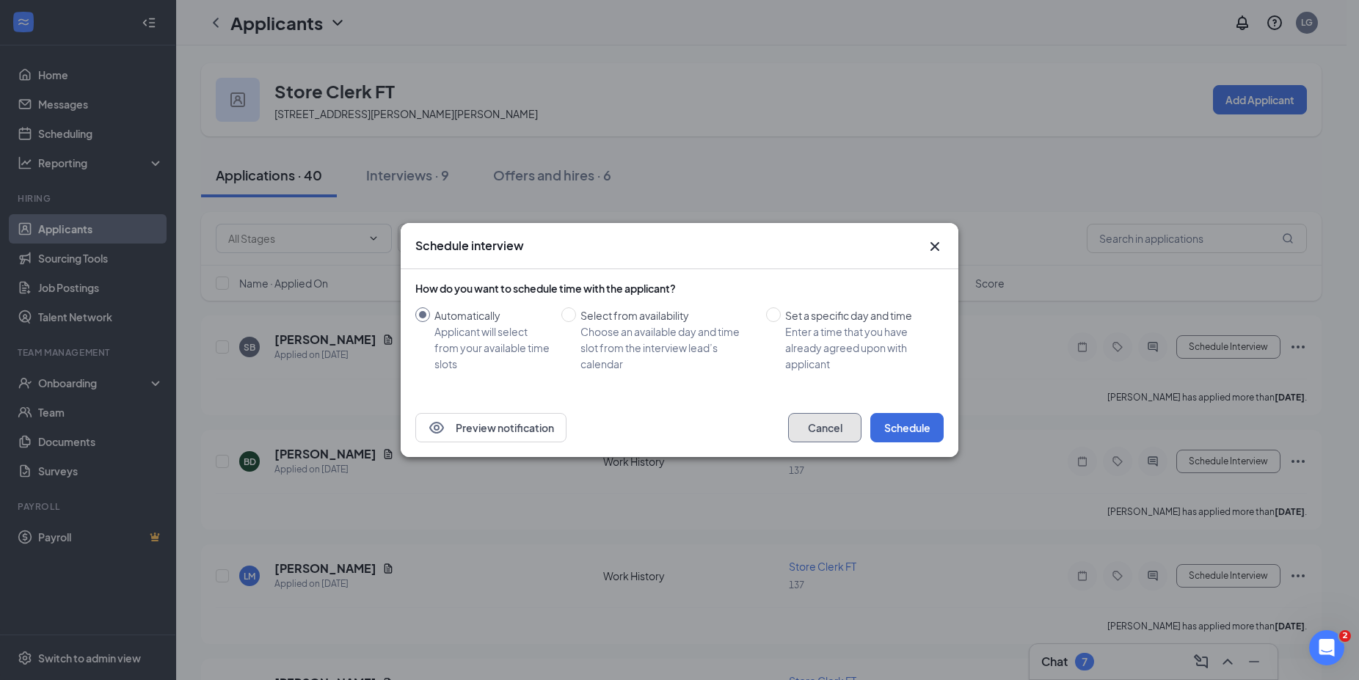
click at [824, 431] on button "Cancel" at bounding box center [824, 427] width 73 height 29
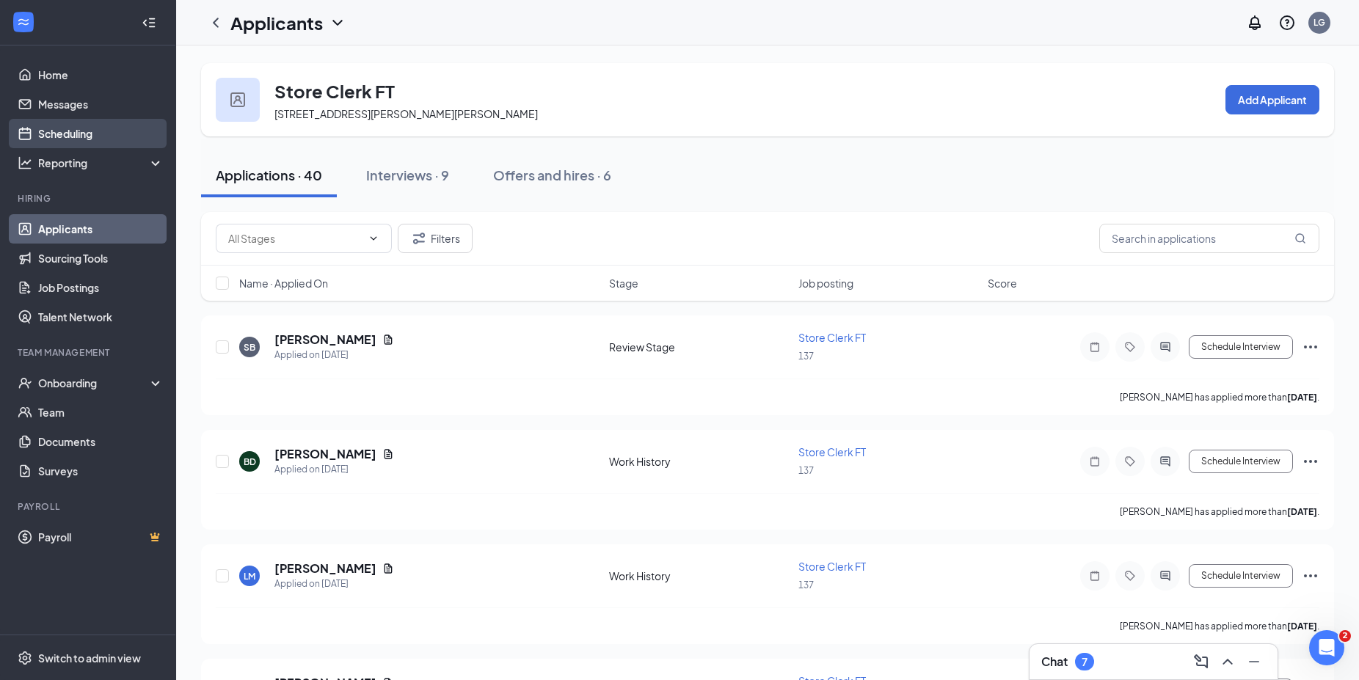
click at [57, 132] on link "Scheduling" at bounding box center [100, 133] width 125 height 29
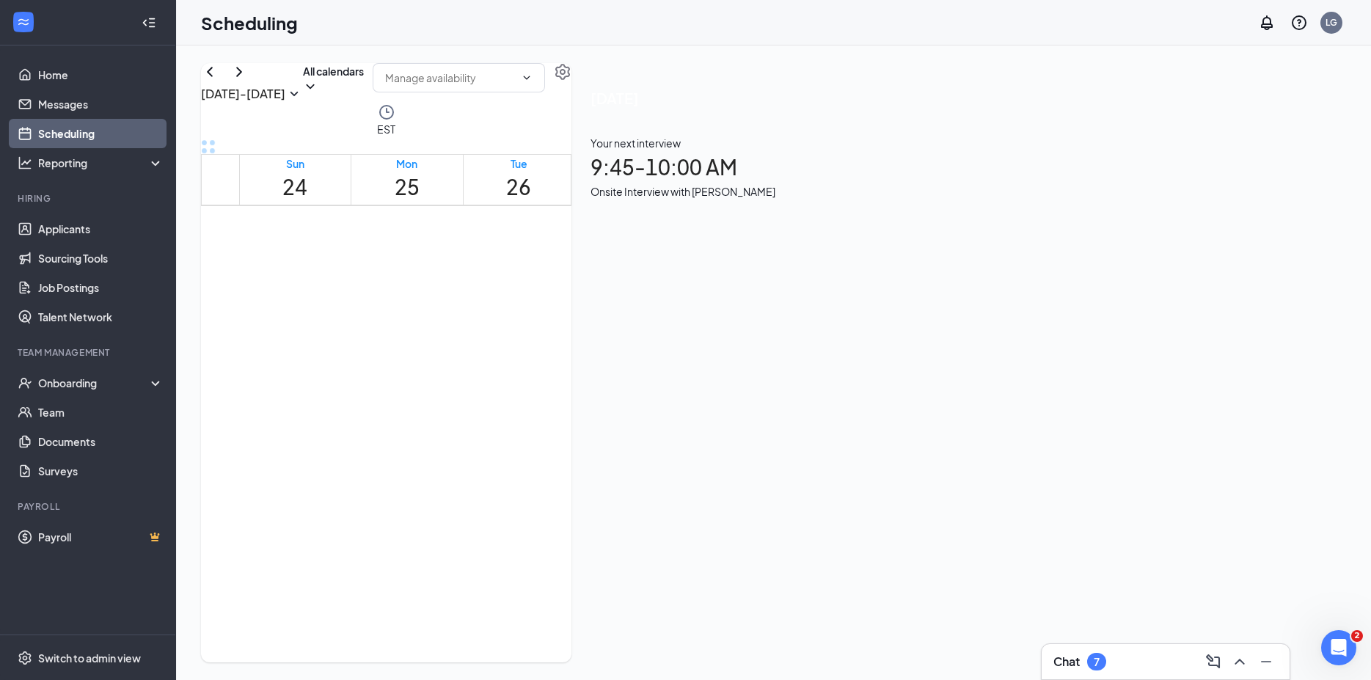
scroll to position [880, 0]
click at [506, 241] on span "9:45-10:00 AM" at bounding box center [498, 248] width 62 height 15
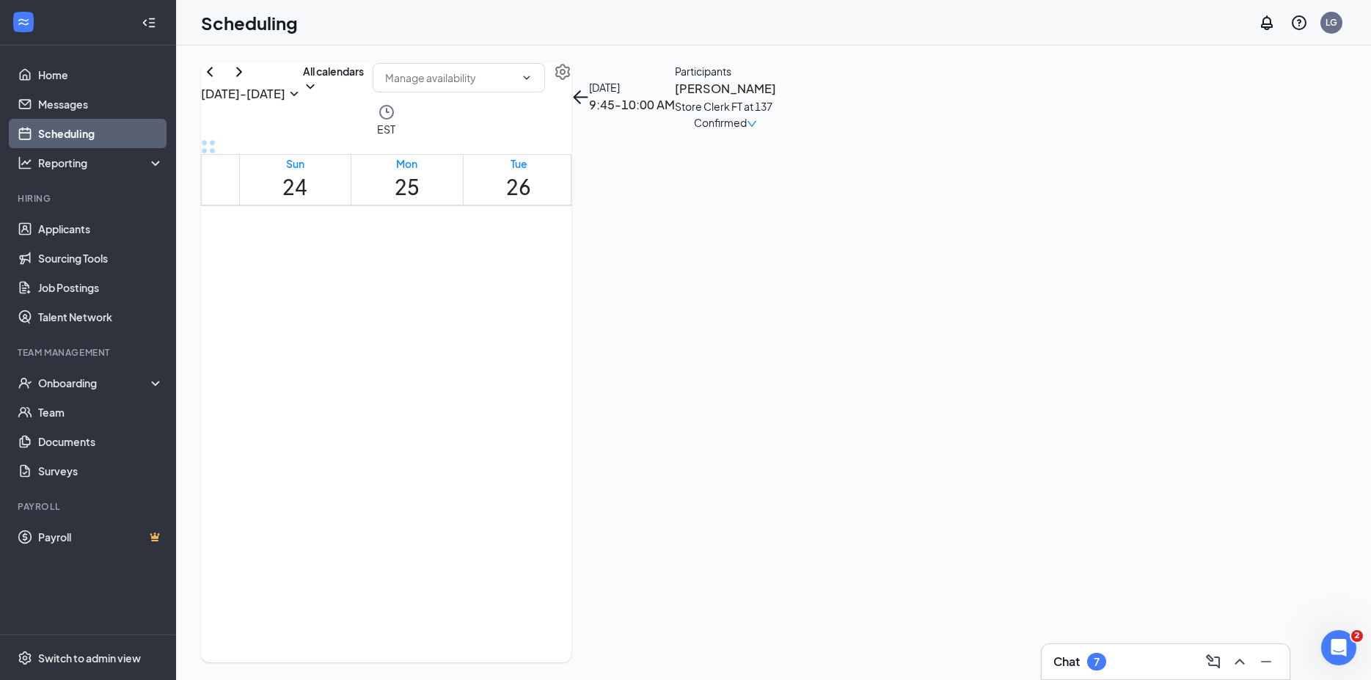
click at [757, 129] on icon "down" at bounding box center [752, 124] width 10 height 10
click at [1227, 223] on span "Request Reschedule" at bounding box center [1232, 228] width 100 height 16
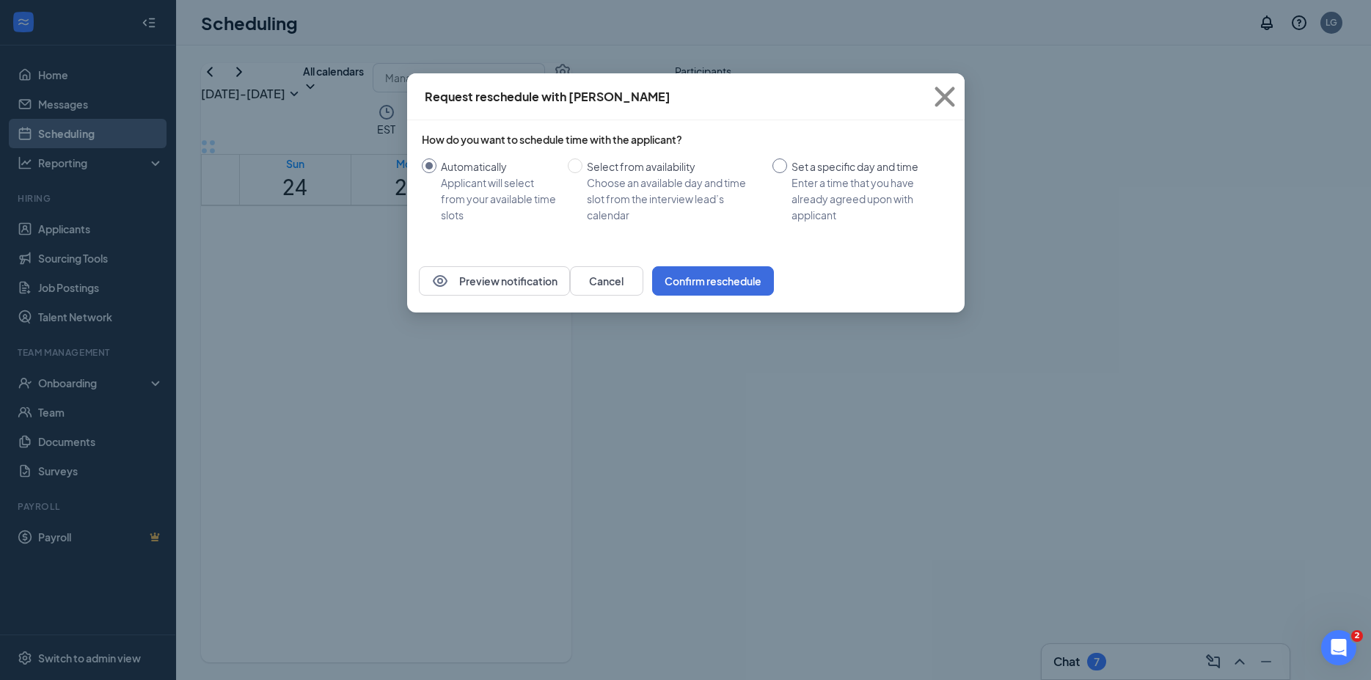
click at [782, 169] on input "Set a specific day and time Enter a time that you have already agreed upon with…" at bounding box center [779, 165] width 15 height 15
radio input "true"
radio input "false"
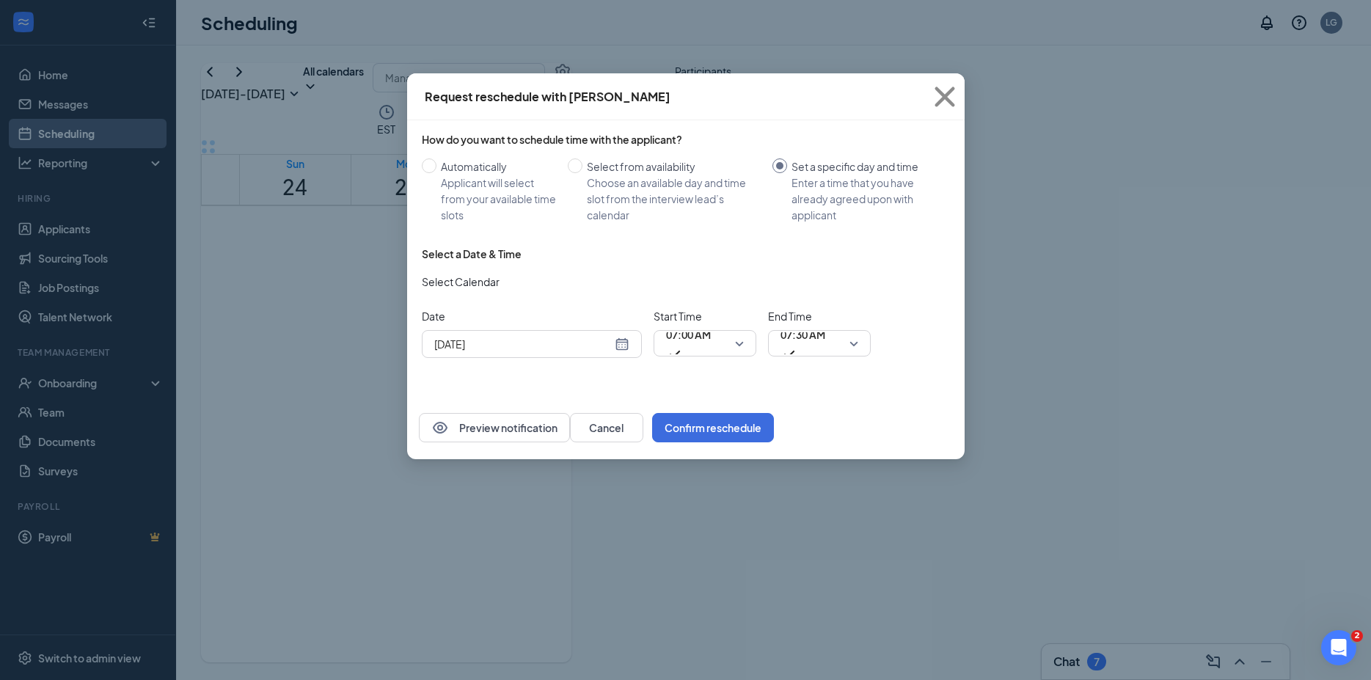
click at [622, 343] on div "[DATE]" at bounding box center [531, 344] width 195 height 16
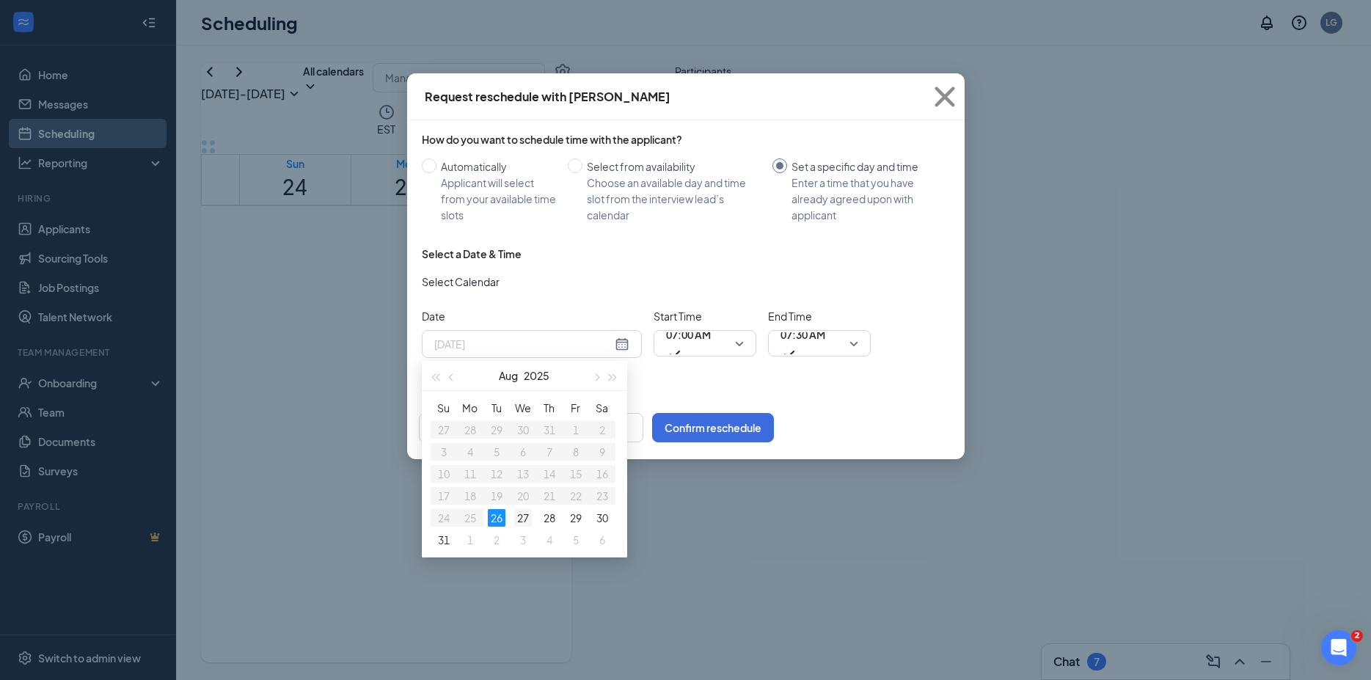
type input "[DATE]"
click at [522, 519] on div "27" at bounding box center [523, 518] width 18 height 18
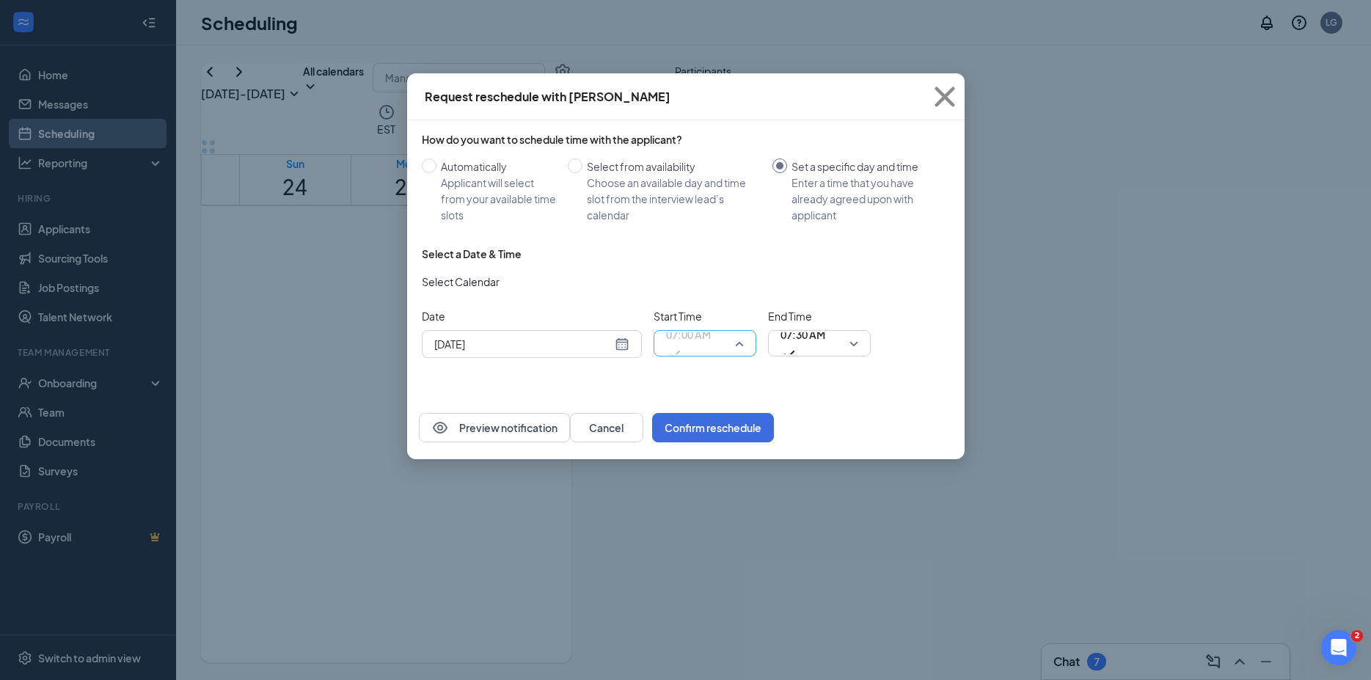
click at [738, 343] on span "07:00 AM" at bounding box center [705, 343] width 78 height 22
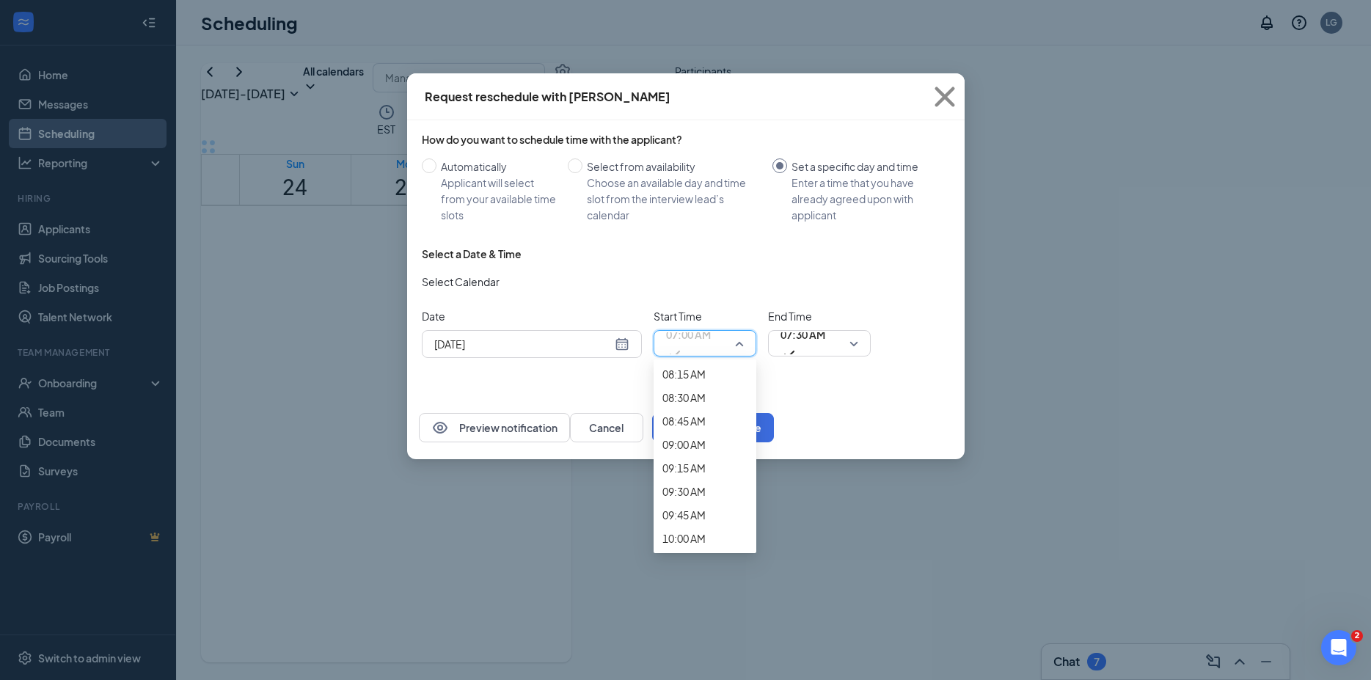
scroll to position [792, 0]
click at [693, 48] on span "09:45 AM" at bounding box center [683, 40] width 43 height 16
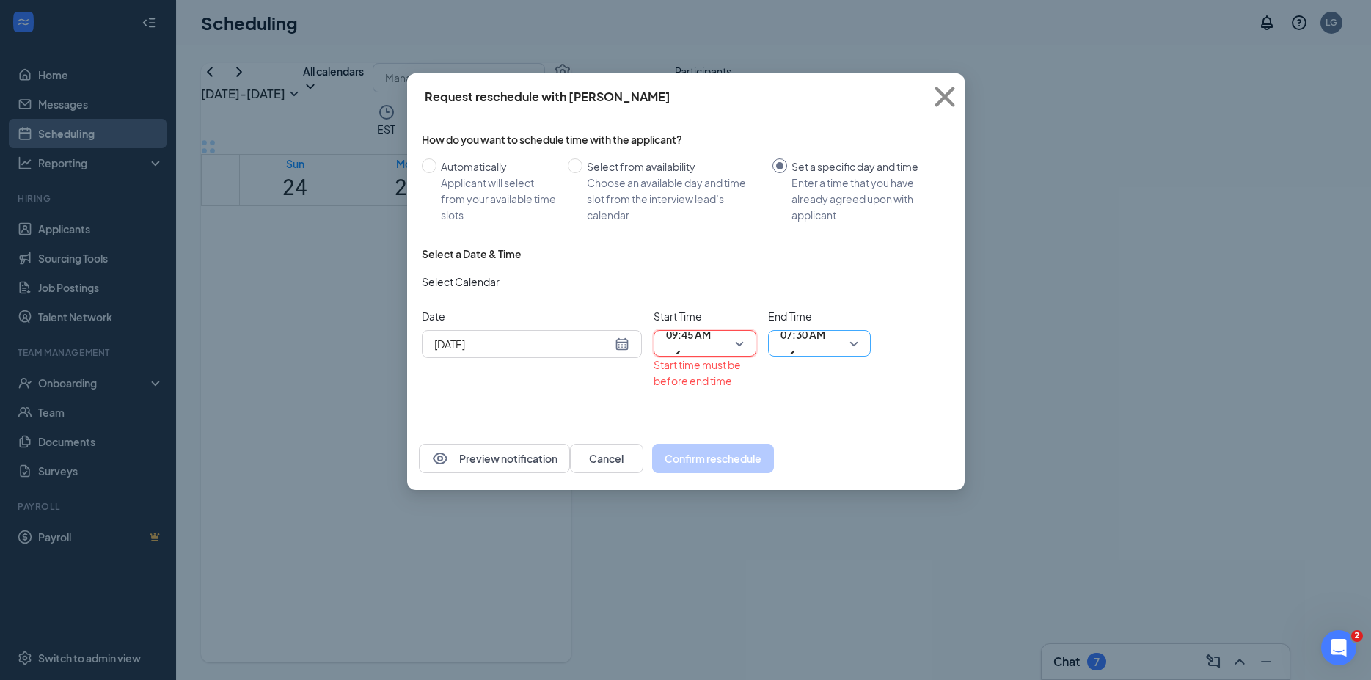
click at [854, 341] on span "07:30 AM" at bounding box center [820, 343] width 78 height 22
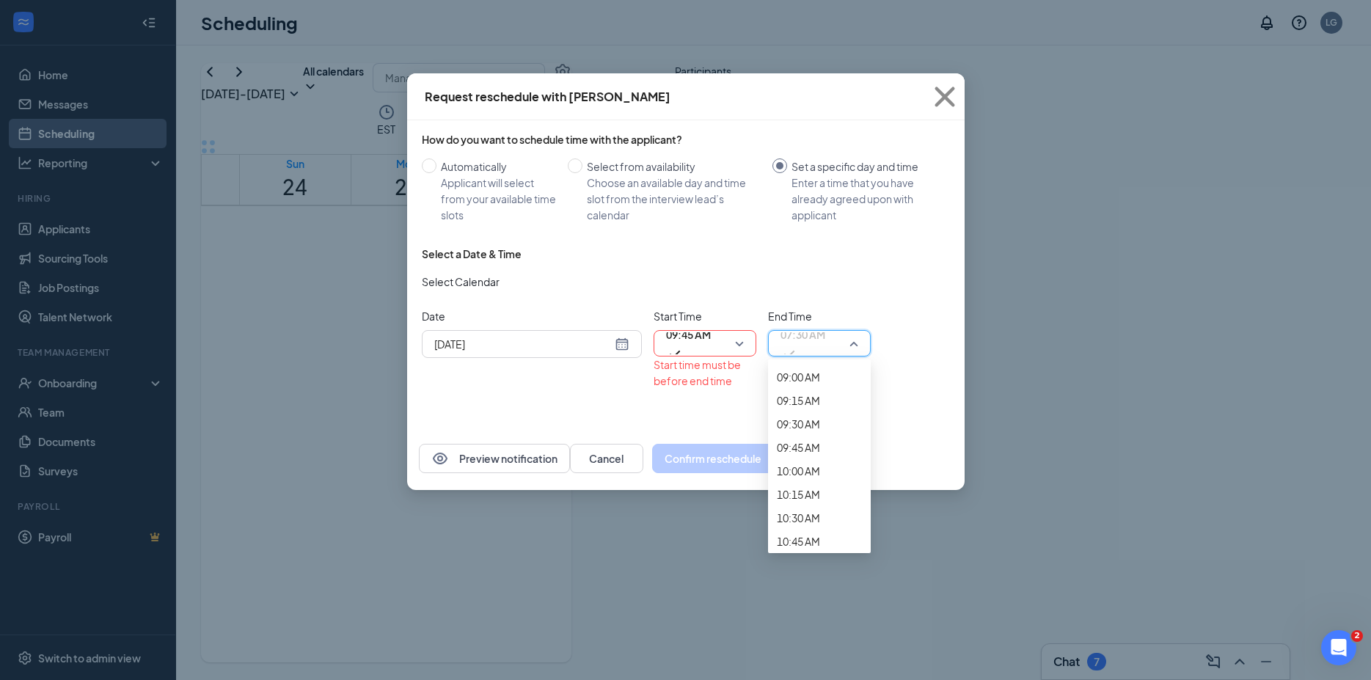
scroll to position [860, 0]
click at [797, 83] on span "10:00 AM" at bounding box center [798, 75] width 43 height 16
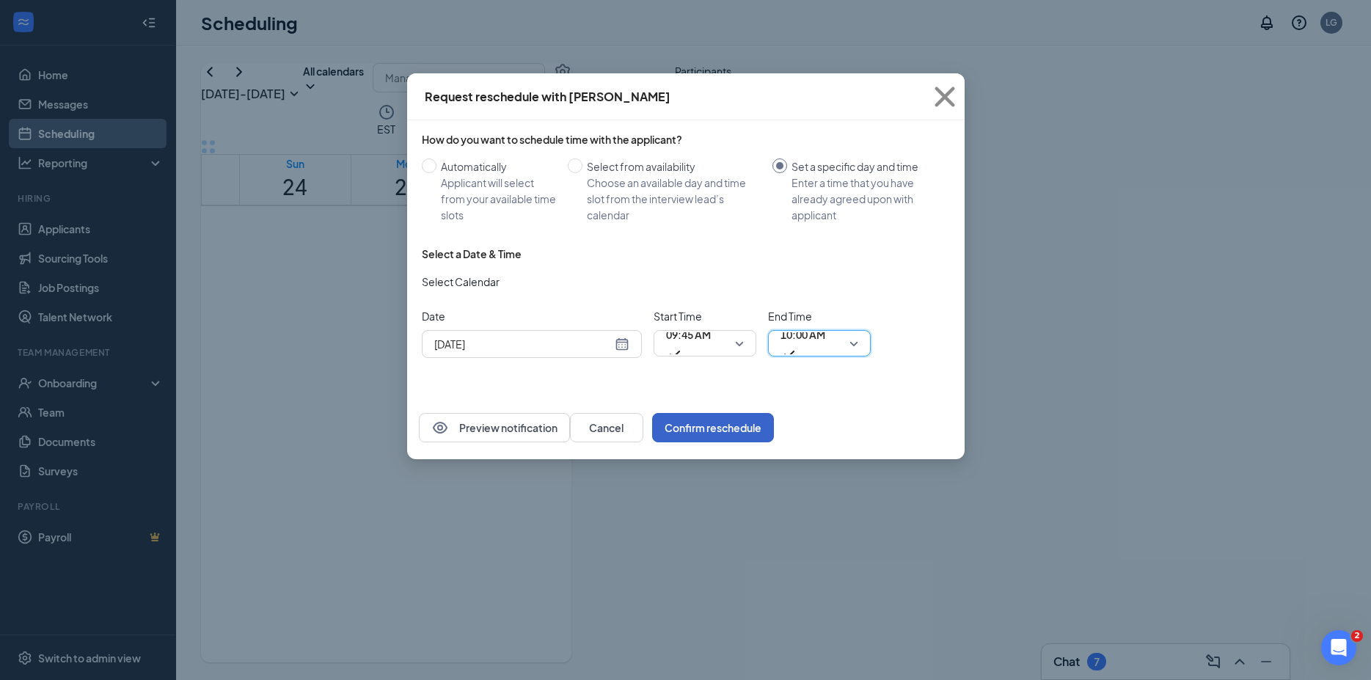
click at [774, 428] on button "Confirm reschedule" at bounding box center [713, 427] width 122 height 29
